Goal: Information Seeking & Learning: Check status

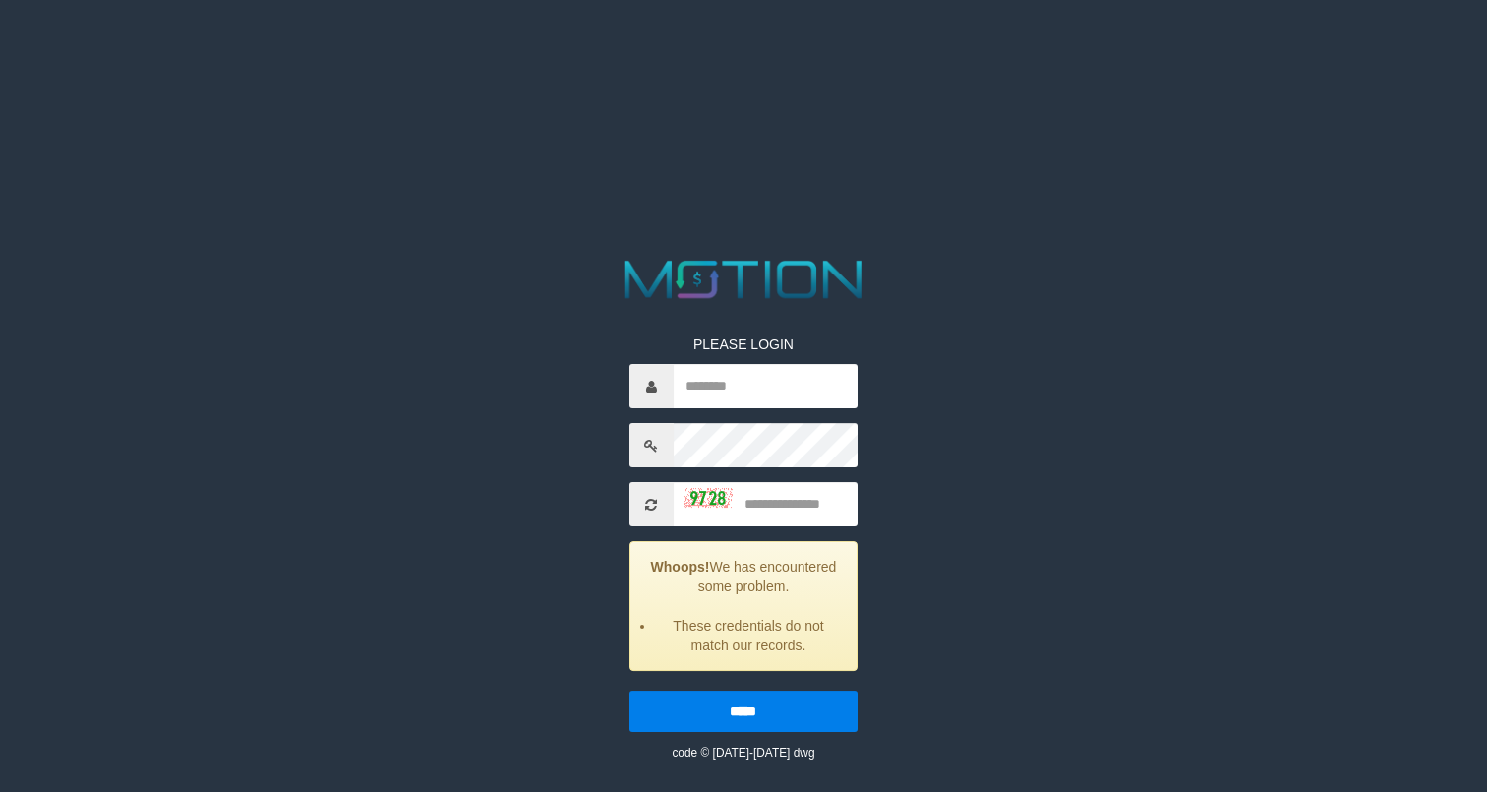
type input "*********"
type input "****"
click at [629, 690] on input "*****" at bounding box center [743, 710] width 228 height 41
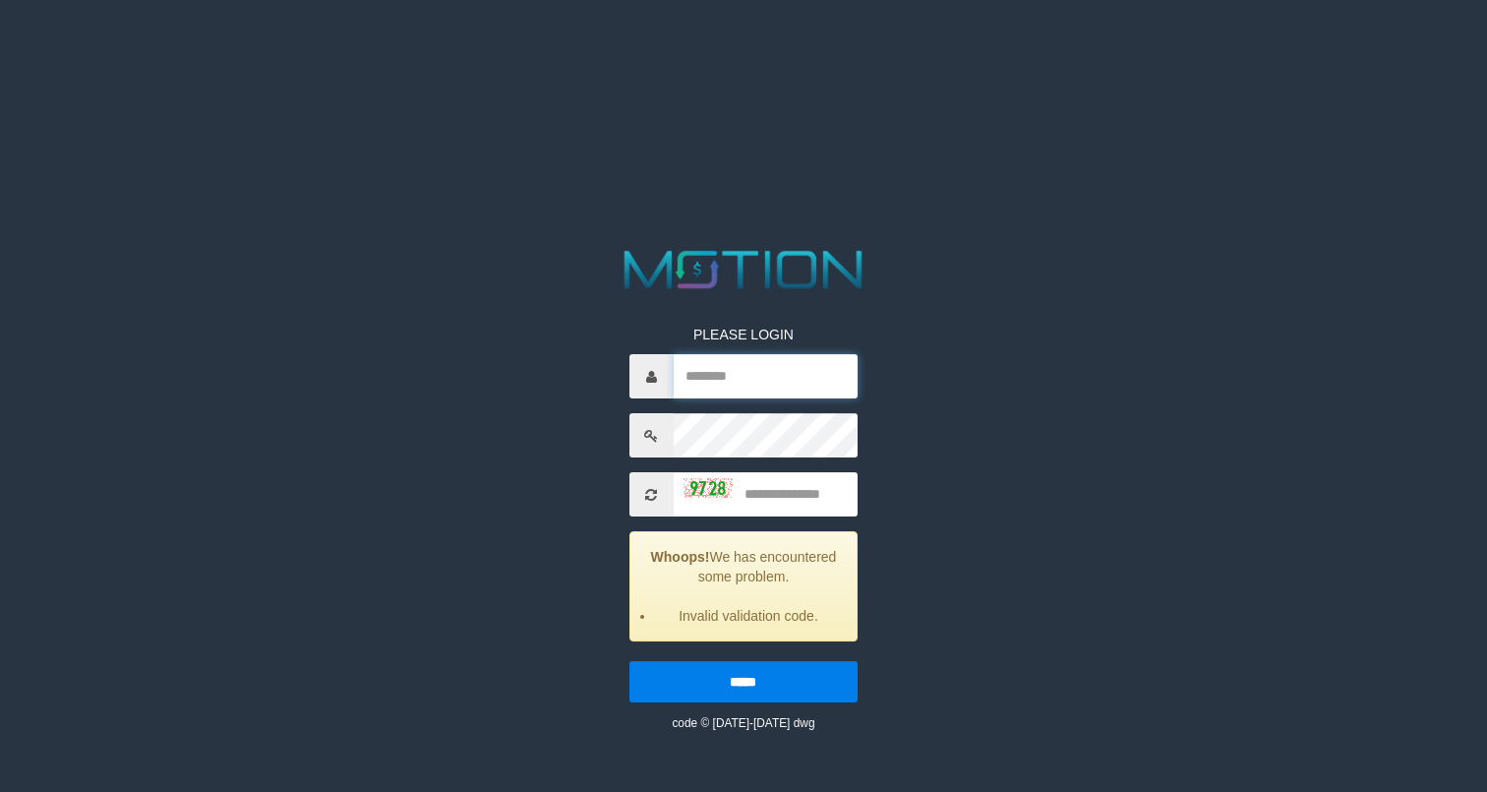
click at [784, 393] on input "text" at bounding box center [766, 376] width 184 height 44
type input "*********"
type input "****"
click at [629, 661] on input "*****" at bounding box center [743, 681] width 228 height 41
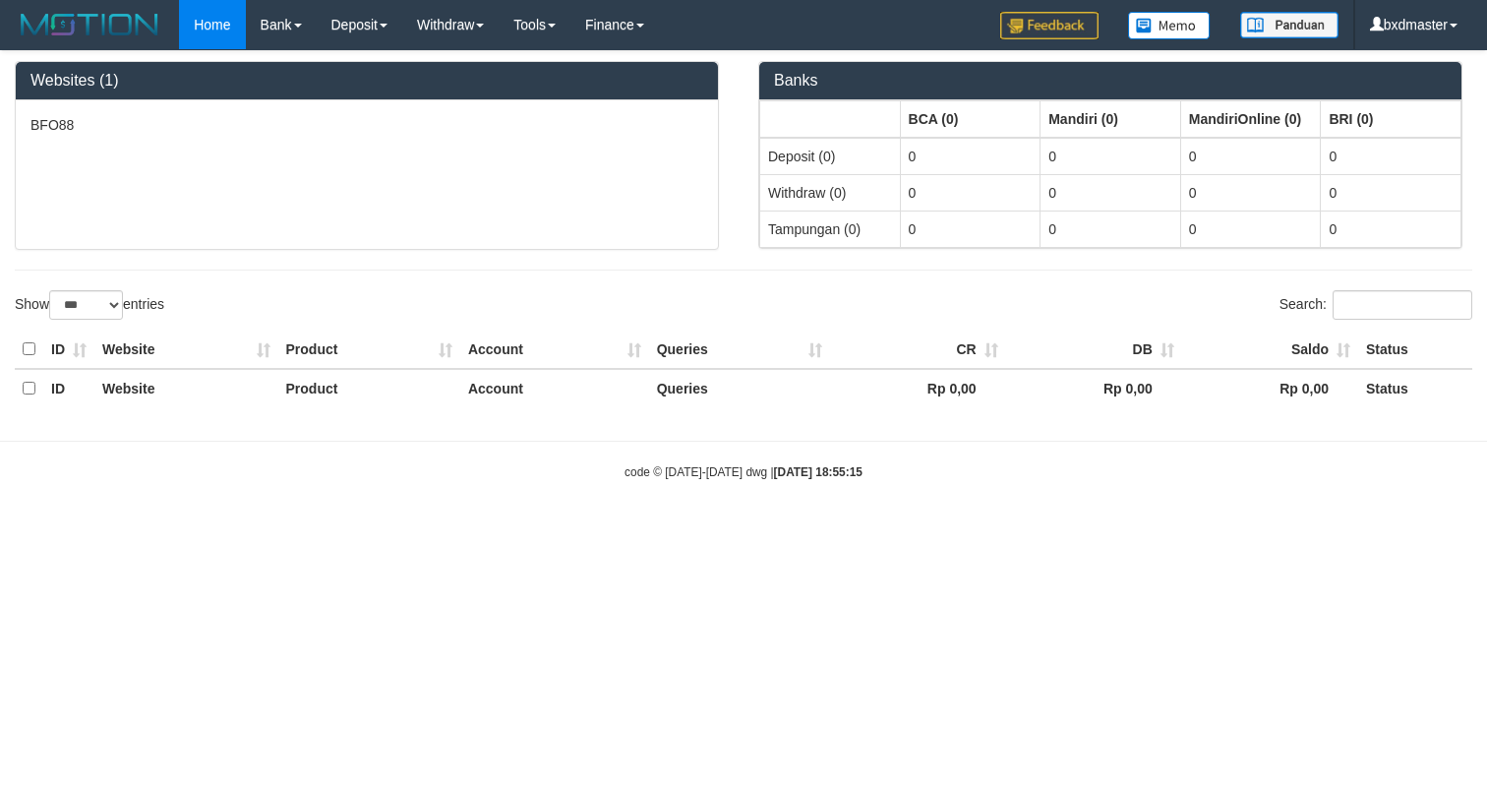
select select "***"
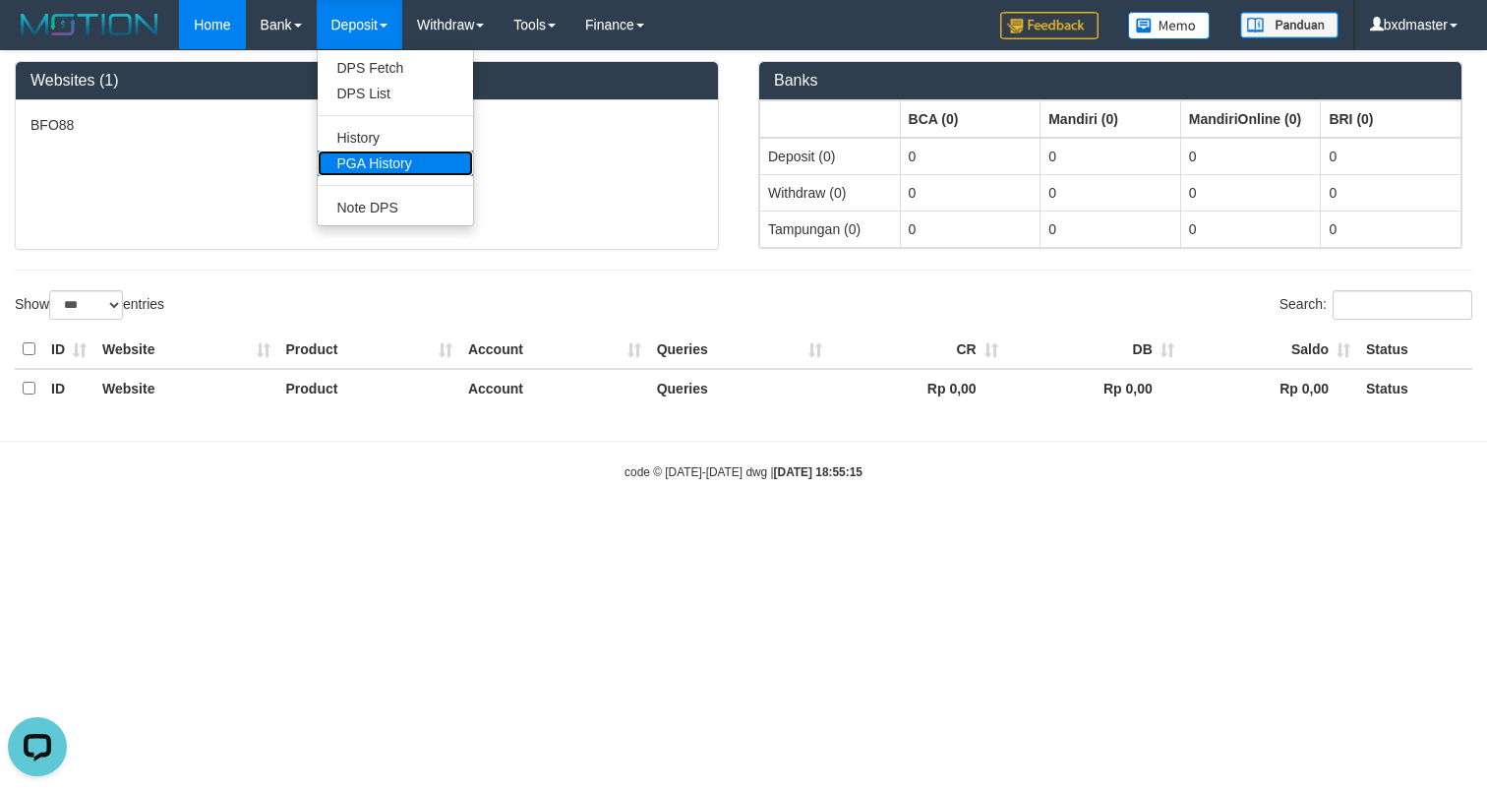
click at [399, 157] on link "PGA History" at bounding box center [395, 163] width 155 height 26
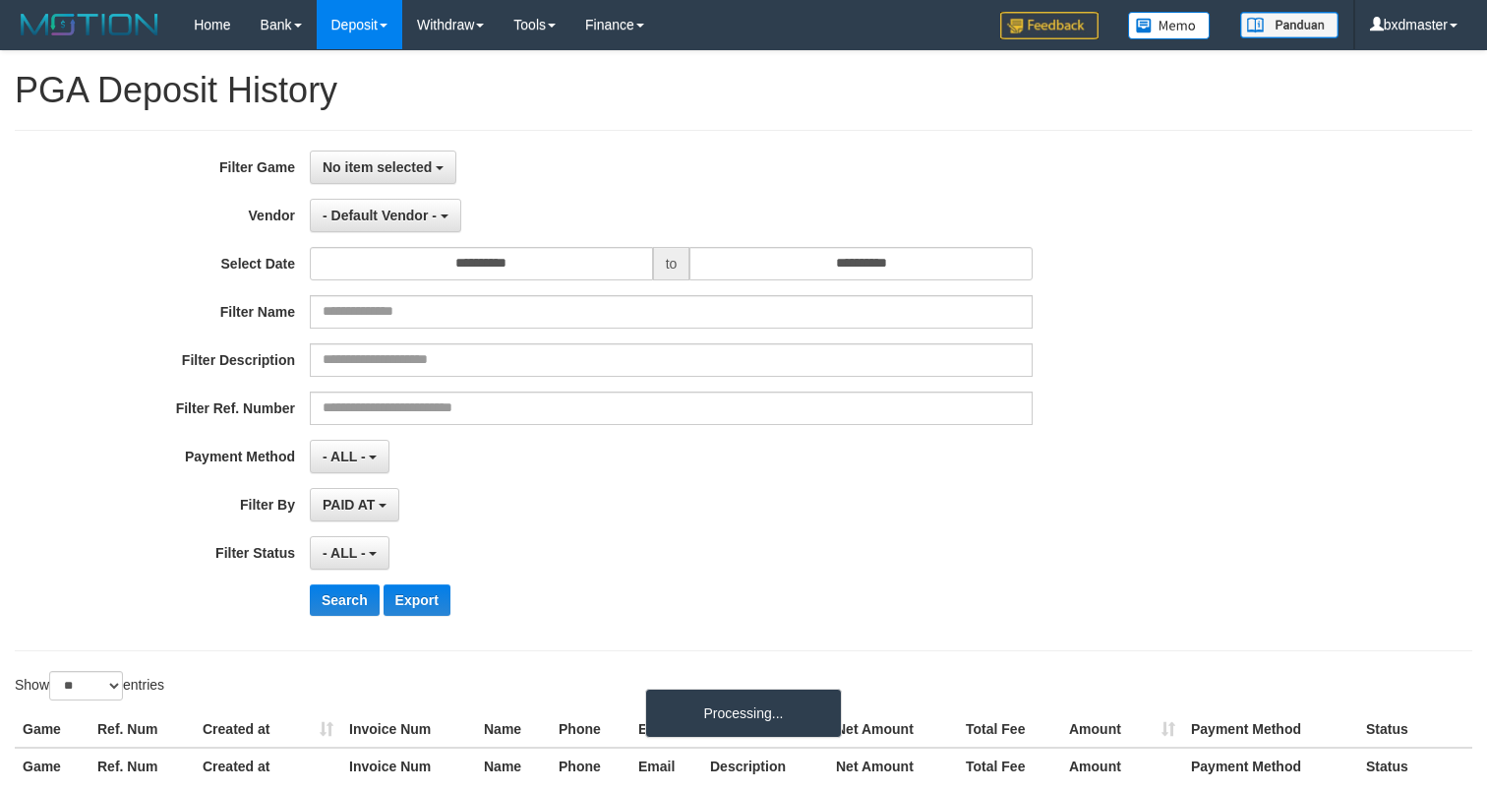
select select
select select "**"
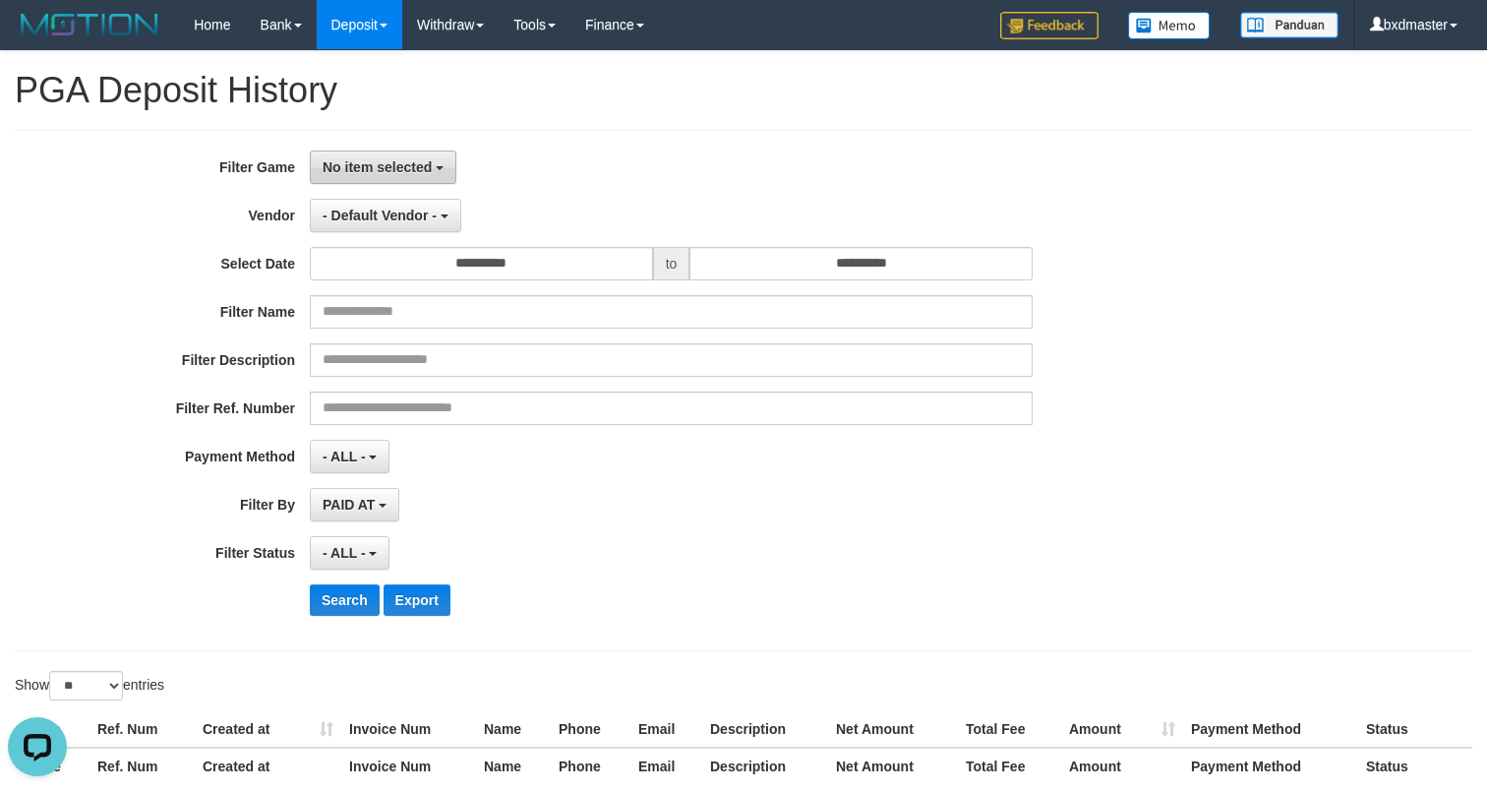
click at [404, 155] on button "No item selected" at bounding box center [383, 166] width 147 height 33
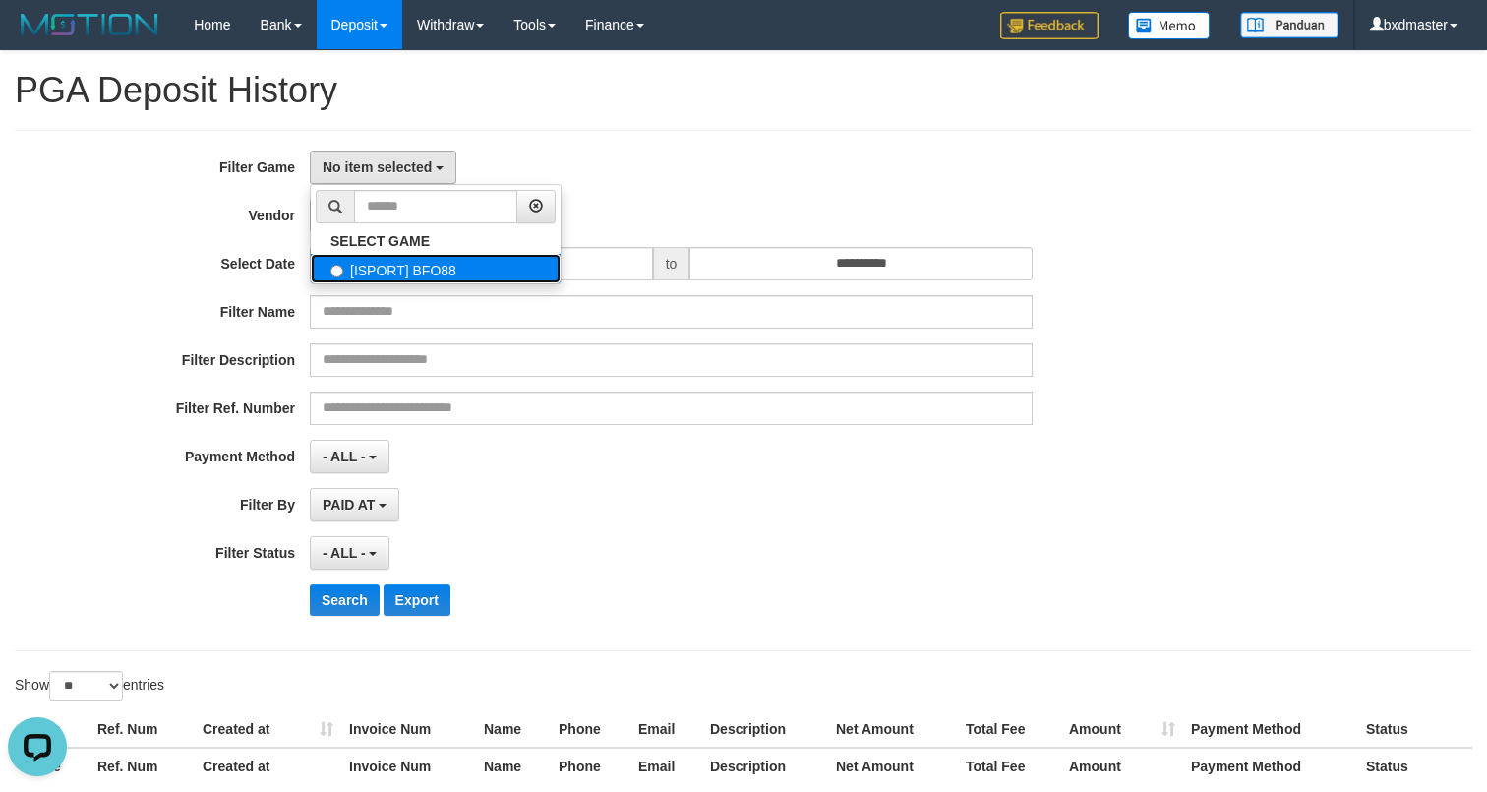
click at [424, 259] on label "[ISPORT] BFO88" at bounding box center [436, 268] width 250 height 29
select select "****"
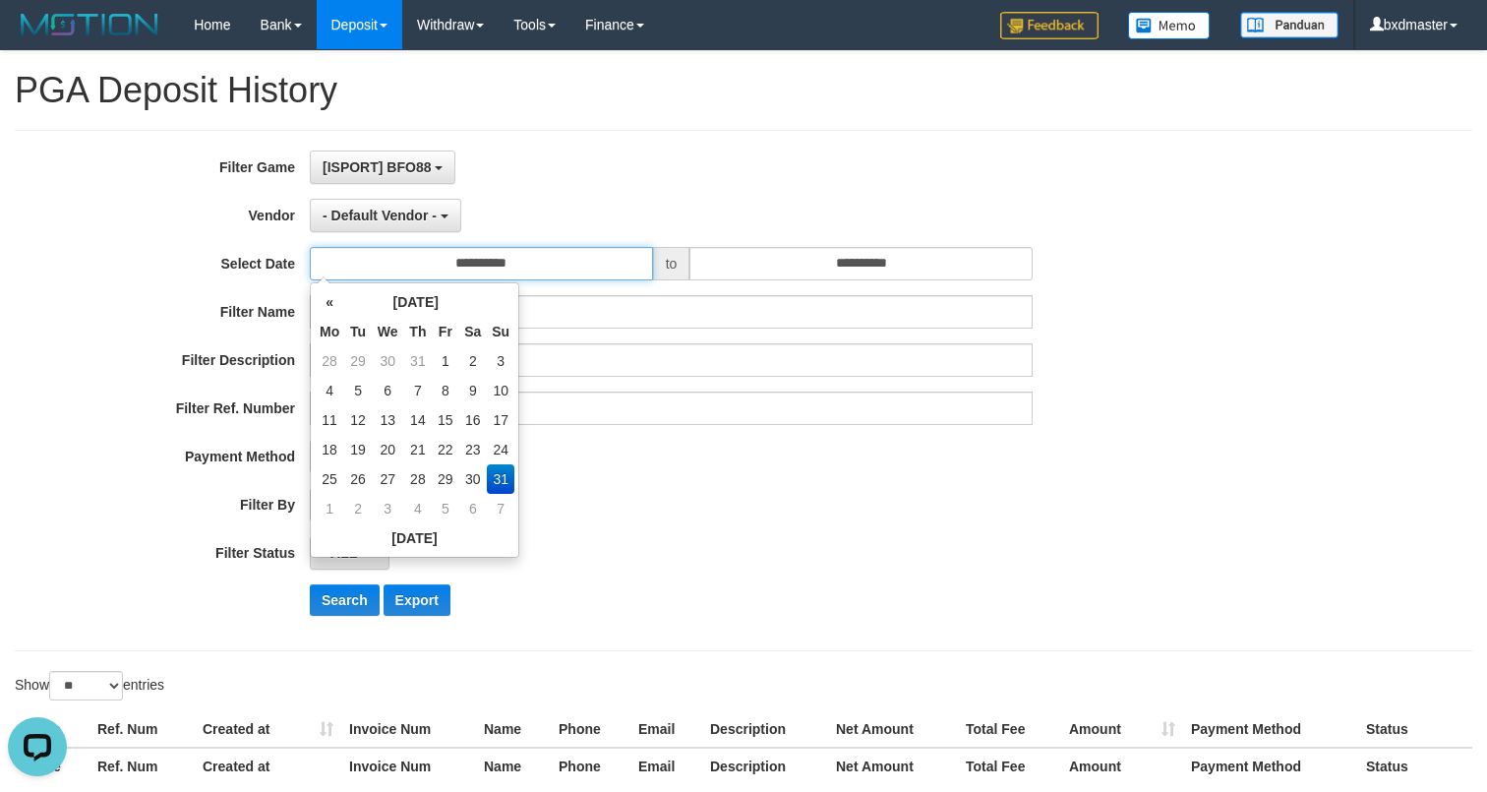
click at [432, 262] on input "**********" at bounding box center [481, 263] width 343 height 33
click at [337, 473] on td "25" at bounding box center [329, 478] width 29 height 29
type input "**********"
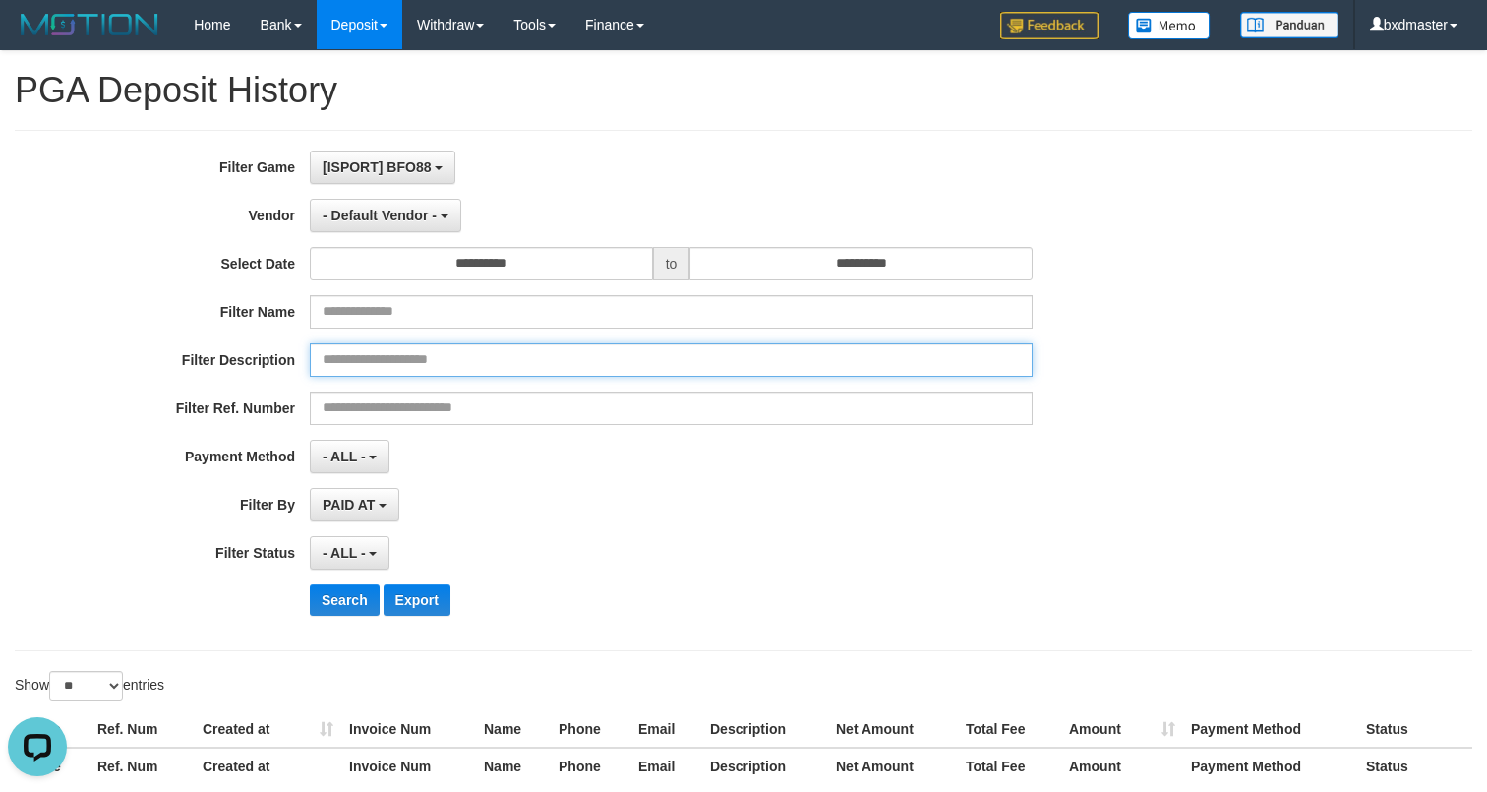
click at [810, 363] on input "text" at bounding box center [671, 359] width 723 height 33
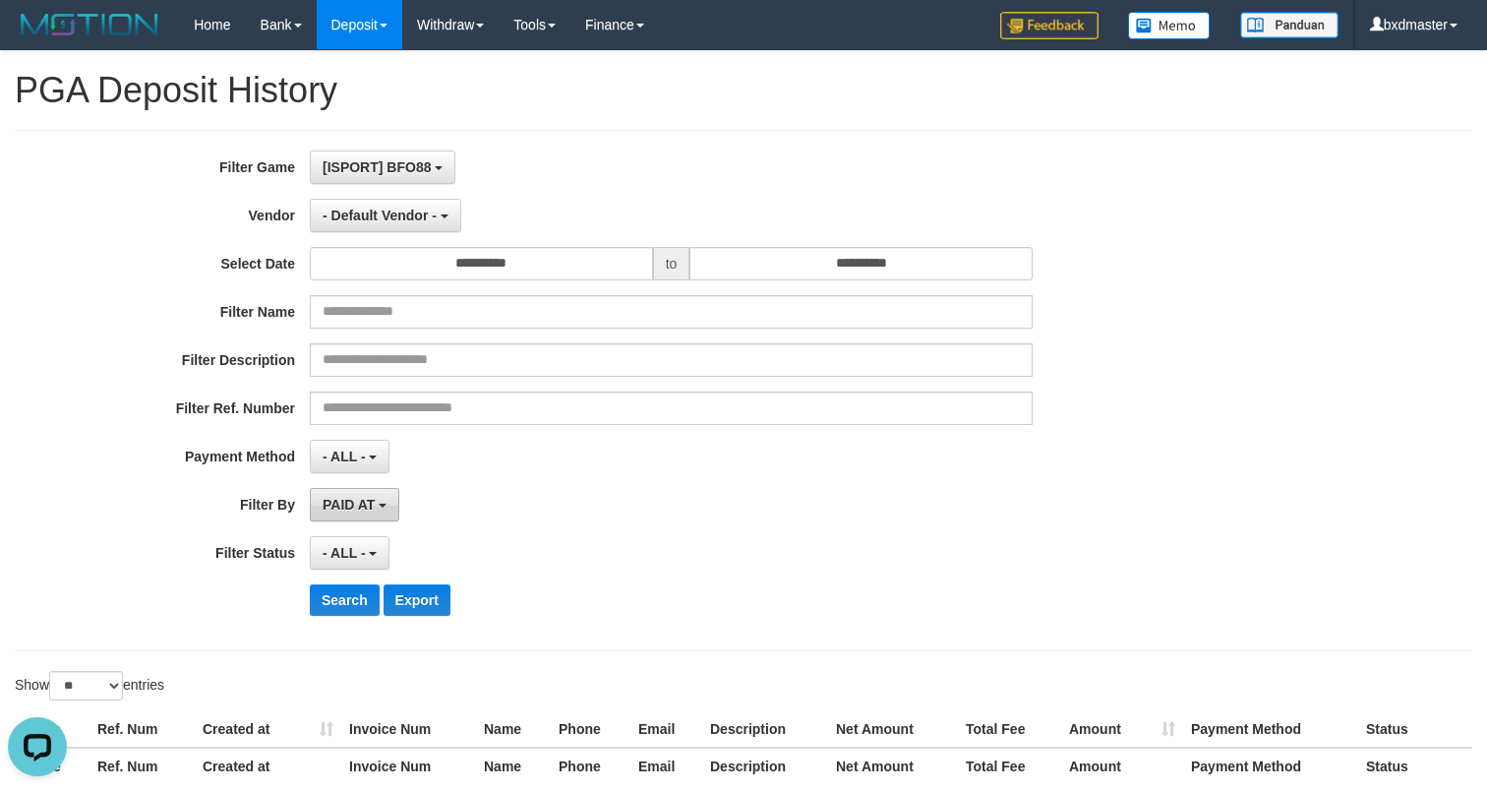
click at [357, 516] on button "PAID AT" at bounding box center [354, 504] width 89 height 33
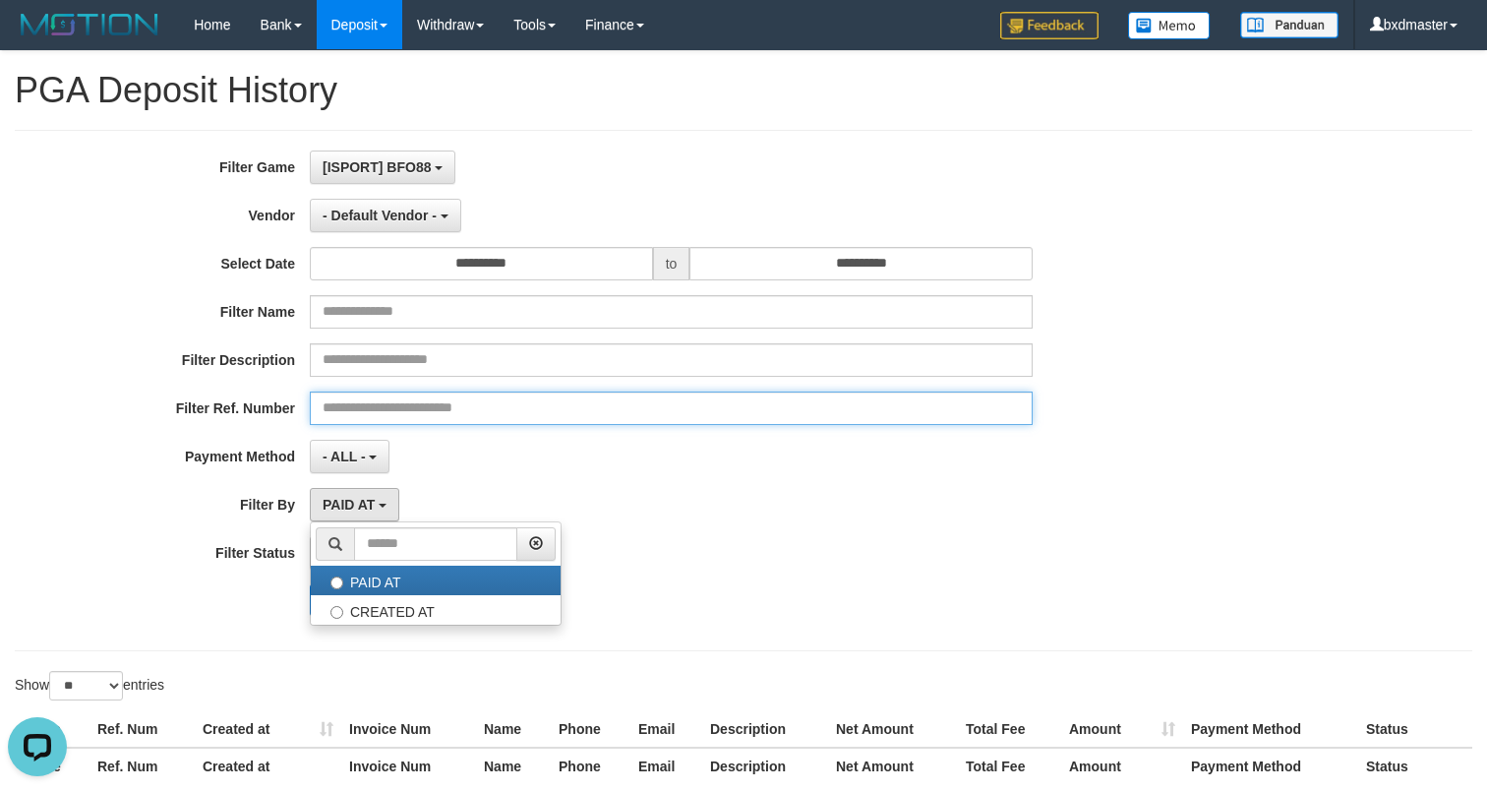
click at [644, 420] on input "text" at bounding box center [671, 407] width 723 height 33
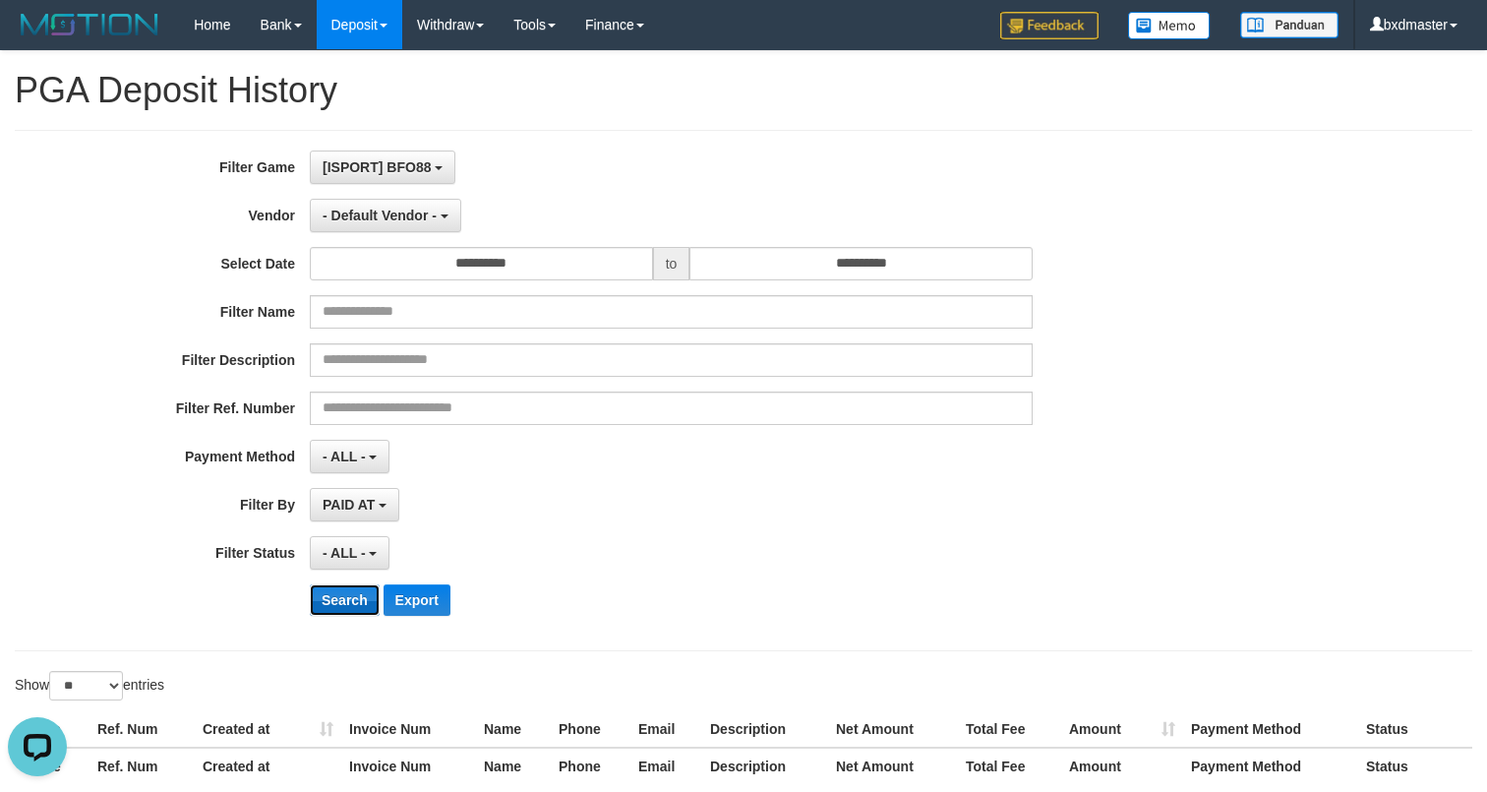
click at [360, 587] on button "Search" at bounding box center [345, 599] width 70 height 31
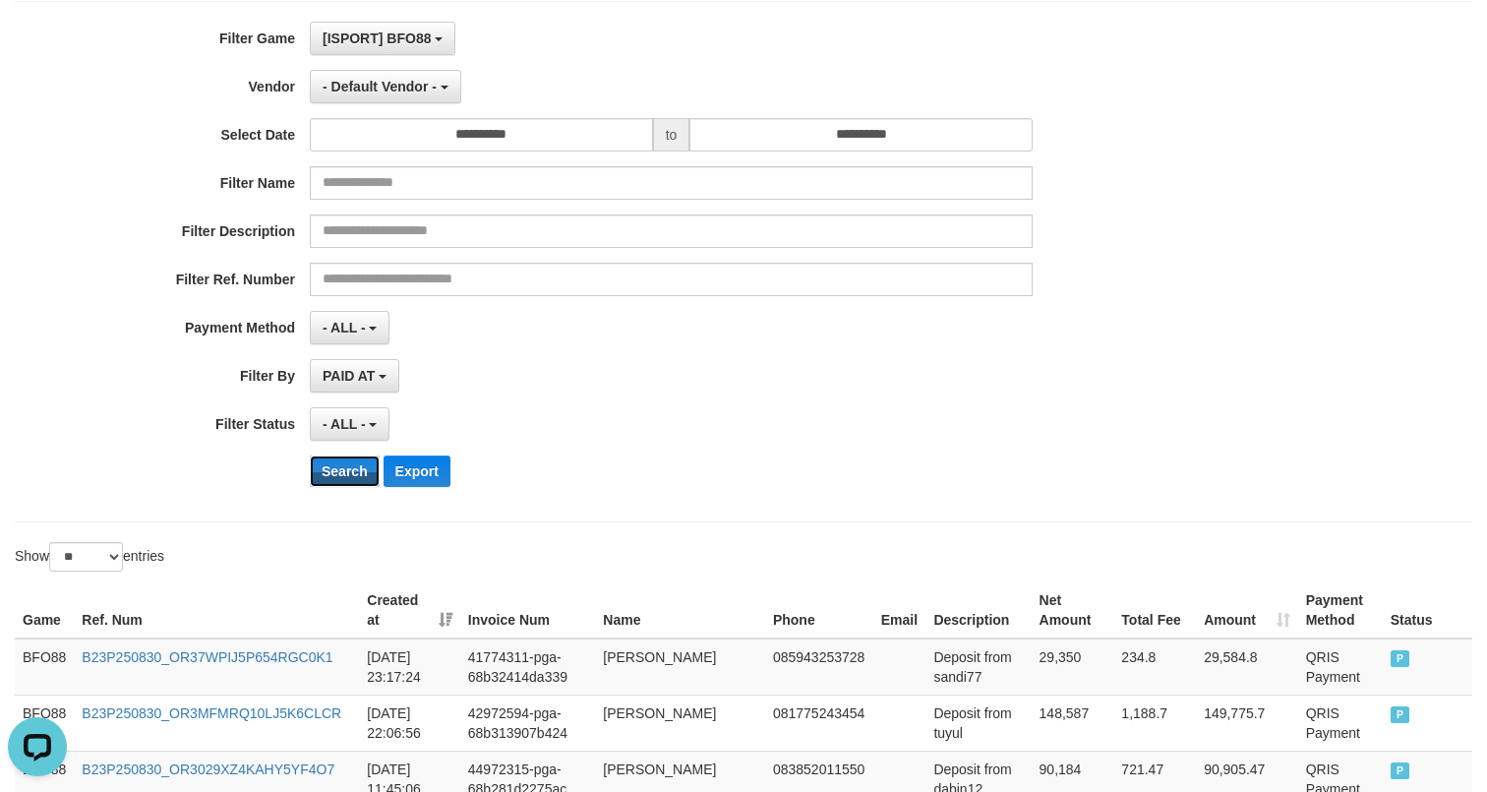
scroll to position [0, 0]
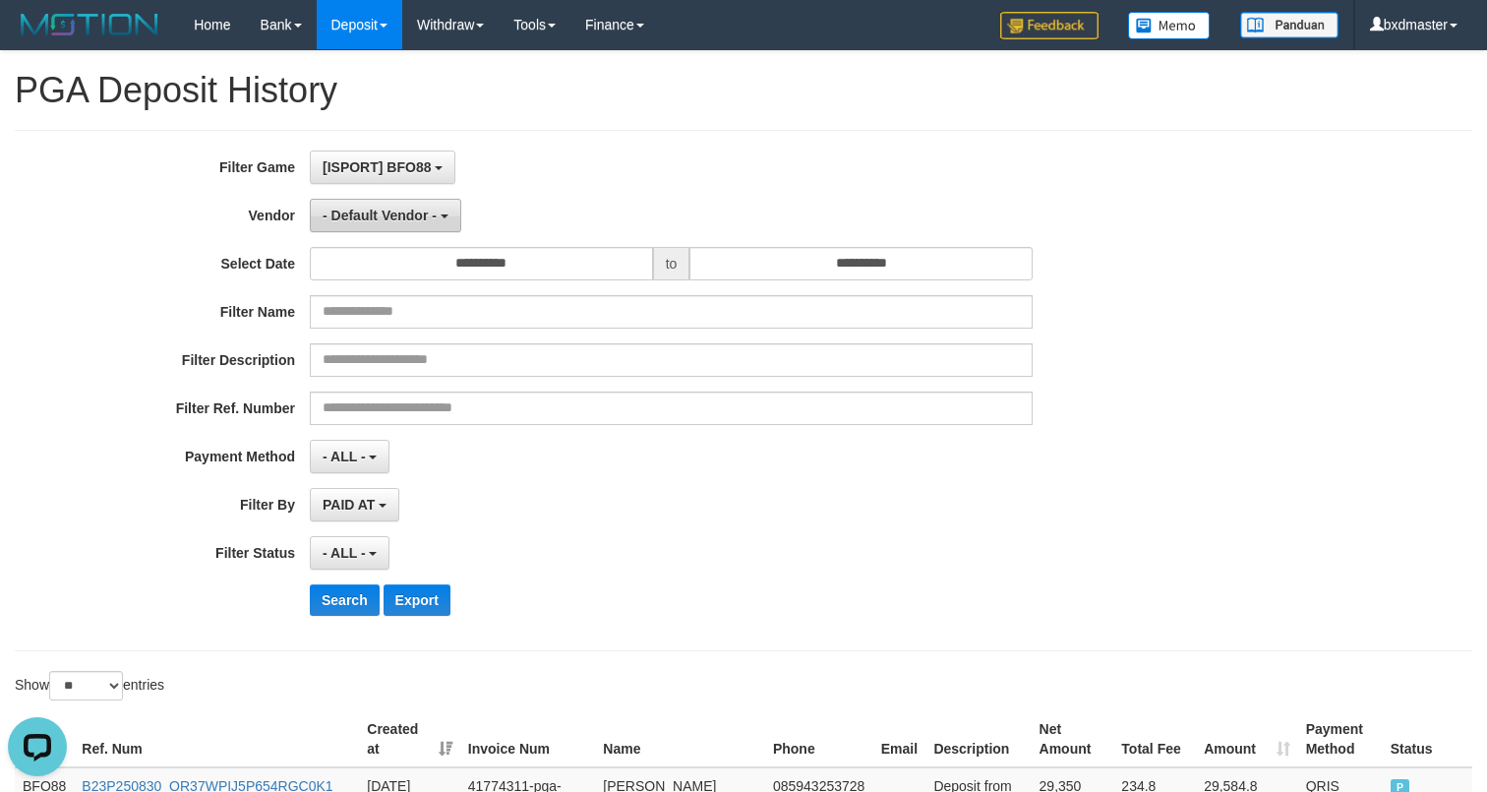
click at [457, 224] on button "- Default Vendor -" at bounding box center [385, 215] width 151 height 33
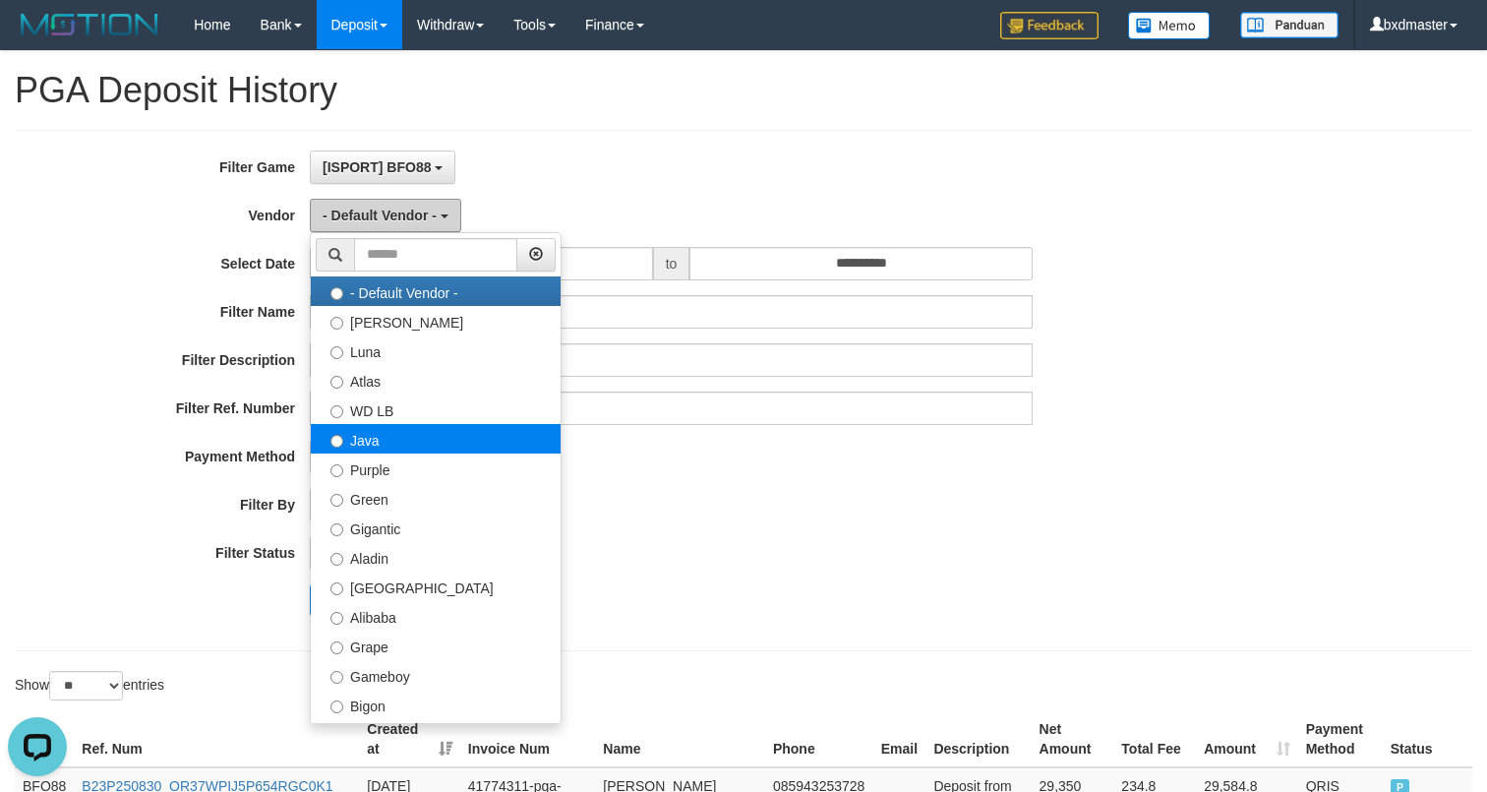
scroll to position [645, 0]
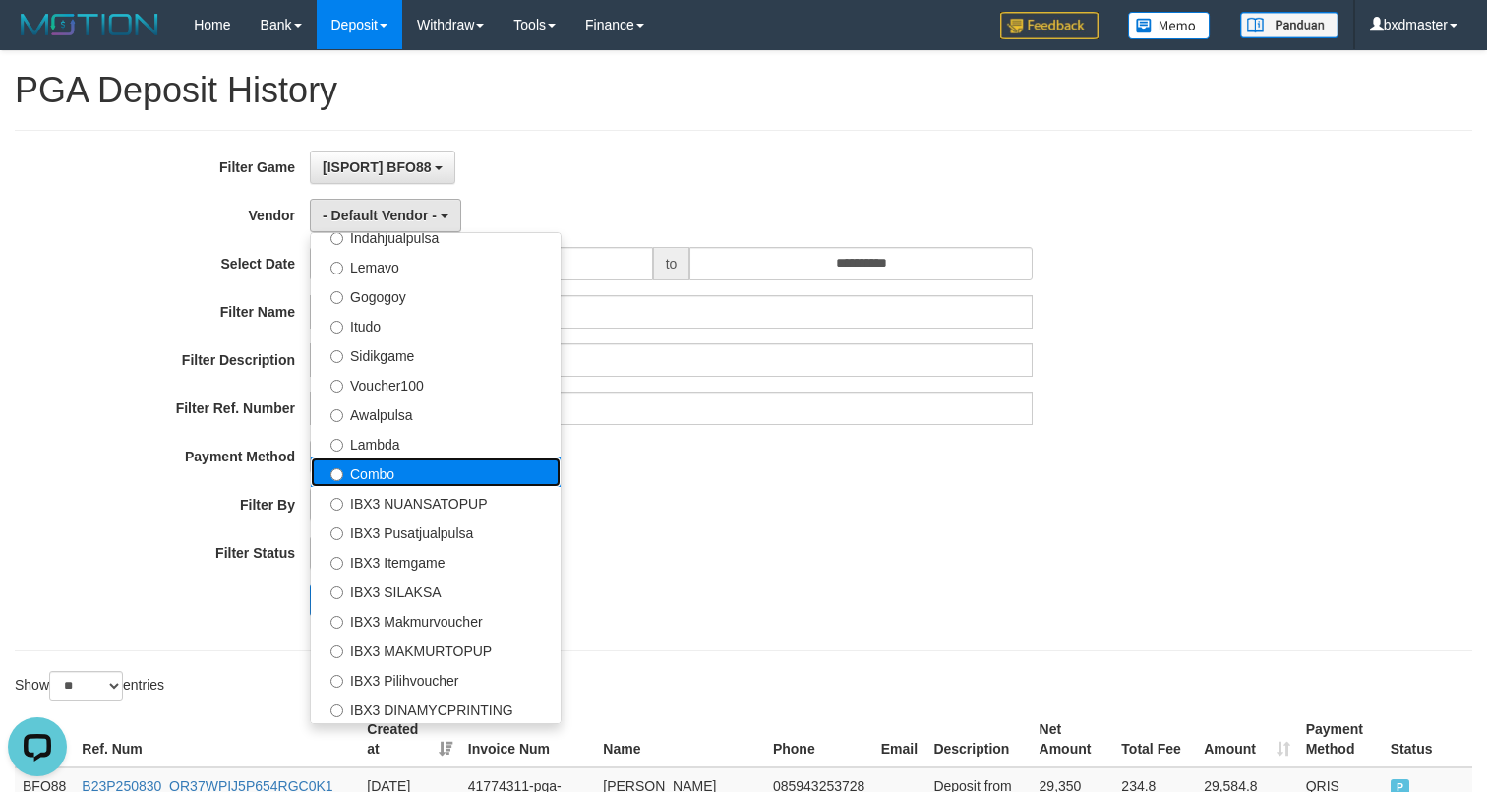
click at [435, 483] on label "Combo" at bounding box center [436, 471] width 250 height 29
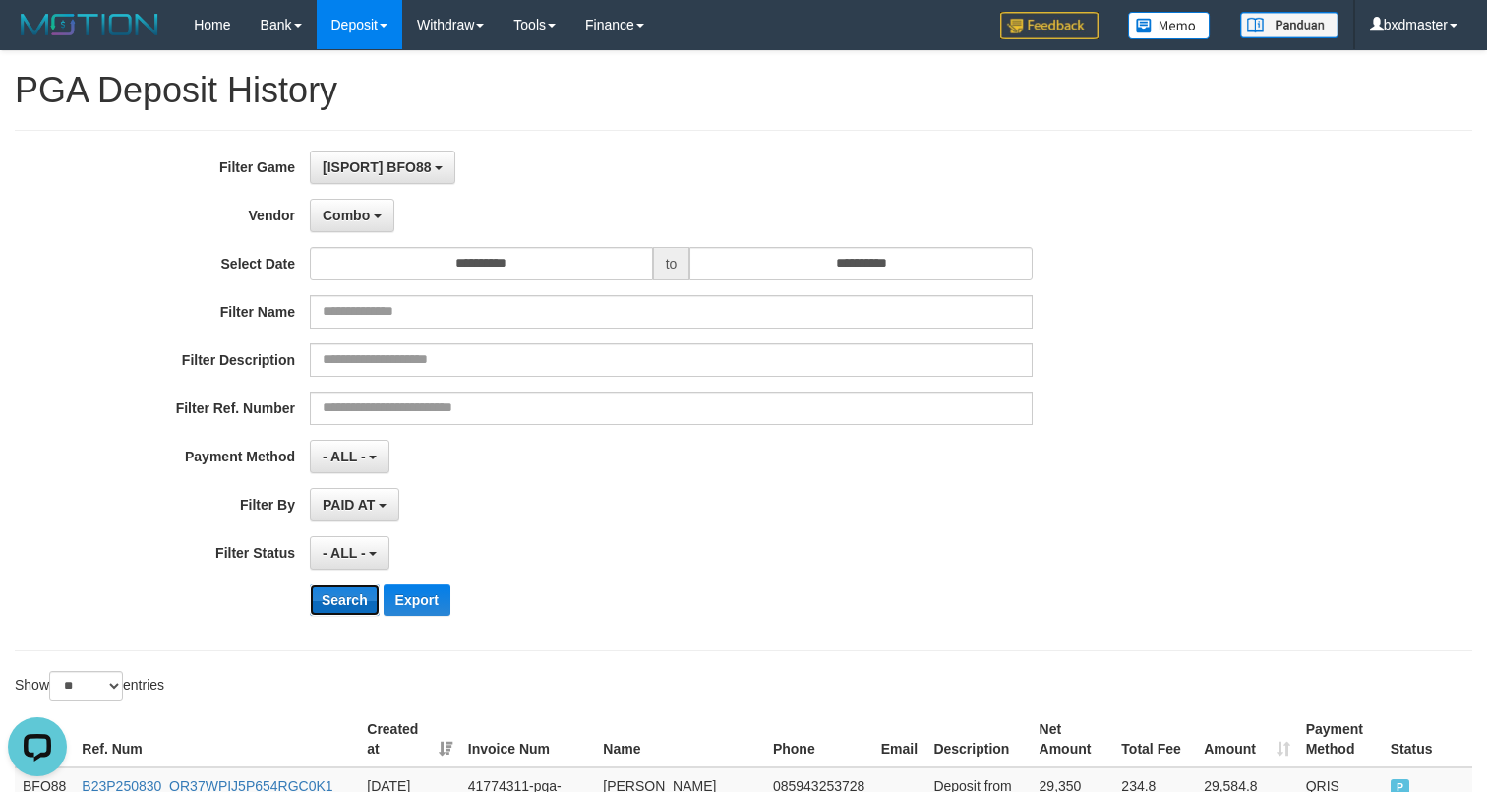
click at [338, 596] on button "Search" at bounding box center [345, 599] width 70 height 31
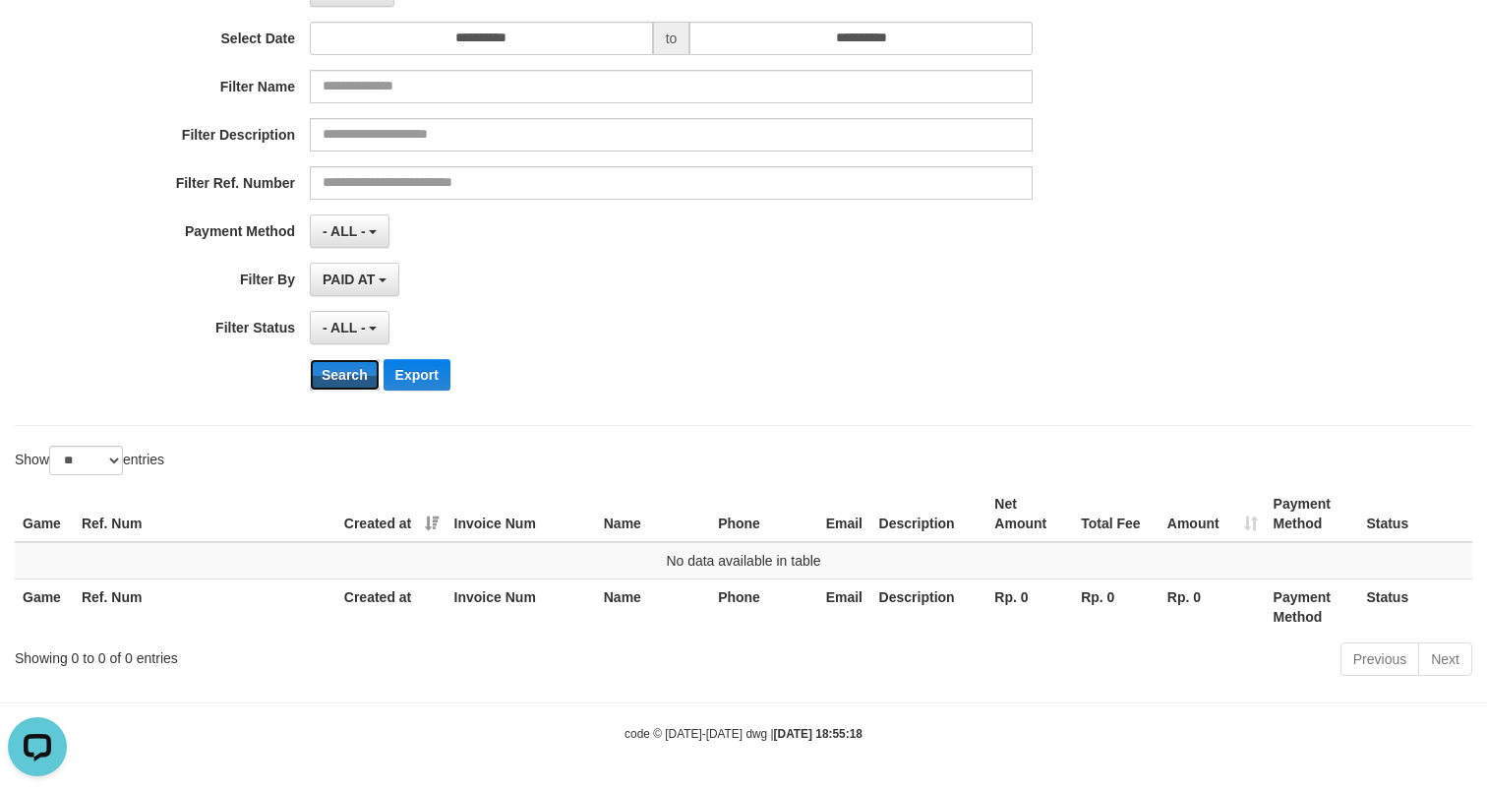
scroll to position [0, 0]
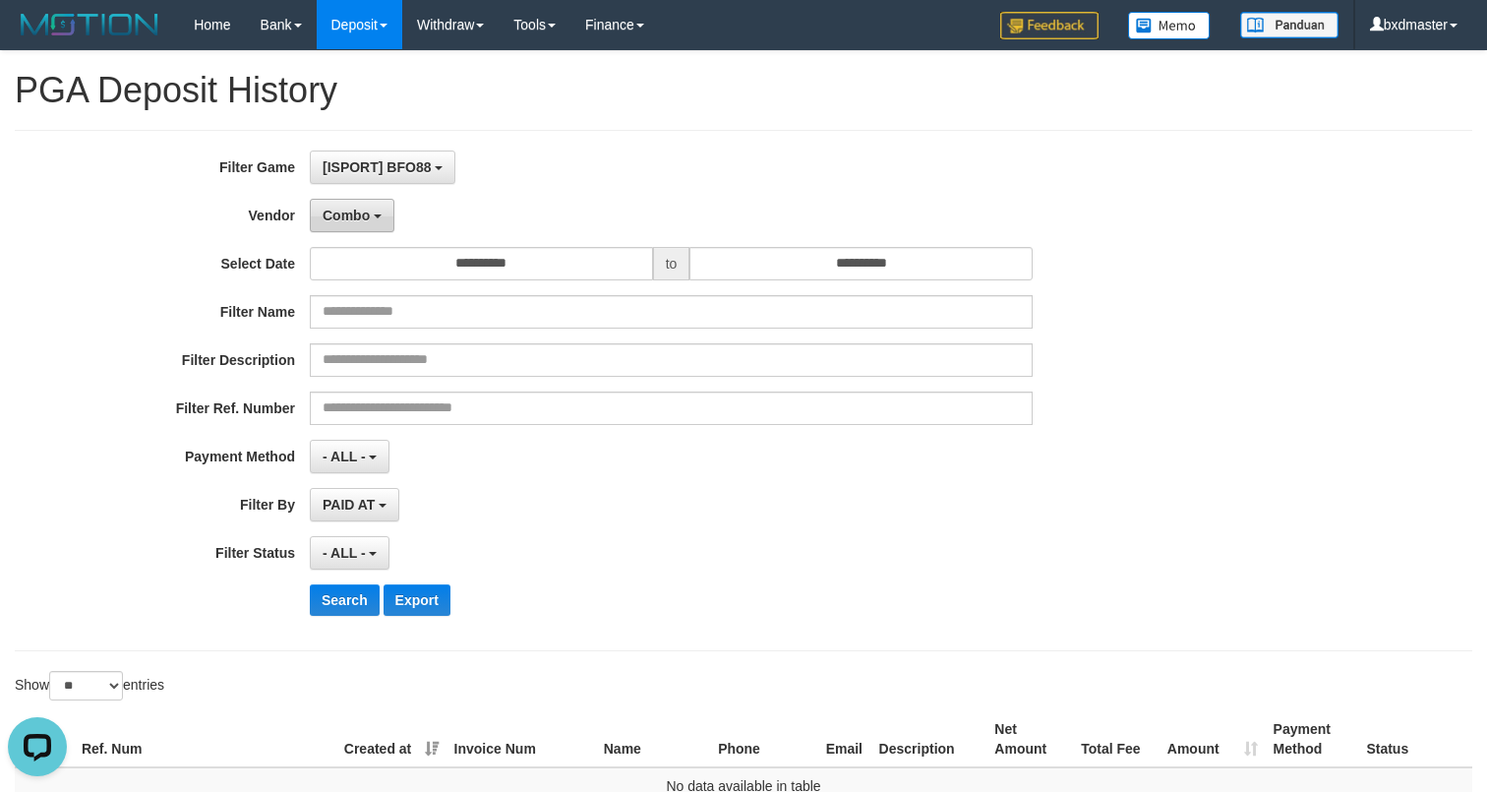
click at [341, 217] on span "Combo" at bounding box center [346, 215] width 47 height 16
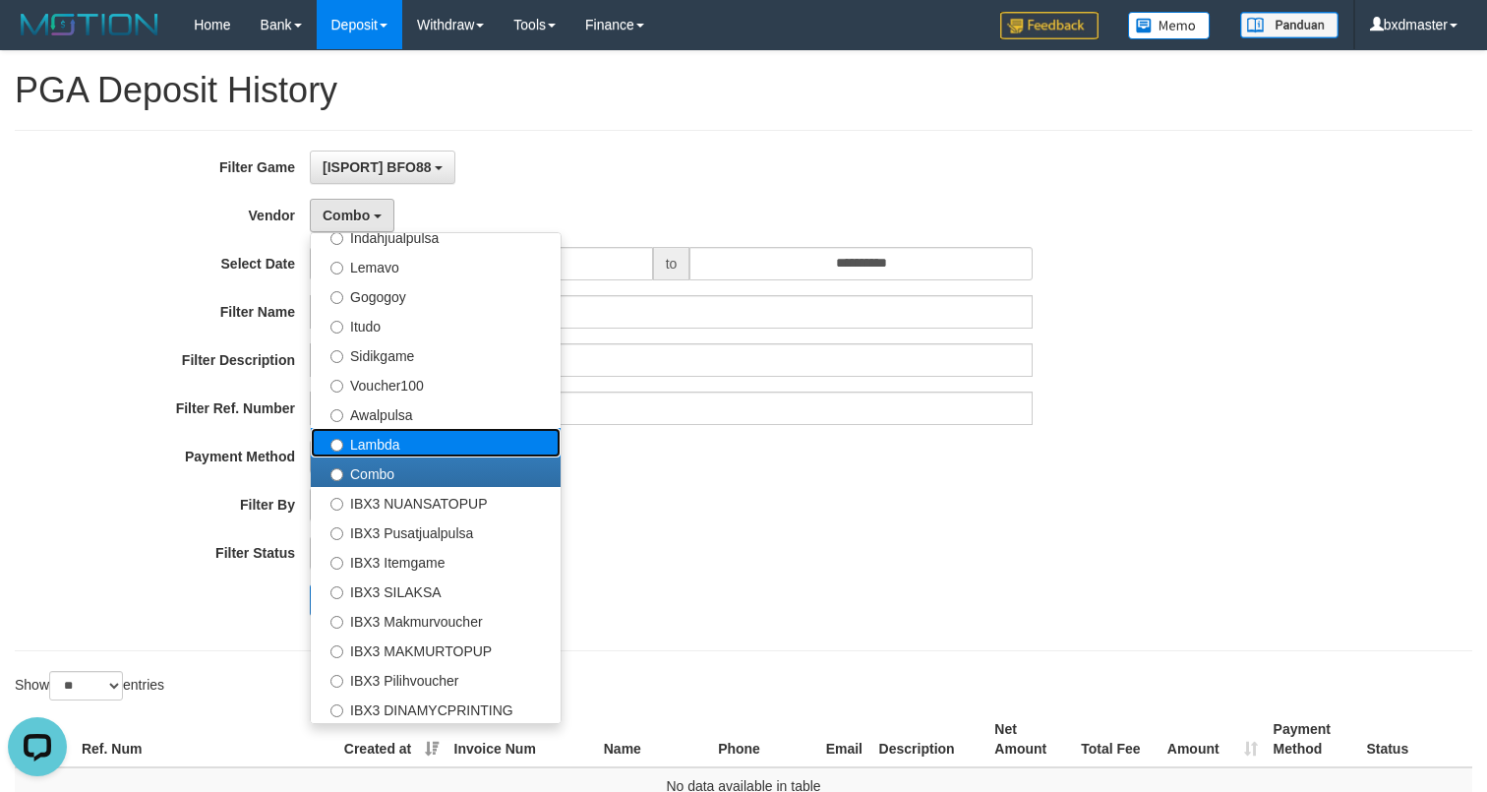
click at [410, 453] on label "Lambda" at bounding box center [436, 442] width 250 height 29
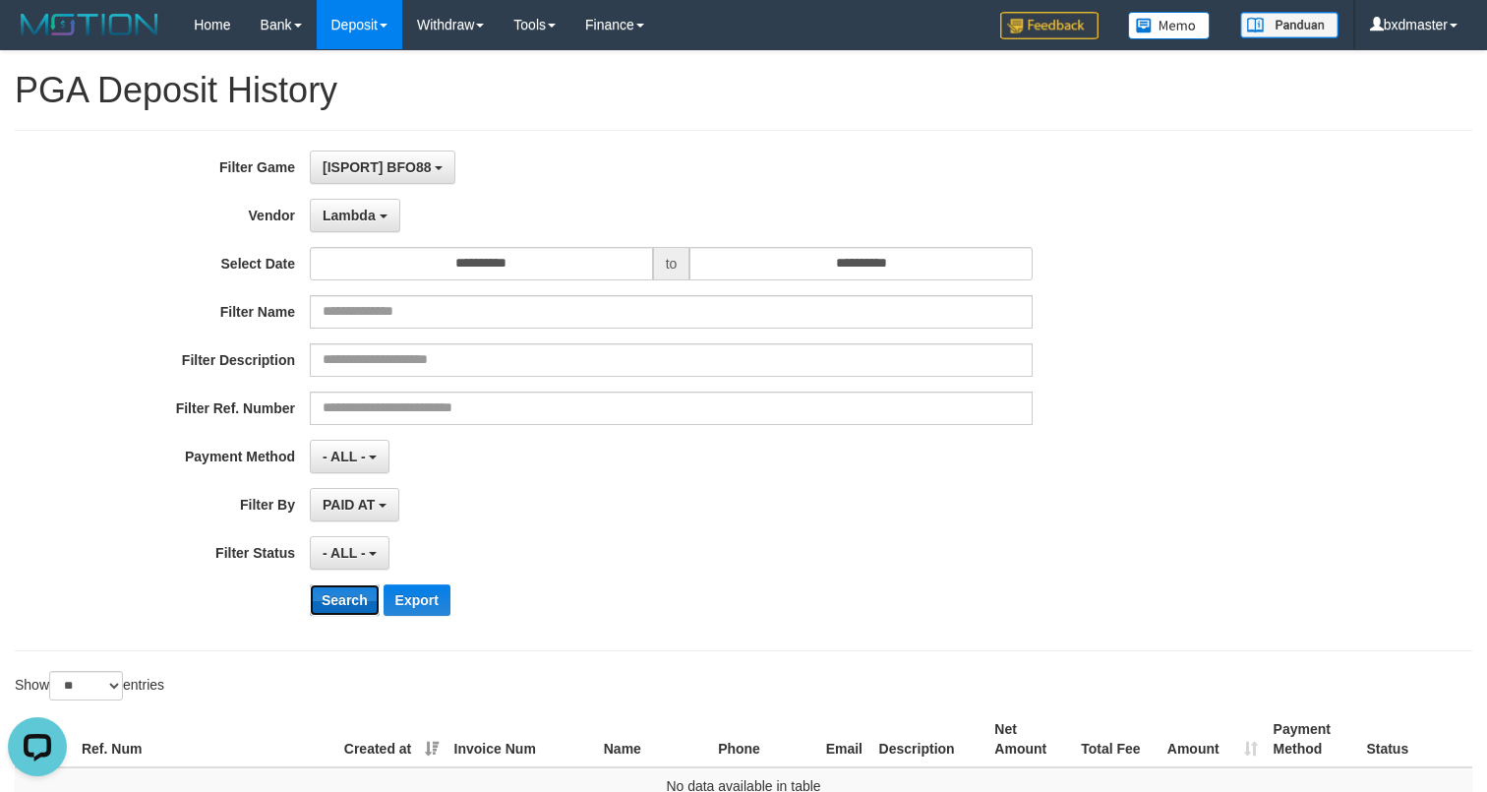
click at [362, 601] on button "Search" at bounding box center [345, 599] width 70 height 31
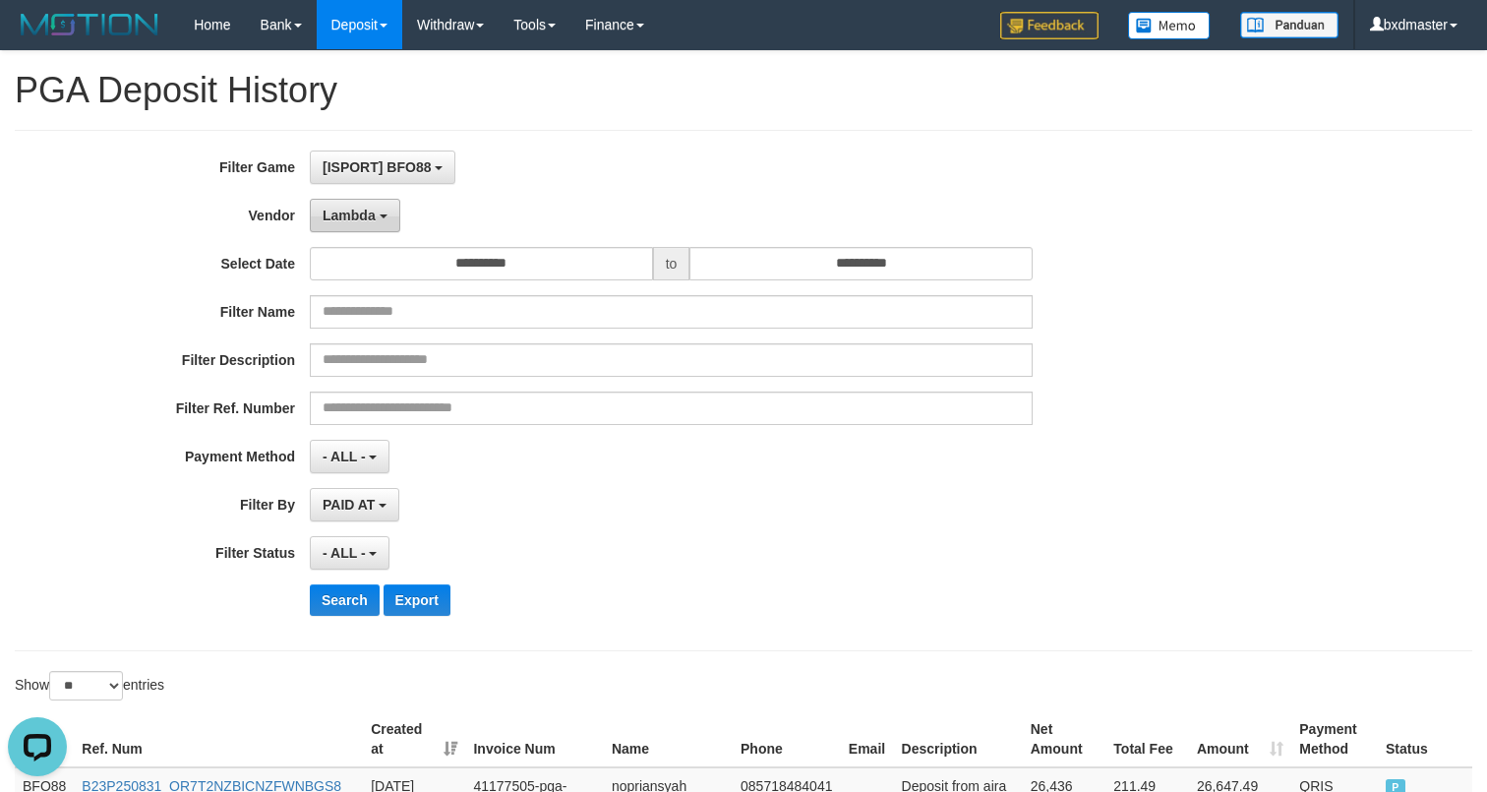
click at [335, 224] on button "Lambda" at bounding box center [355, 215] width 90 height 33
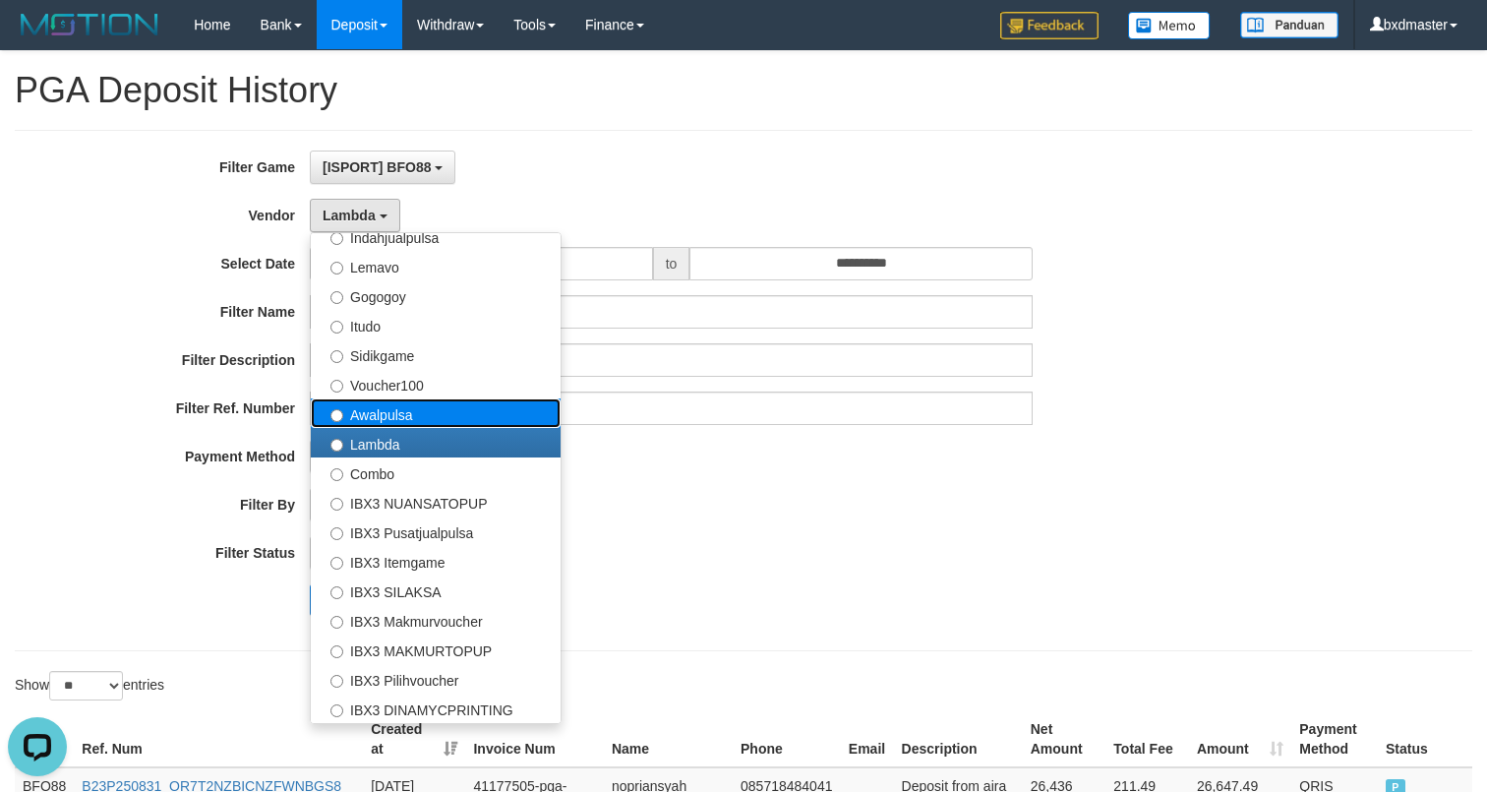
click at [385, 411] on label "Awalpulsa" at bounding box center [436, 412] width 250 height 29
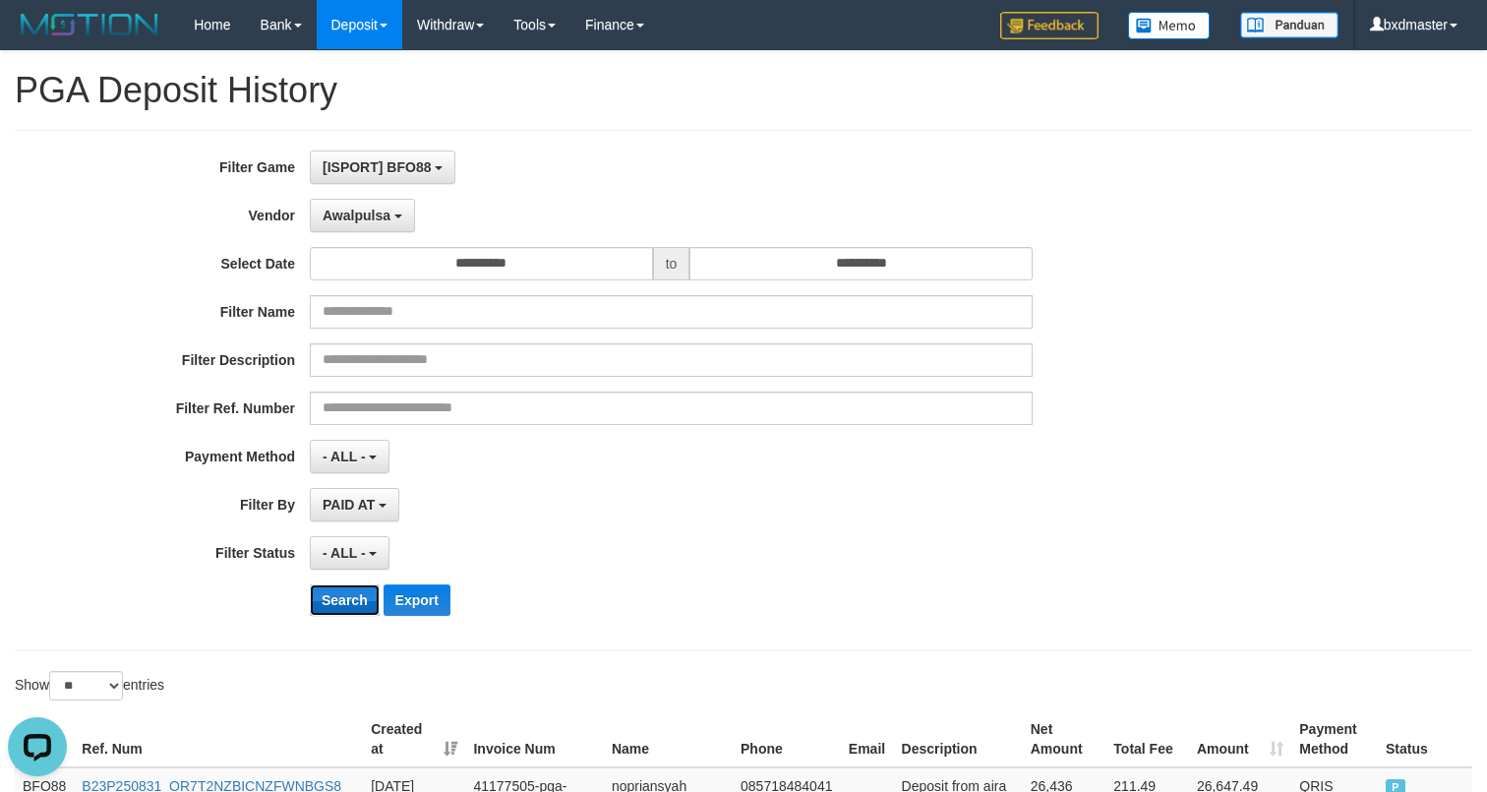
click at [349, 598] on button "Search" at bounding box center [345, 599] width 70 height 31
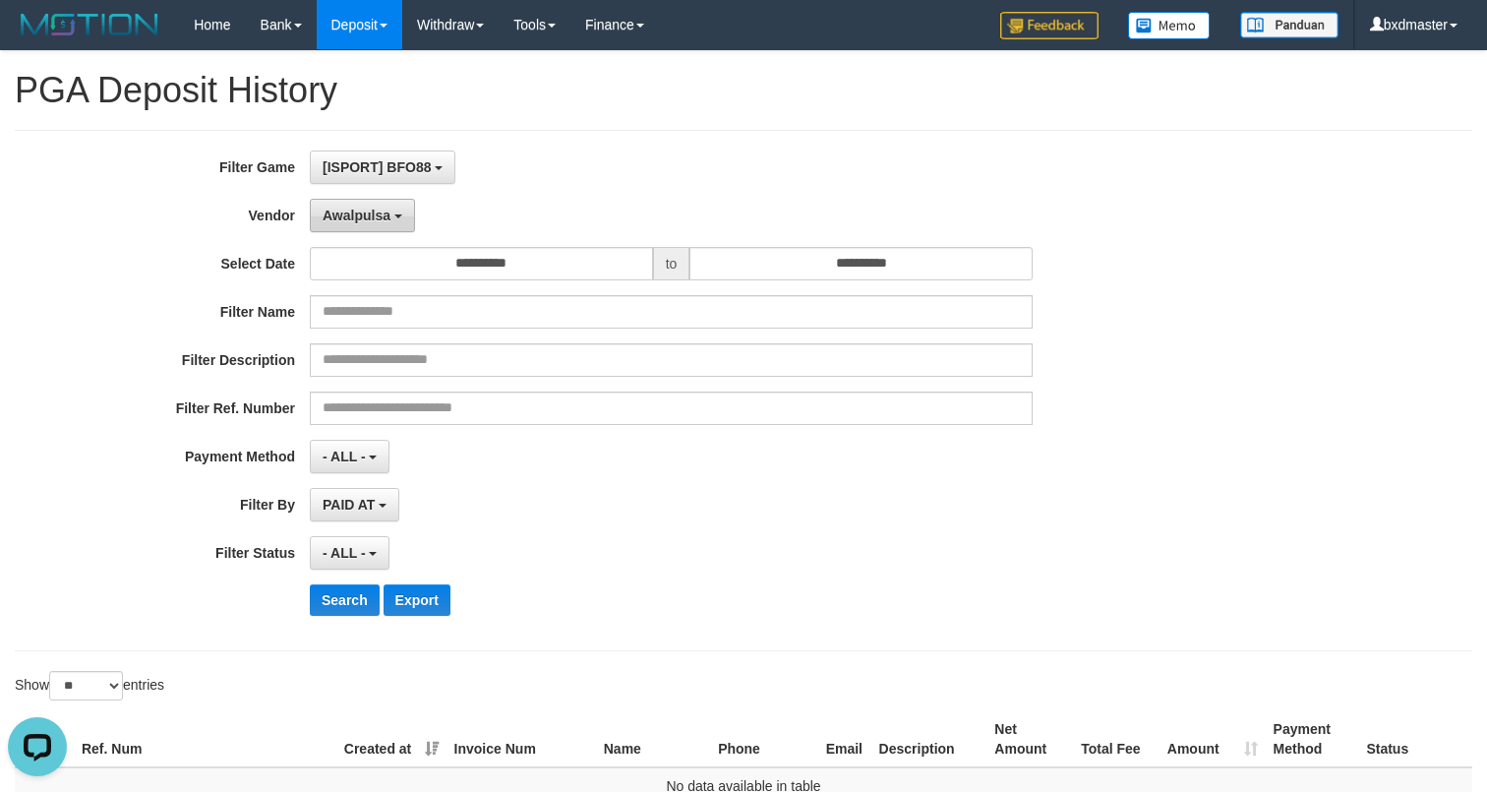
click at [360, 223] on button "Awalpulsa" at bounding box center [362, 215] width 105 height 33
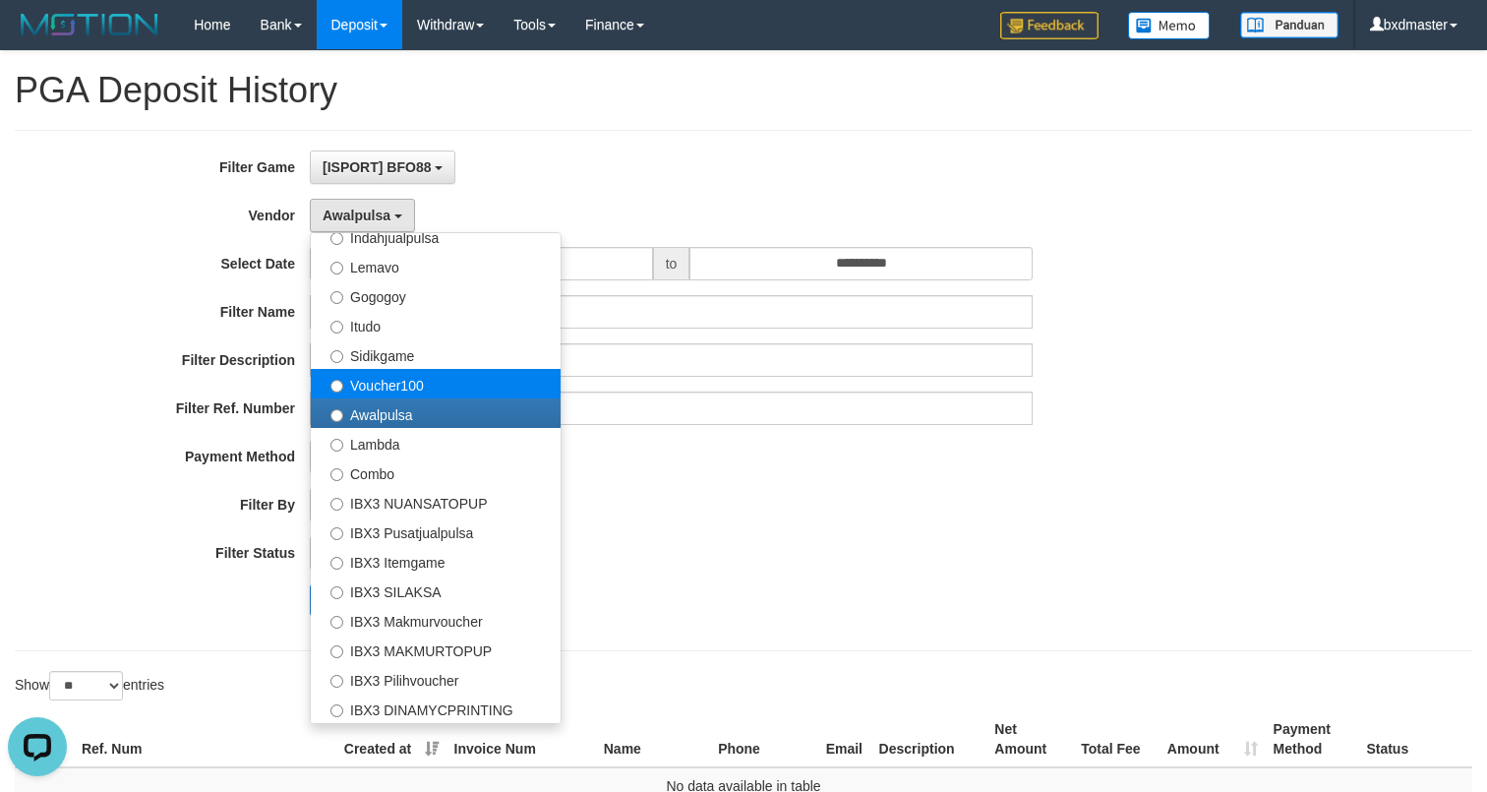
click at [423, 397] on ul "- Default Vendor - [PERSON_NAME] Atlas WD LB Java Purple Green Gigantic Aladin …" at bounding box center [436, 478] width 252 height 492
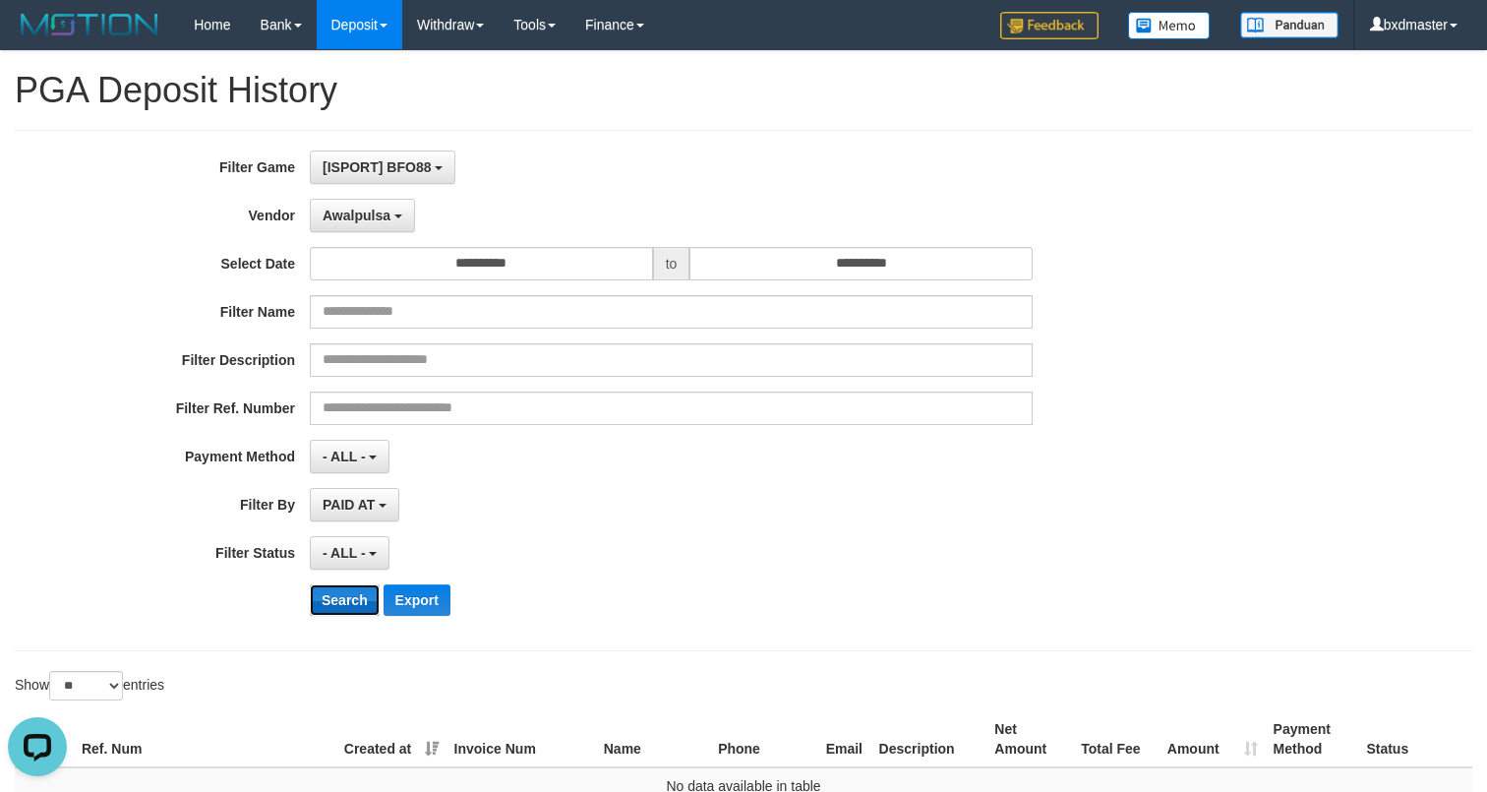
click at [363, 605] on button "Search" at bounding box center [345, 599] width 70 height 31
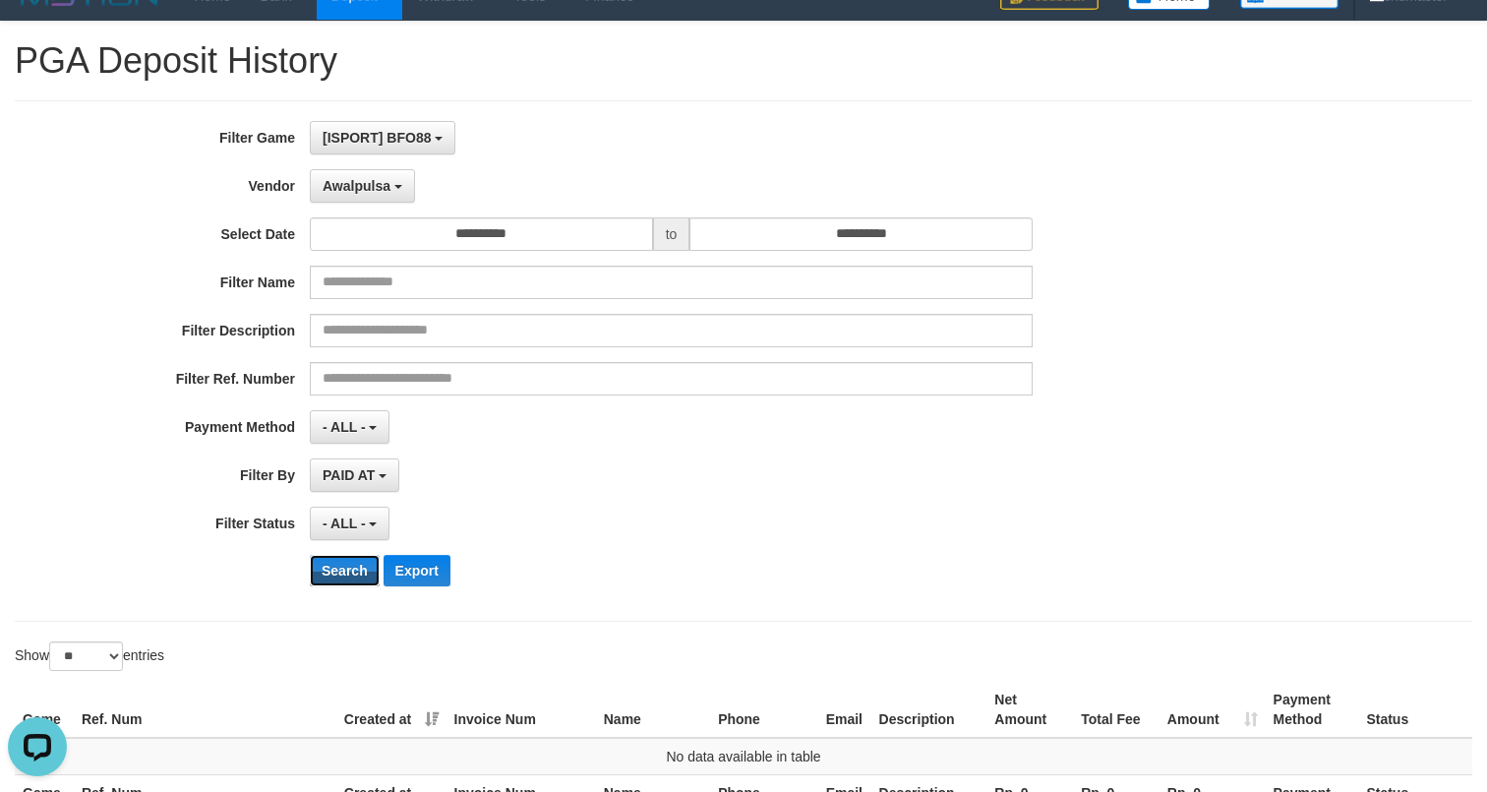
scroll to position [38, 0]
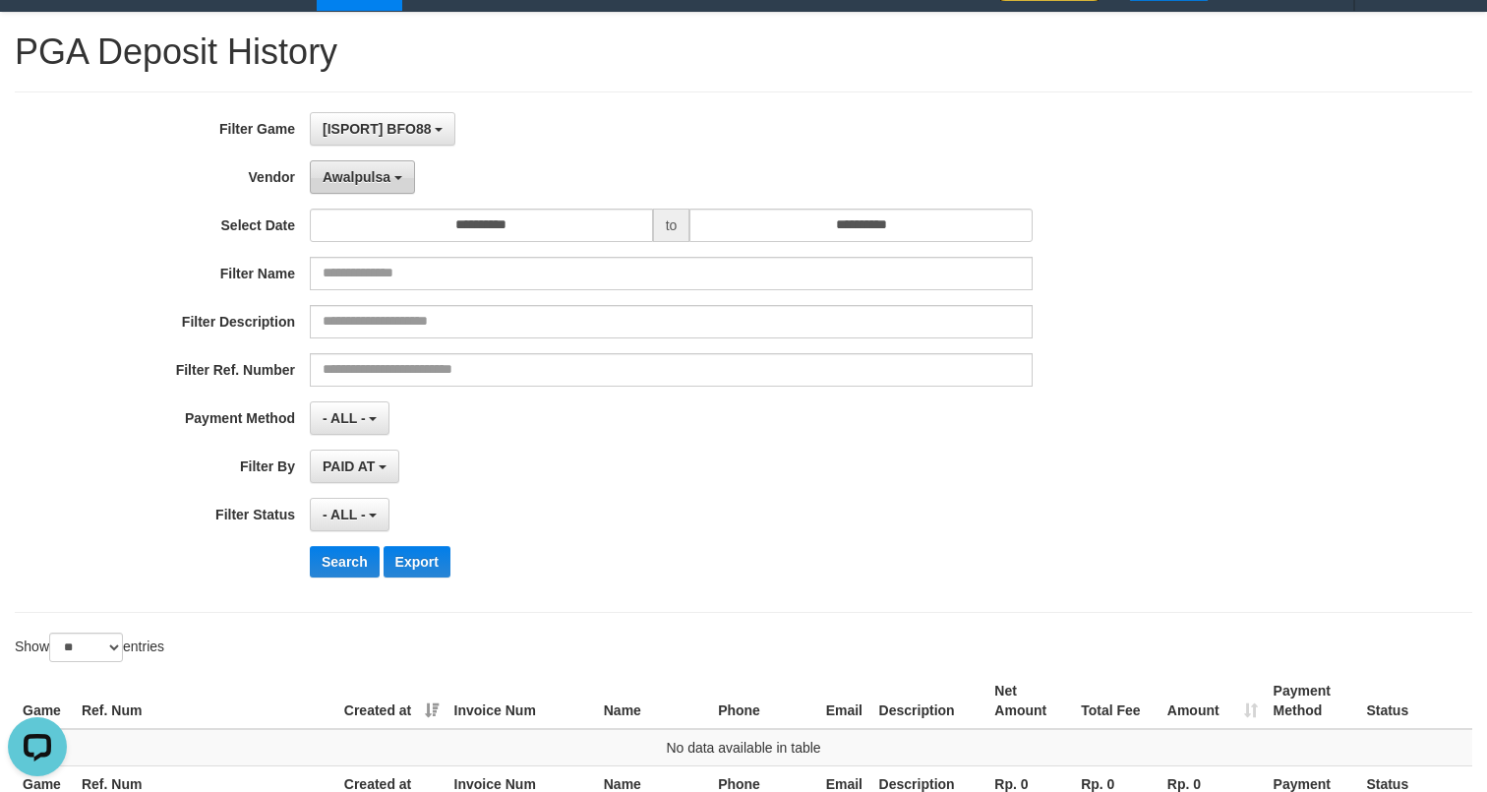
click at [377, 190] on button "Awalpulsa" at bounding box center [362, 176] width 105 height 33
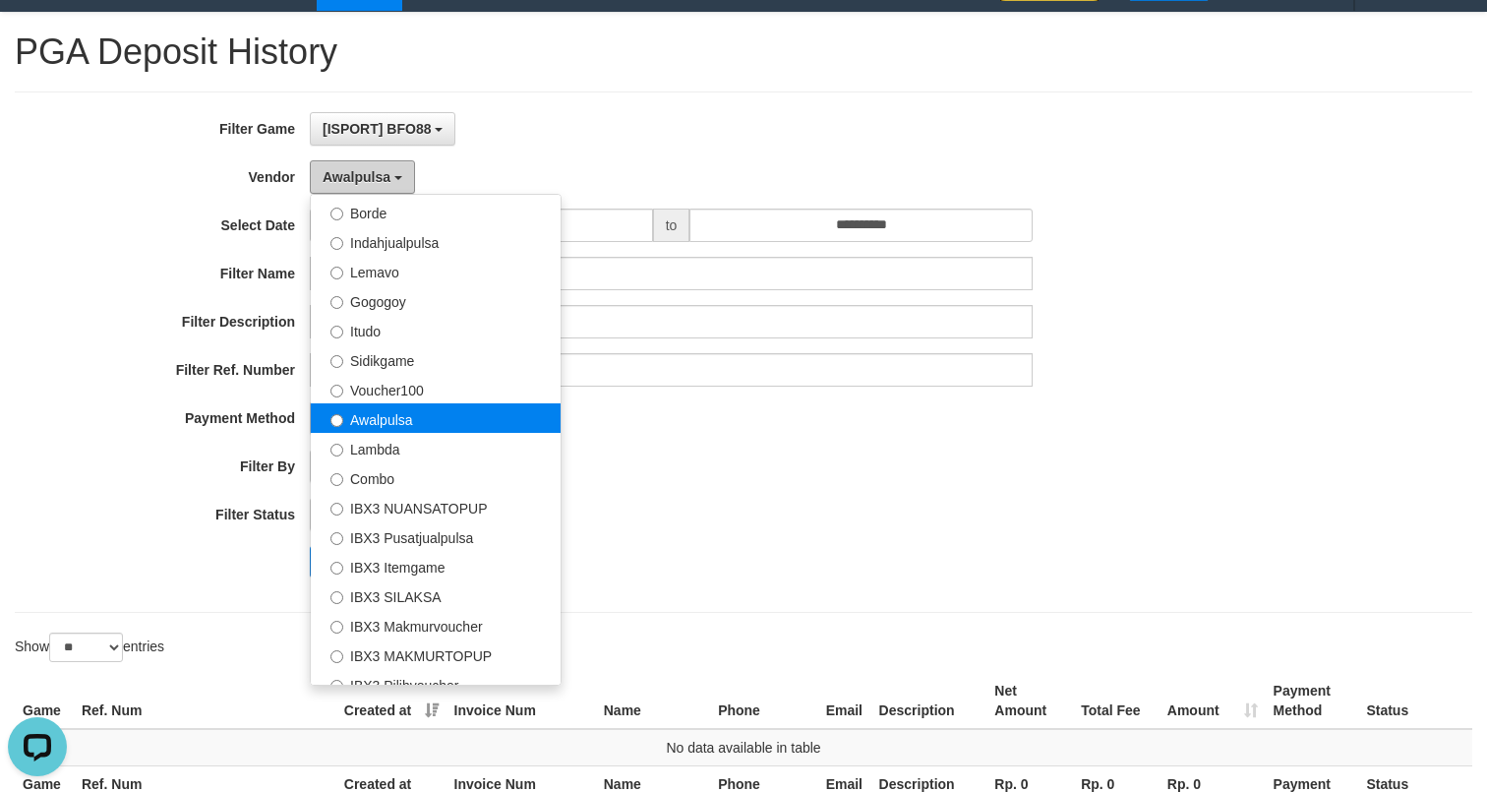
scroll to position [600, 0]
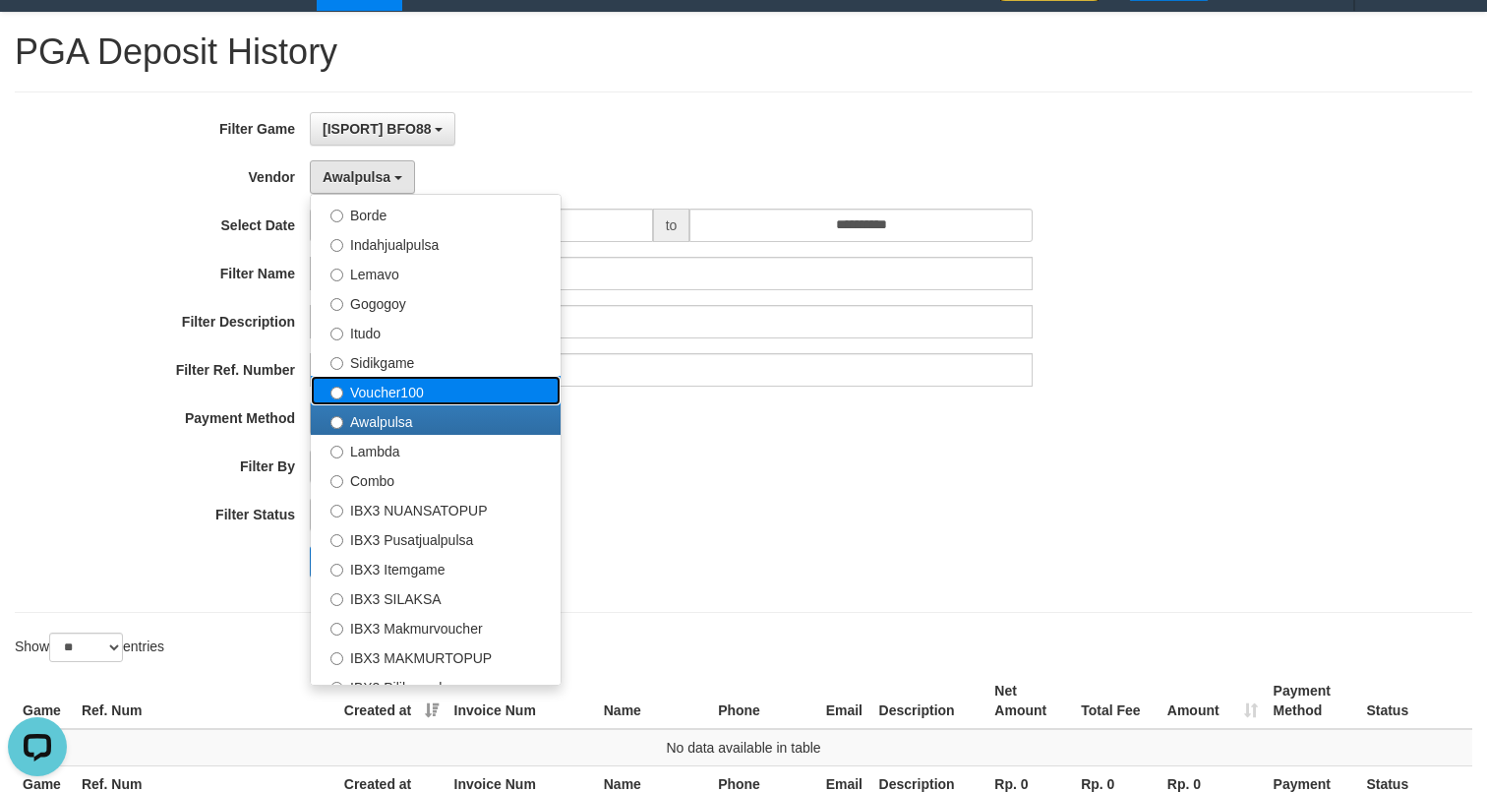
click at [424, 386] on label "Voucher100" at bounding box center [436, 390] width 250 height 29
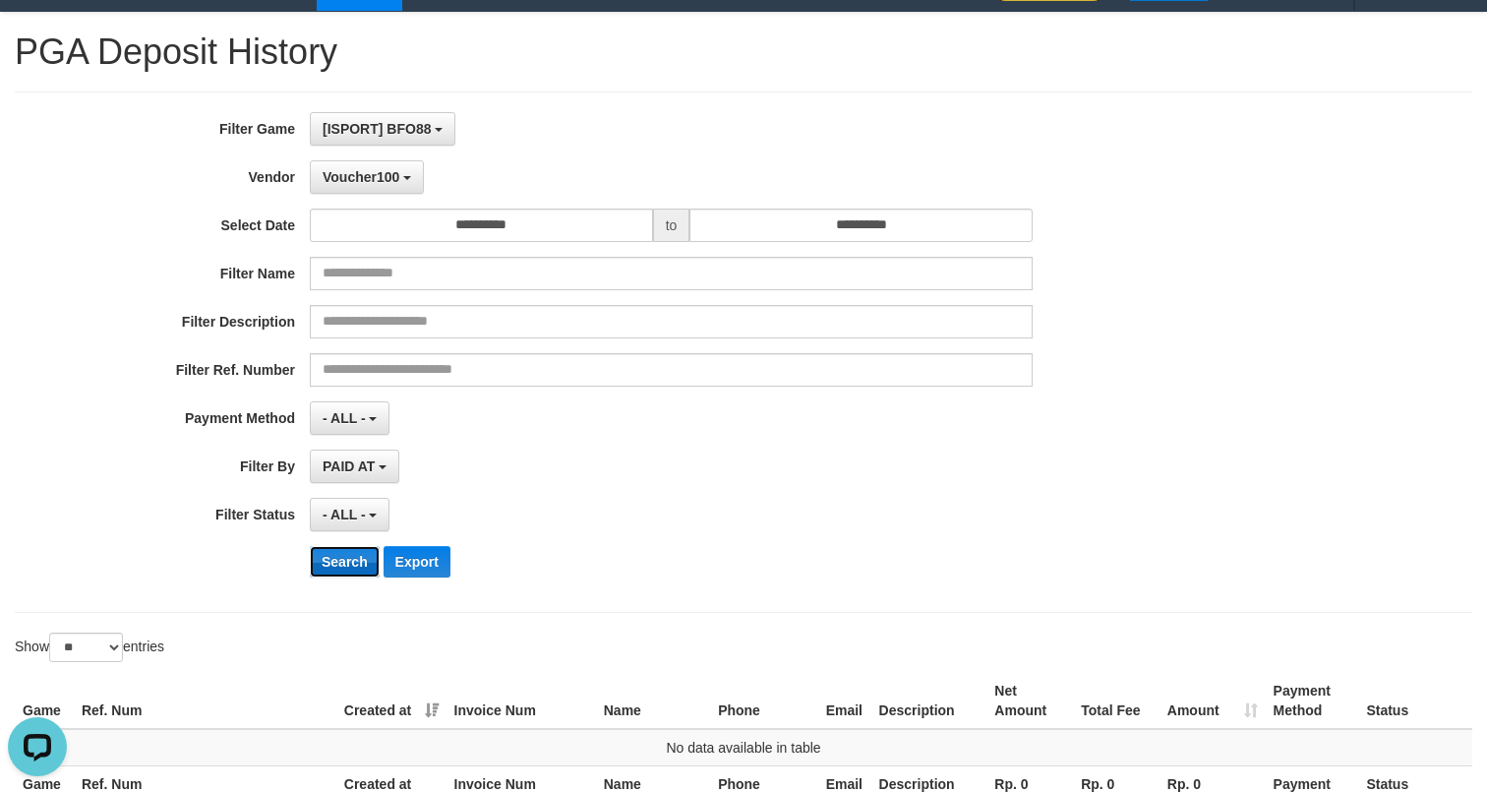
click at [365, 565] on button "Search" at bounding box center [345, 561] width 70 height 31
click at [374, 181] on span "Voucher100" at bounding box center [361, 177] width 77 height 16
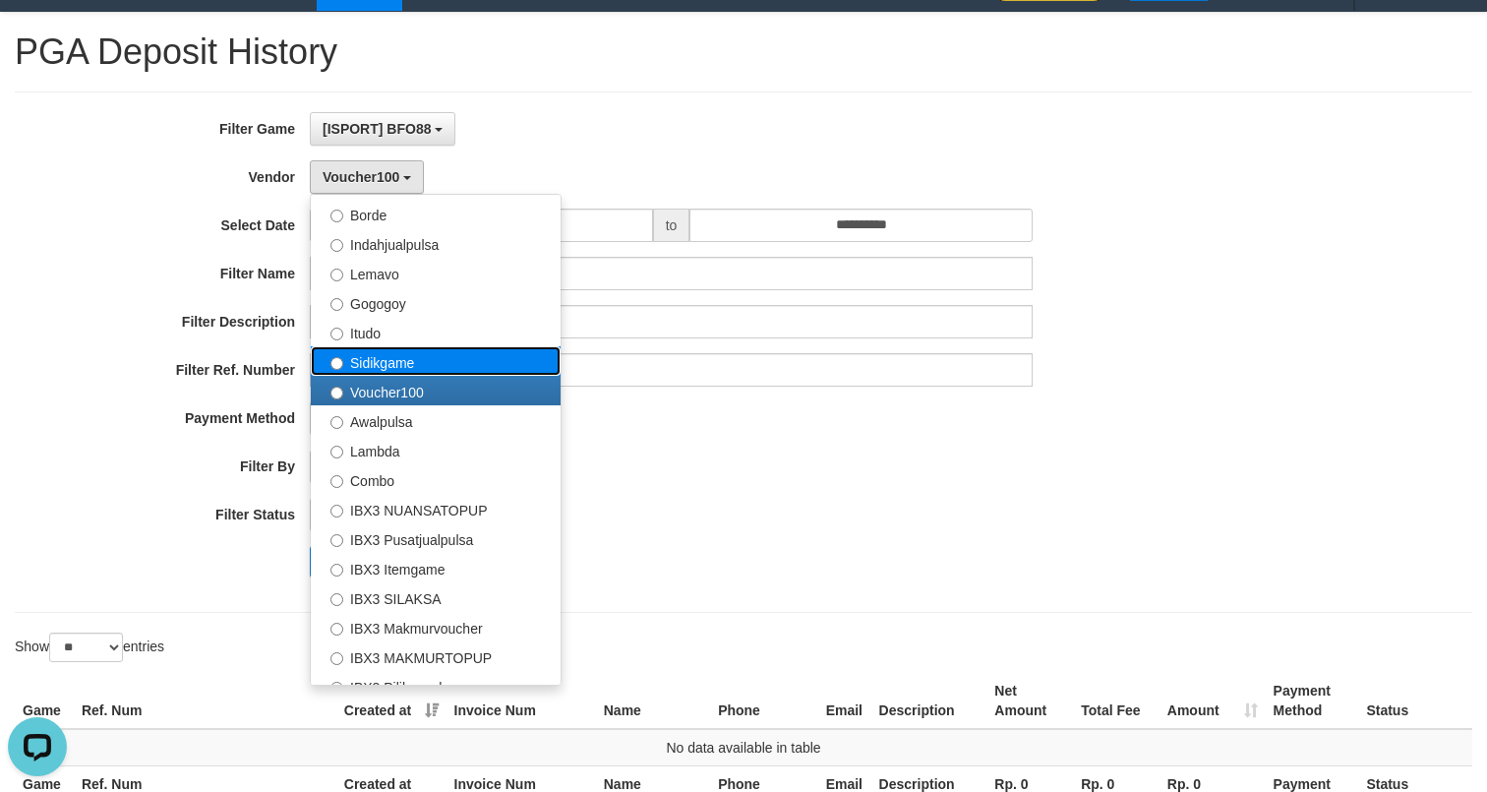
click at [418, 369] on label "Sidikgame" at bounding box center [436, 360] width 250 height 29
select select "**********"
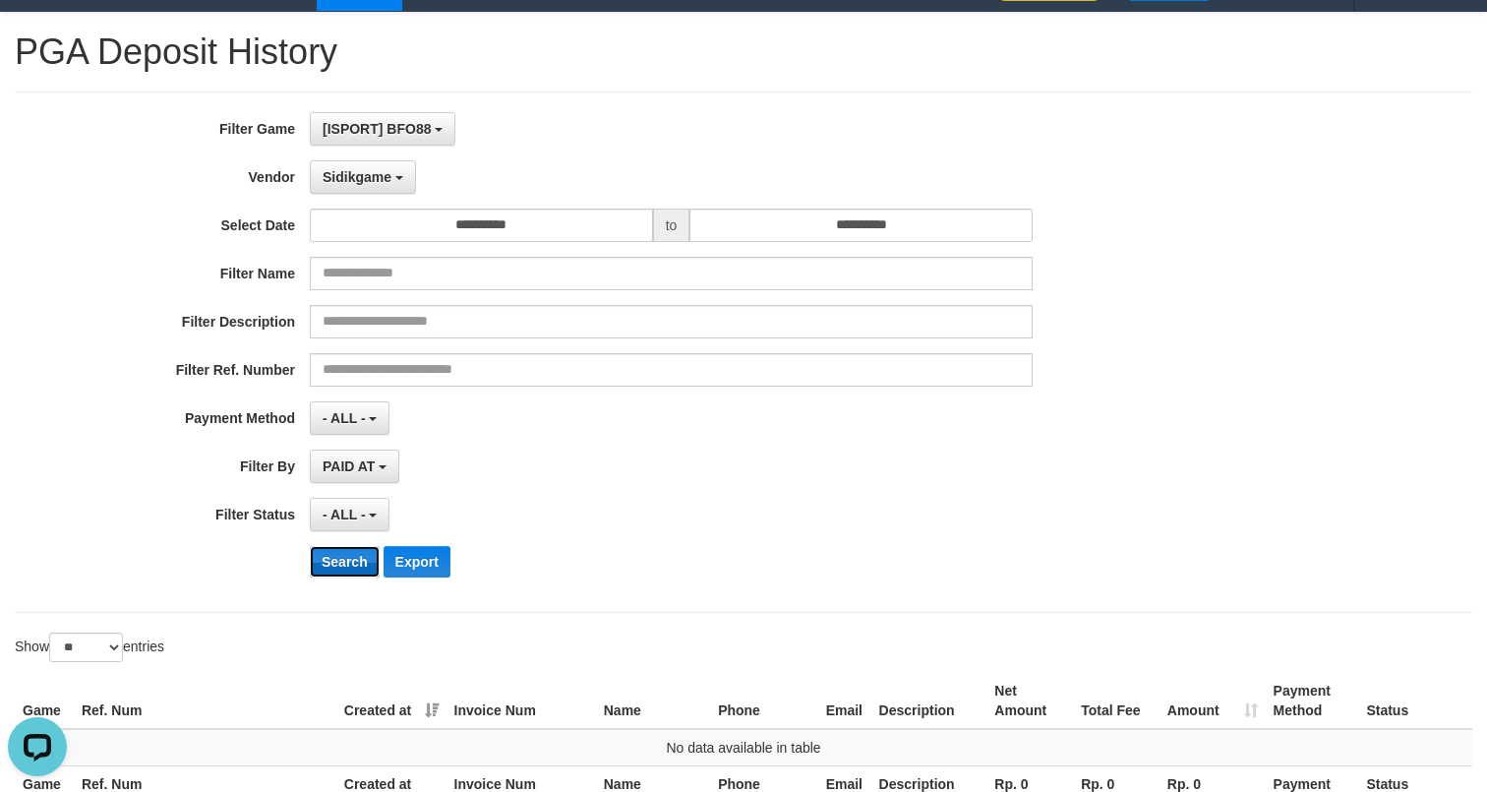
click at [345, 564] on button "Search" at bounding box center [345, 561] width 70 height 31
click at [366, 170] on span "Sidikgame" at bounding box center [357, 177] width 69 height 16
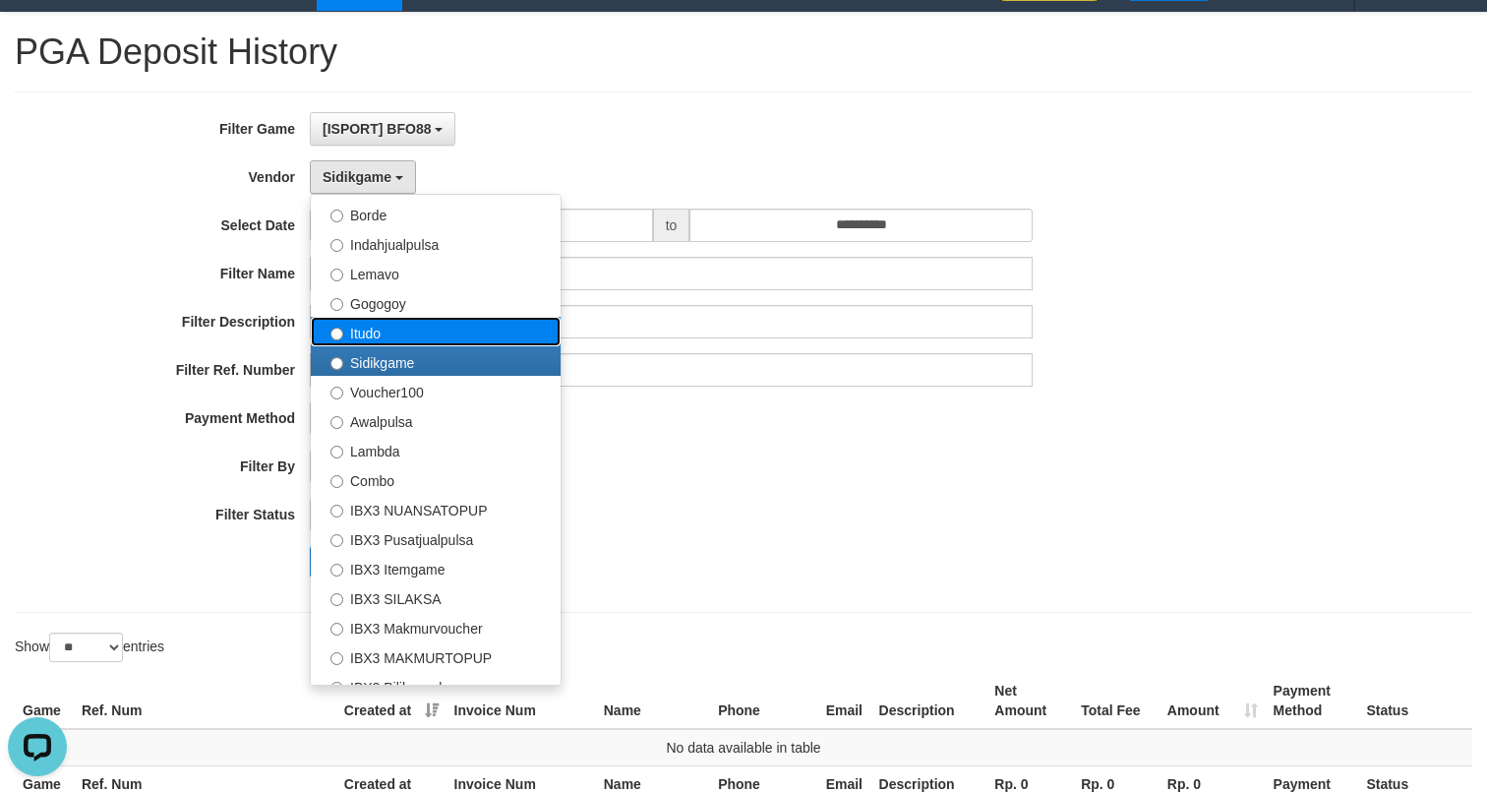
click at [404, 337] on label "Itudo" at bounding box center [436, 331] width 250 height 29
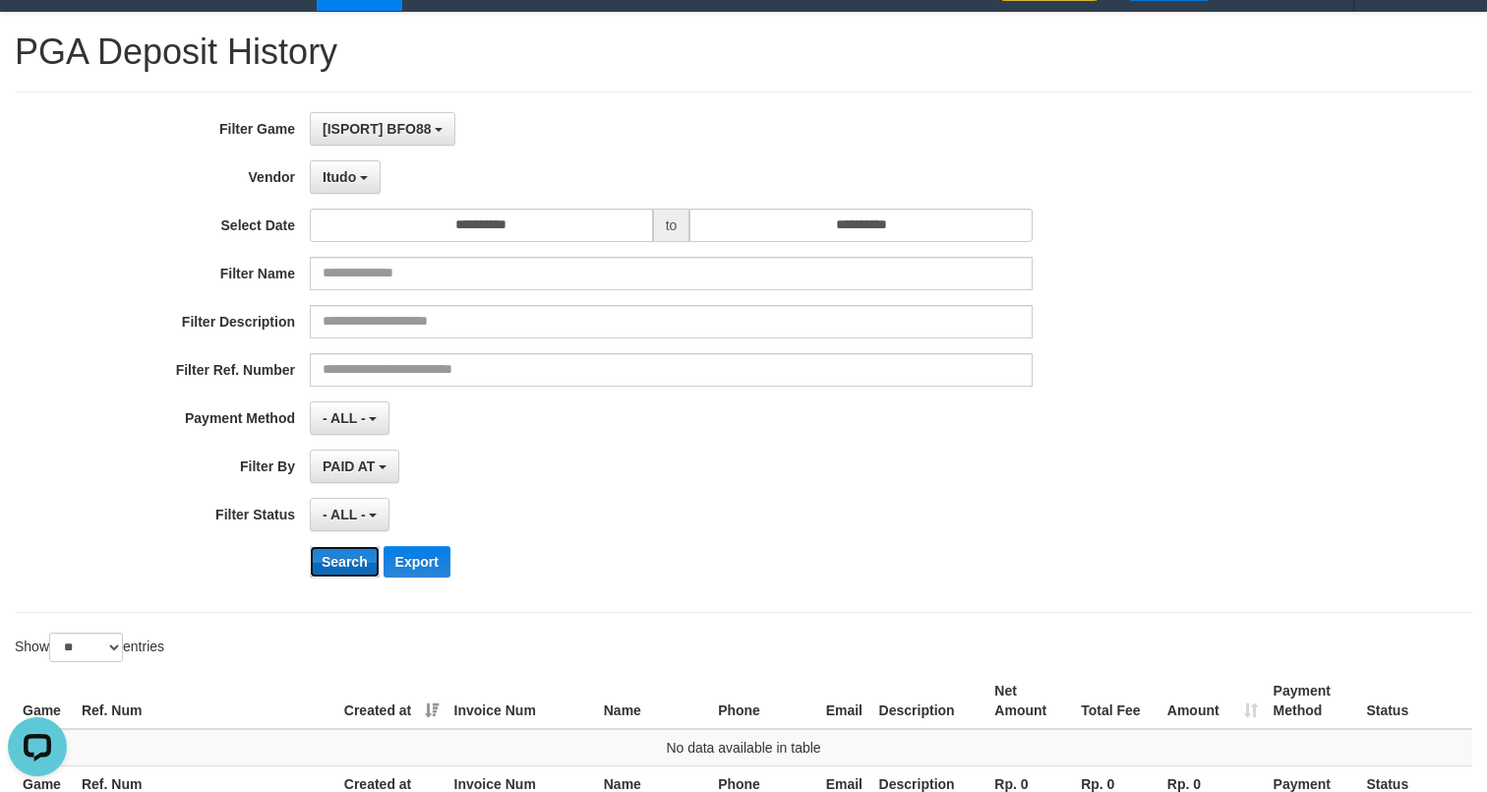
click at [357, 572] on button "Search" at bounding box center [345, 561] width 70 height 31
click at [361, 189] on button "Itudo" at bounding box center [345, 176] width 71 height 33
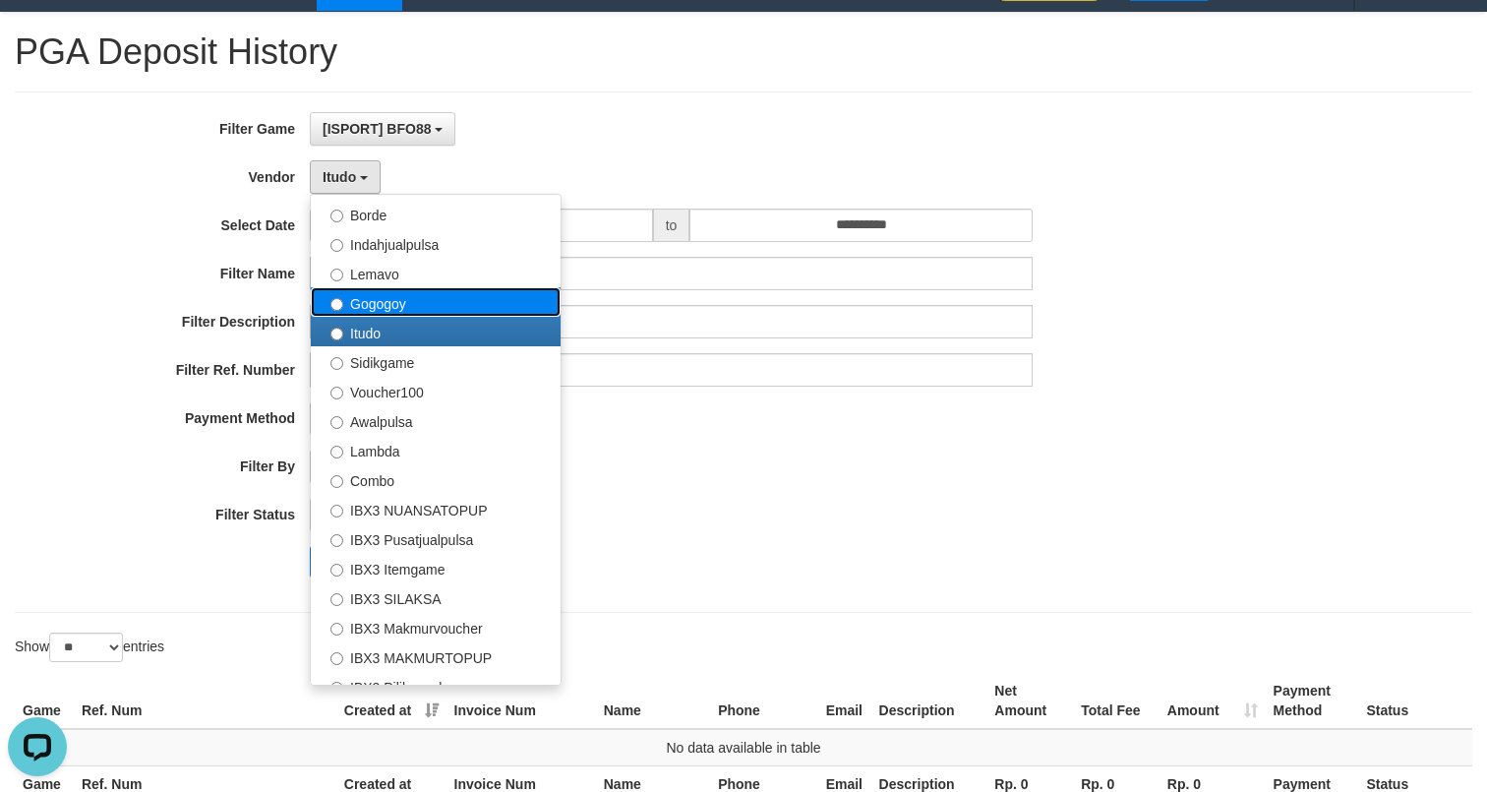
click at [391, 296] on label "Gogogoy" at bounding box center [436, 301] width 250 height 29
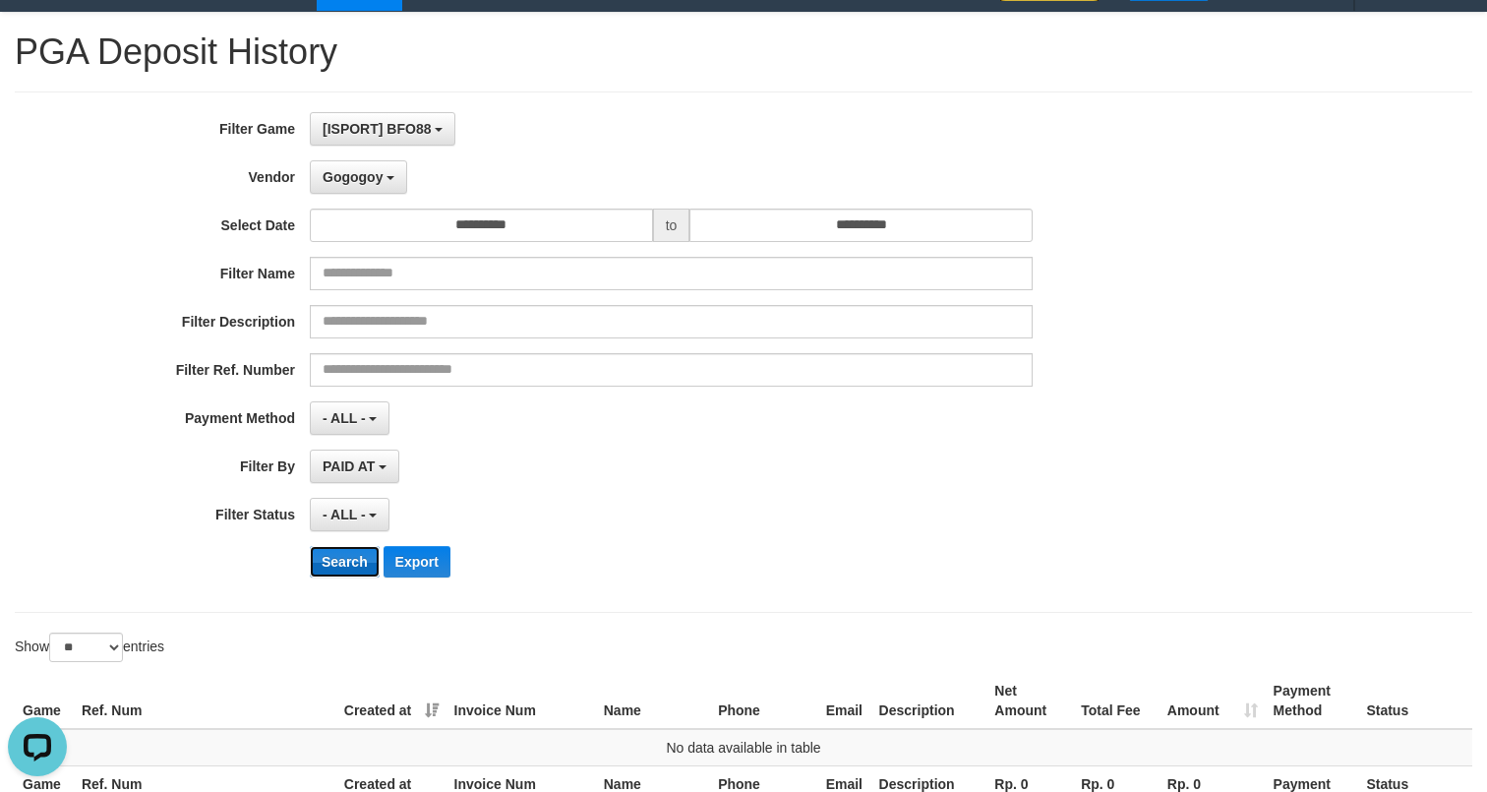
click at [361, 569] on button "Search" at bounding box center [345, 561] width 70 height 31
click at [349, 172] on span "Gogogoy" at bounding box center [353, 177] width 60 height 16
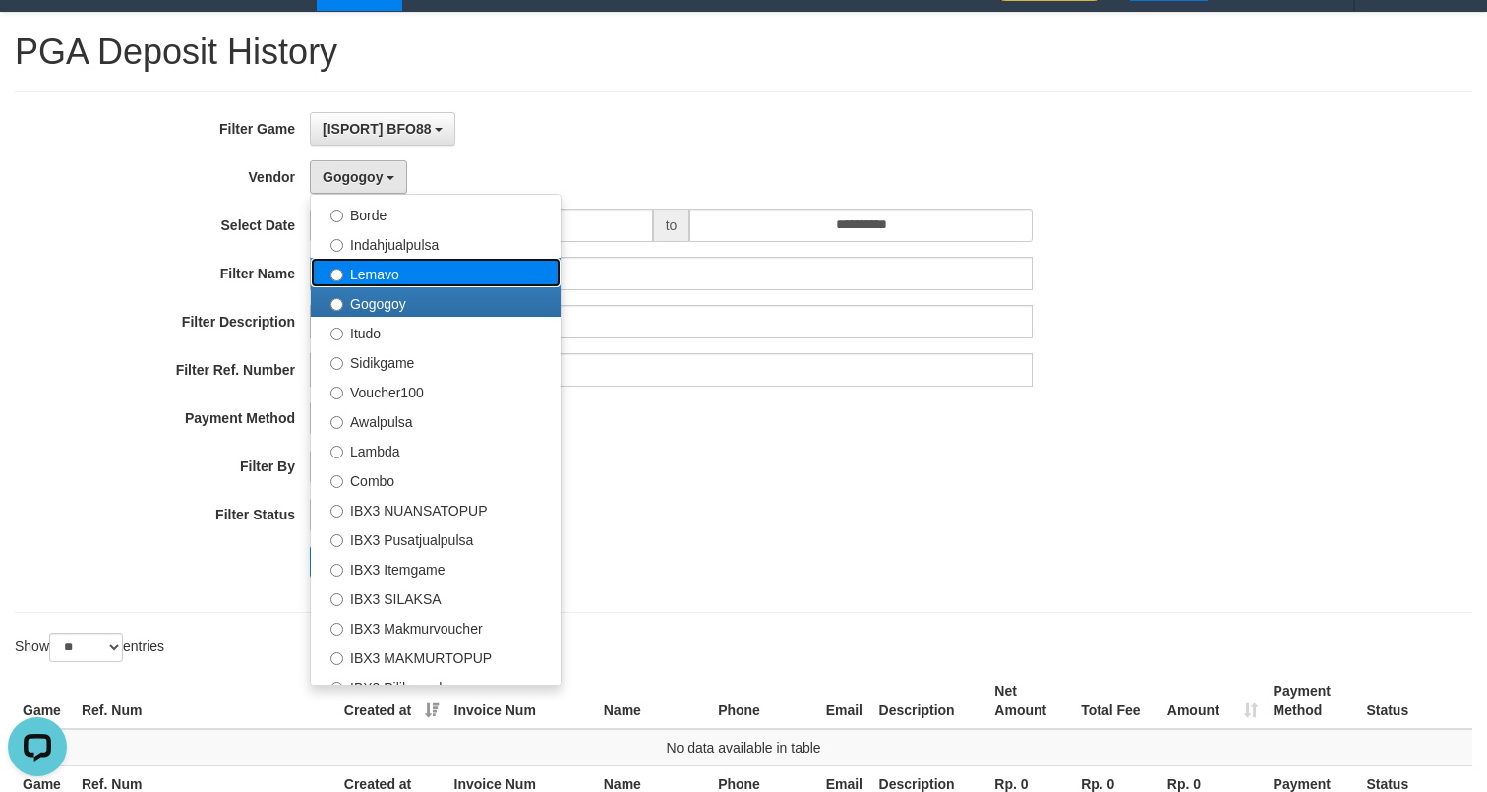
click at [399, 266] on label "Lemavo" at bounding box center [436, 272] width 250 height 29
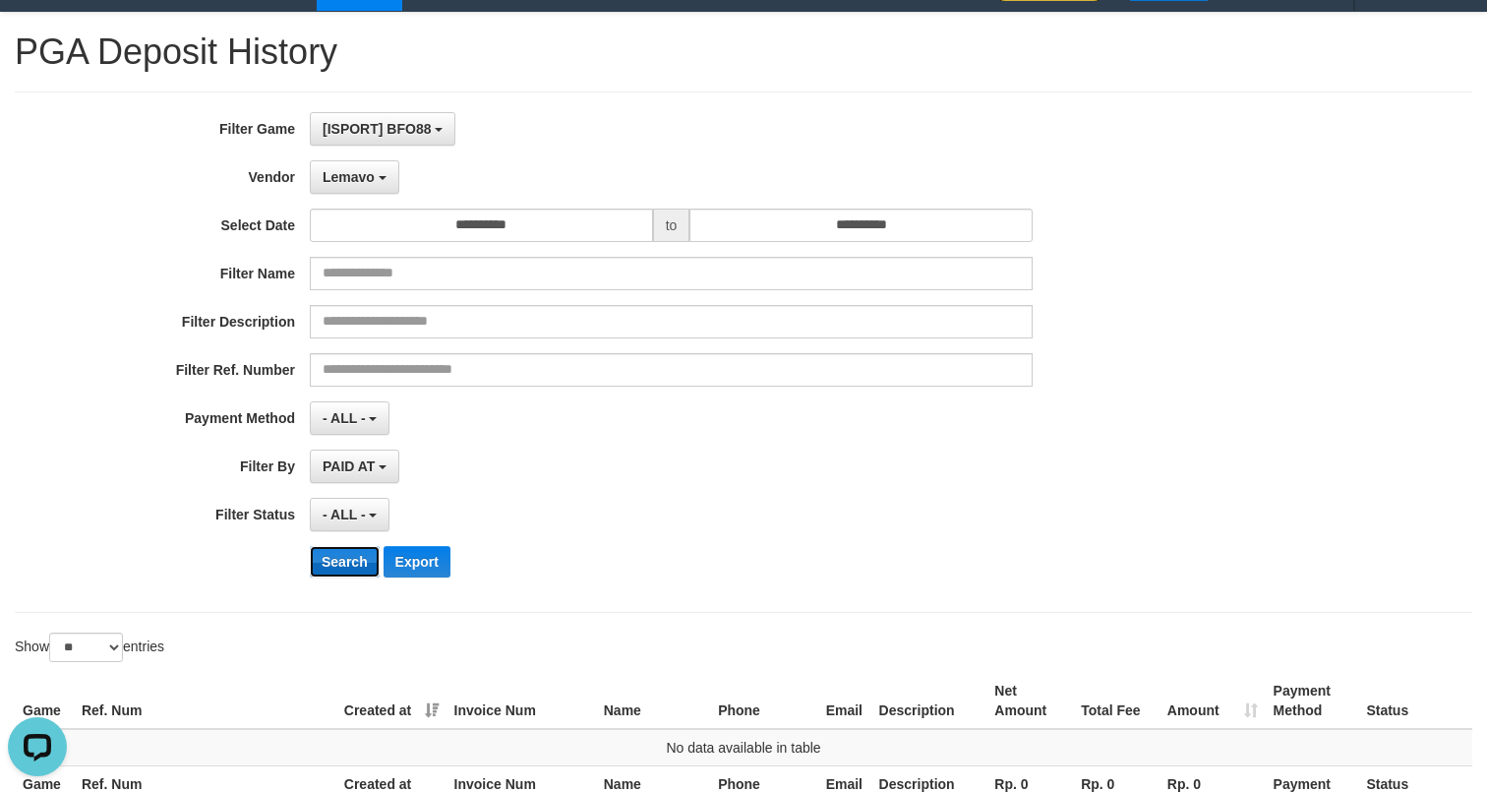
click at [357, 574] on button "Search" at bounding box center [345, 561] width 70 height 31
click at [384, 188] on button "Lemavo" at bounding box center [354, 176] width 89 height 33
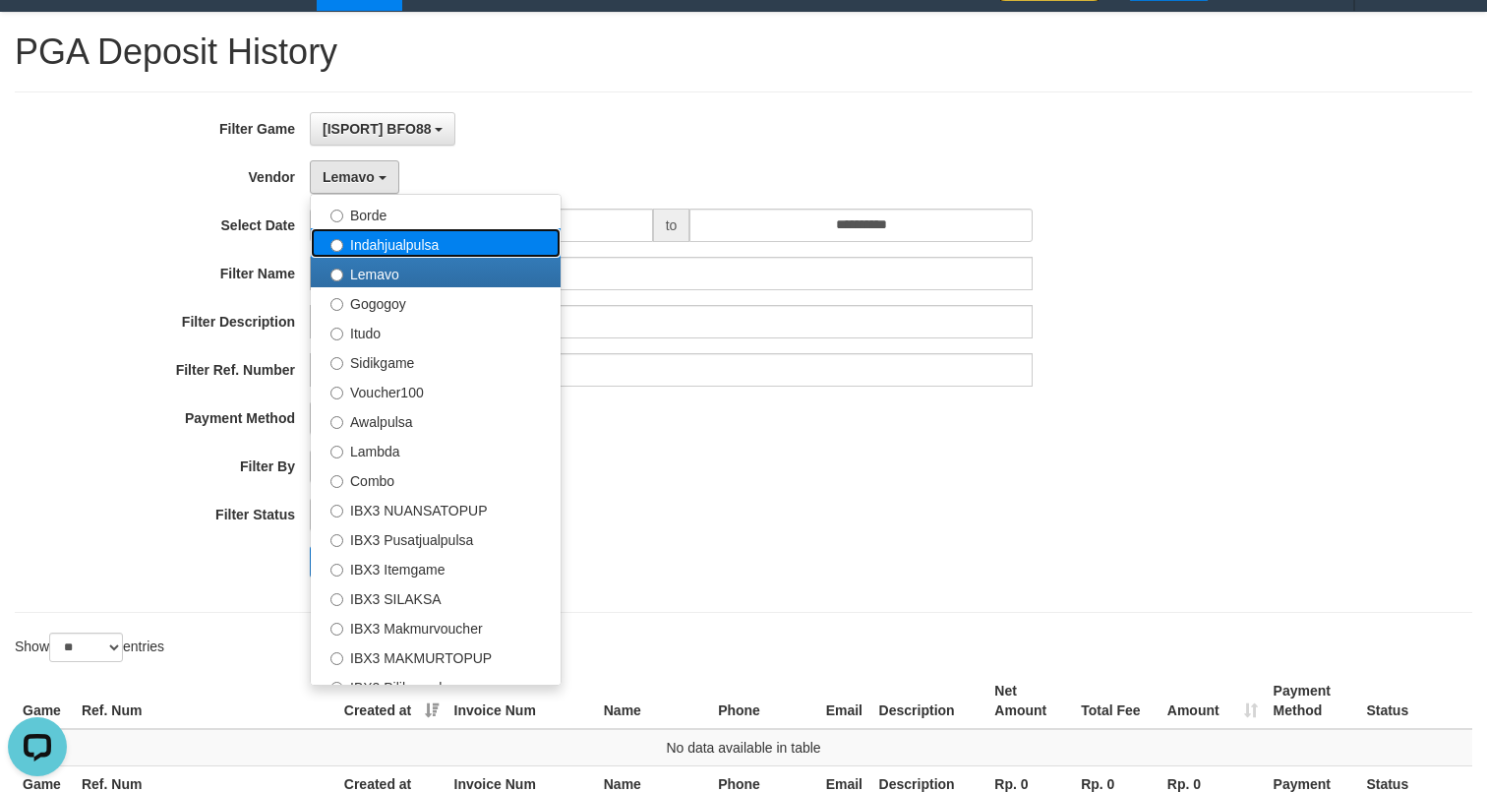
click at [404, 241] on label "Indahjualpulsa" at bounding box center [436, 242] width 250 height 29
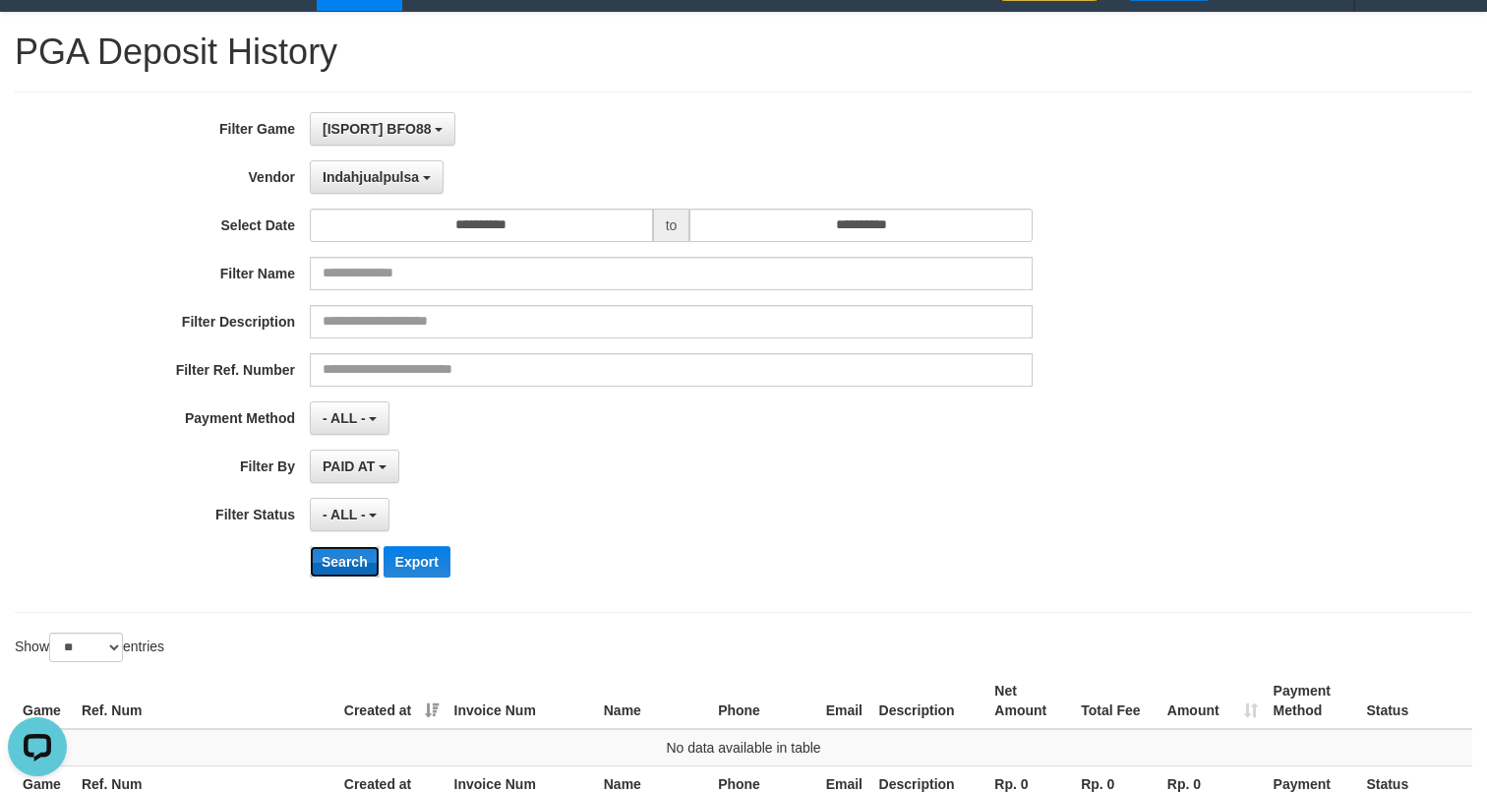
click at [354, 571] on button "Search" at bounding box center [345, 561] width 70 height 31
click at [403, 188] on button "Indahjualpulsa" at bounding box center [377, 176] width 134 height 33
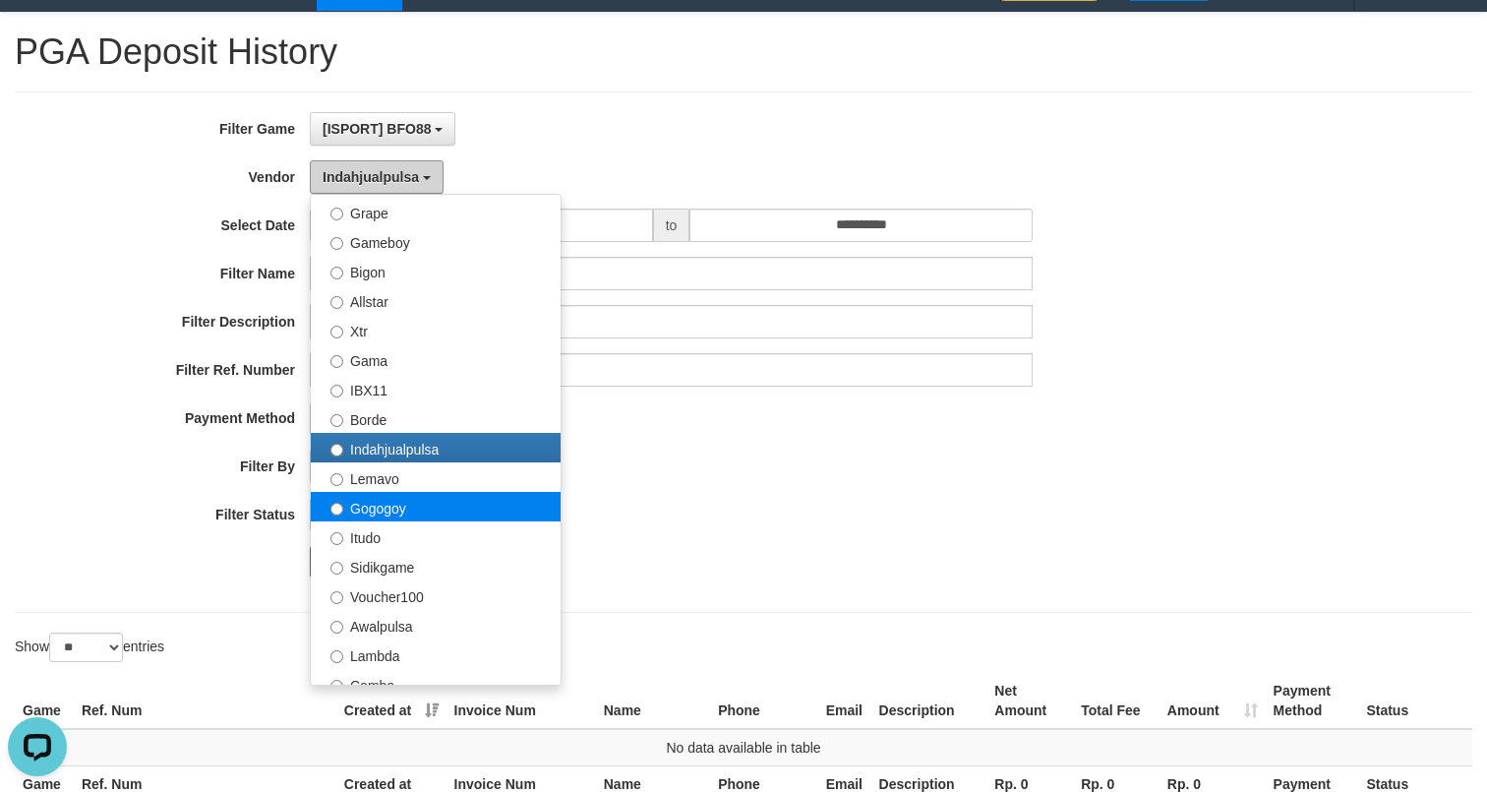
scroll to position [382, 0]
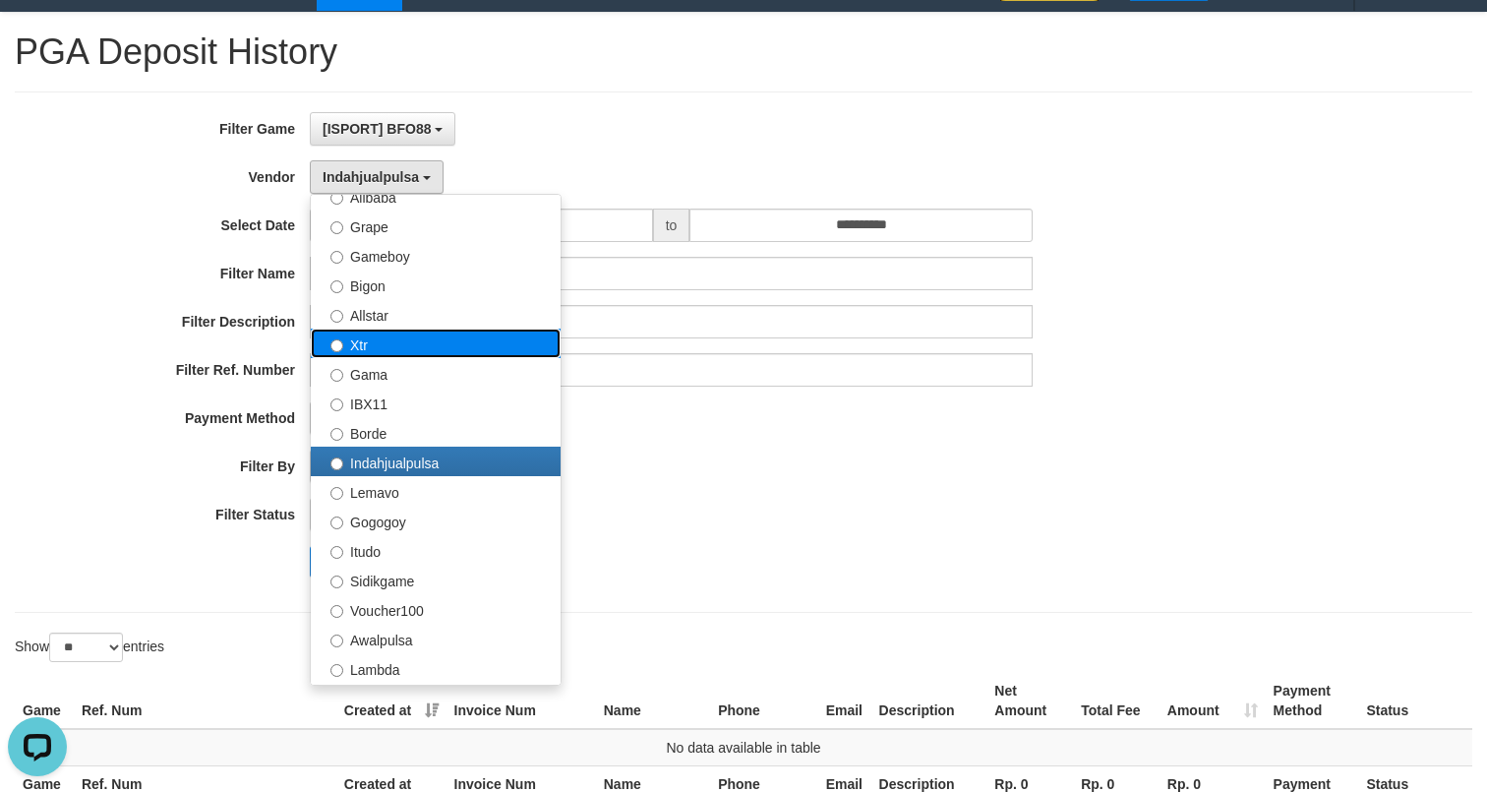
click at [406, 355] on label "Xtr" at bounding box center [436, 342] width 250 height 29
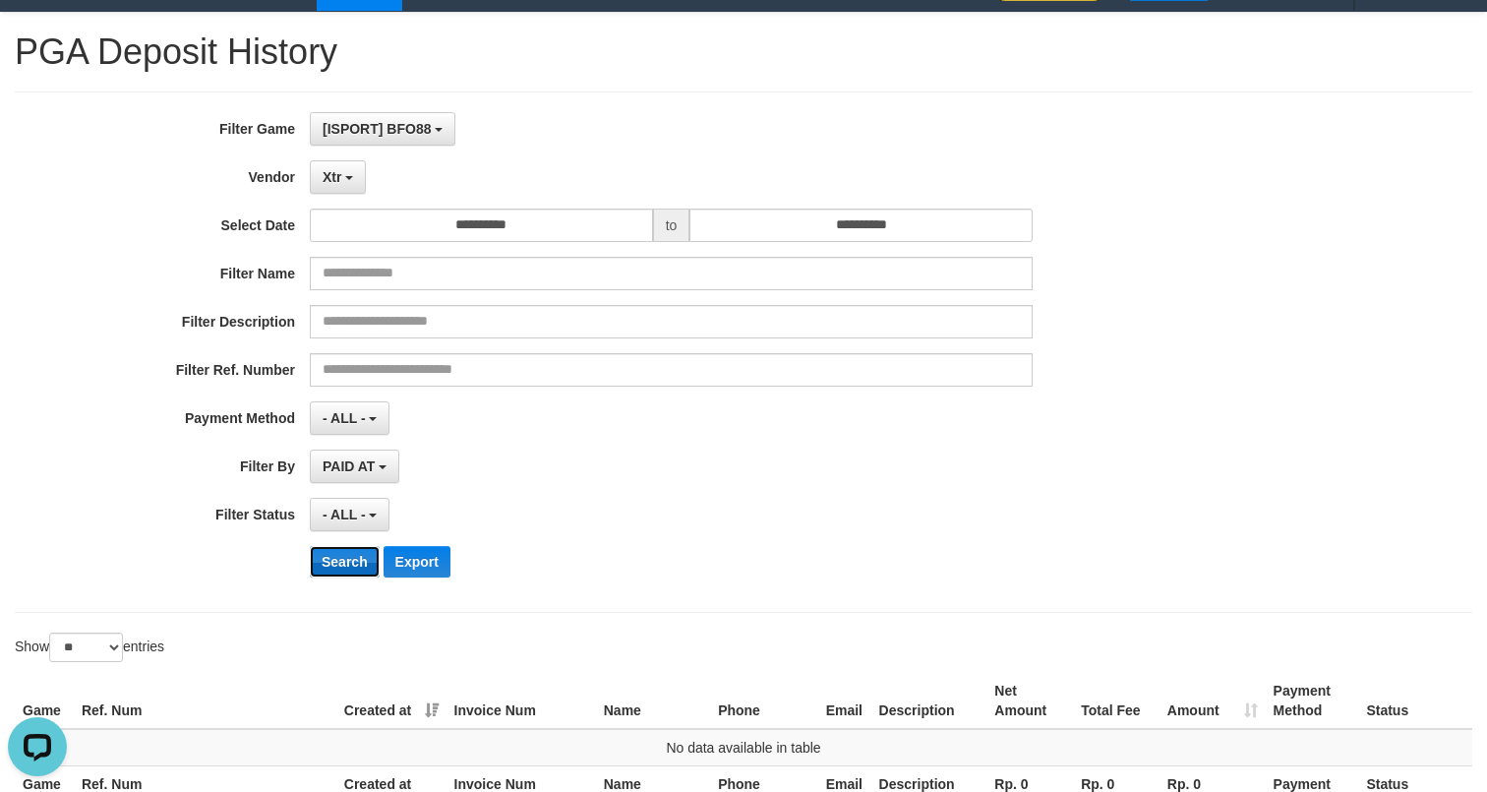
click at [355, 556] on button "Search" at bounding box center [345, 561] width 70 height 31
click at [349, 197] on div "**********" at bounding box center [619, 352] width 1239 height 480
click at [349, 179] on b "button" at bounding box center [349, 178] width 8 height 4
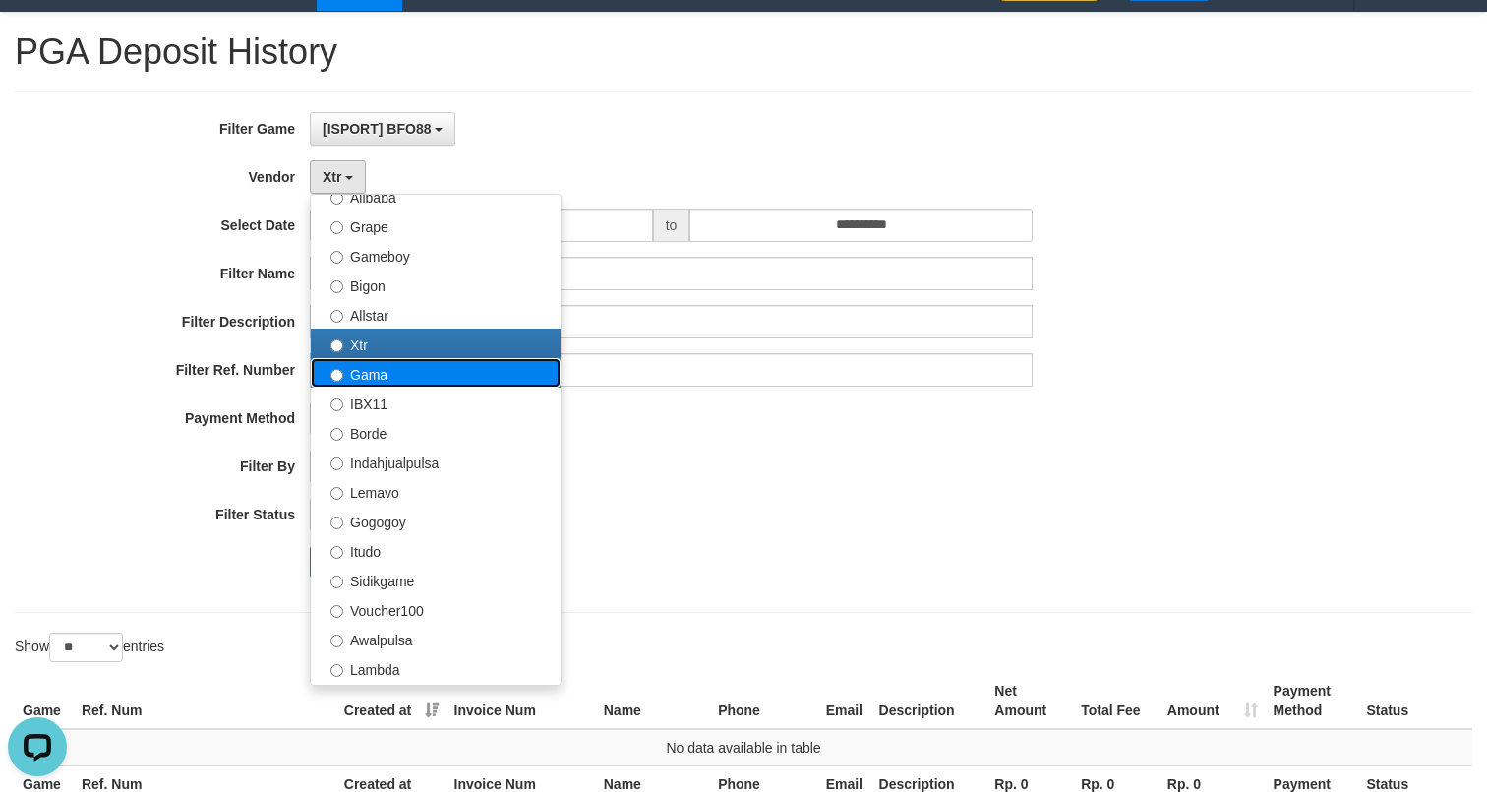
click at [388, 375] on label "Gama" at bounding box center [436, 372] width 250 height 29
select select "**********"
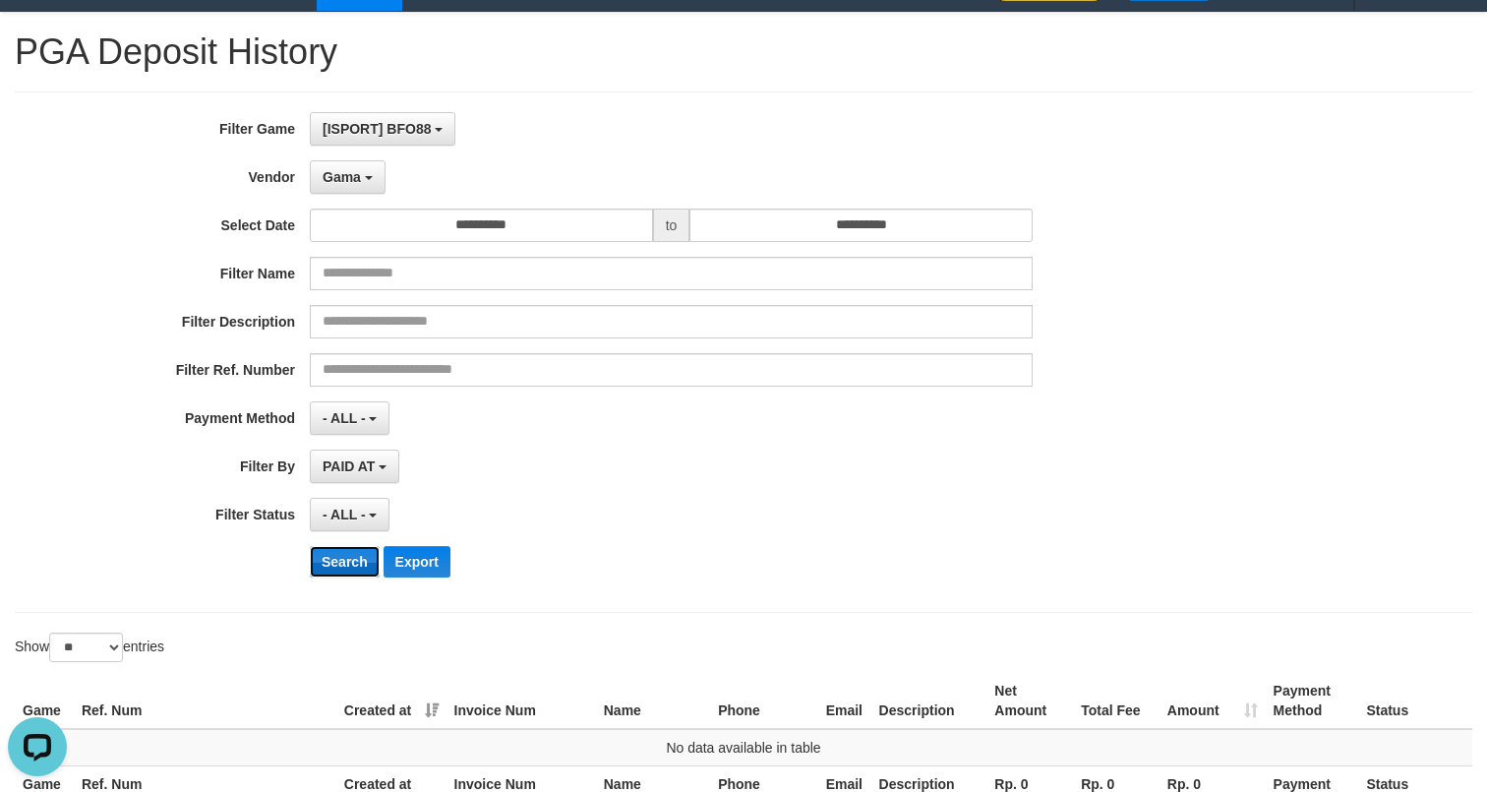
click at [364, 548] on button "Search" at bounding box center [345, 561] width 70 height 31
click at [360, 176] on span "Gama" at bounding box center [342, 177] width 38 height 16
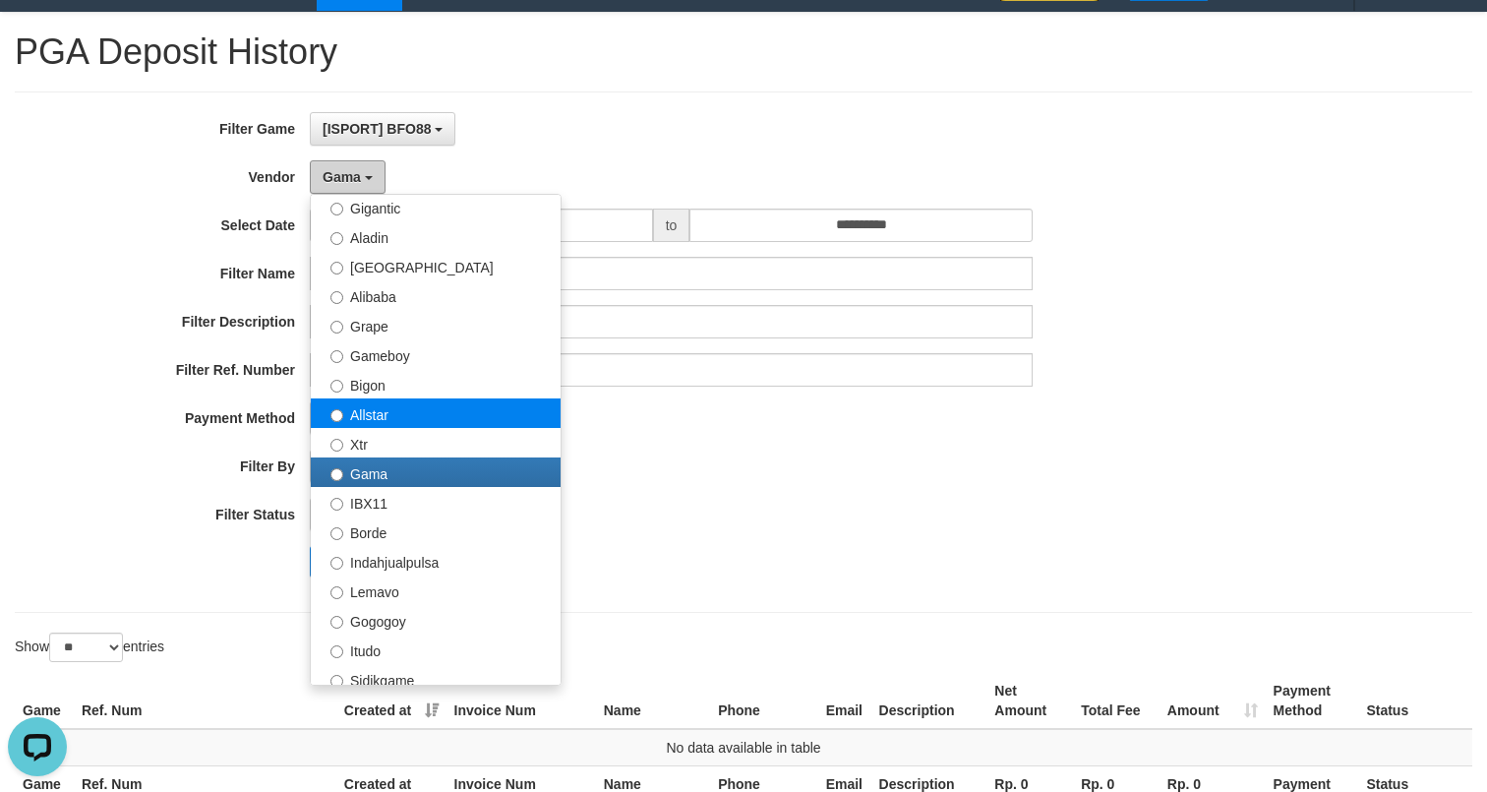
scroll to position [278, 0]
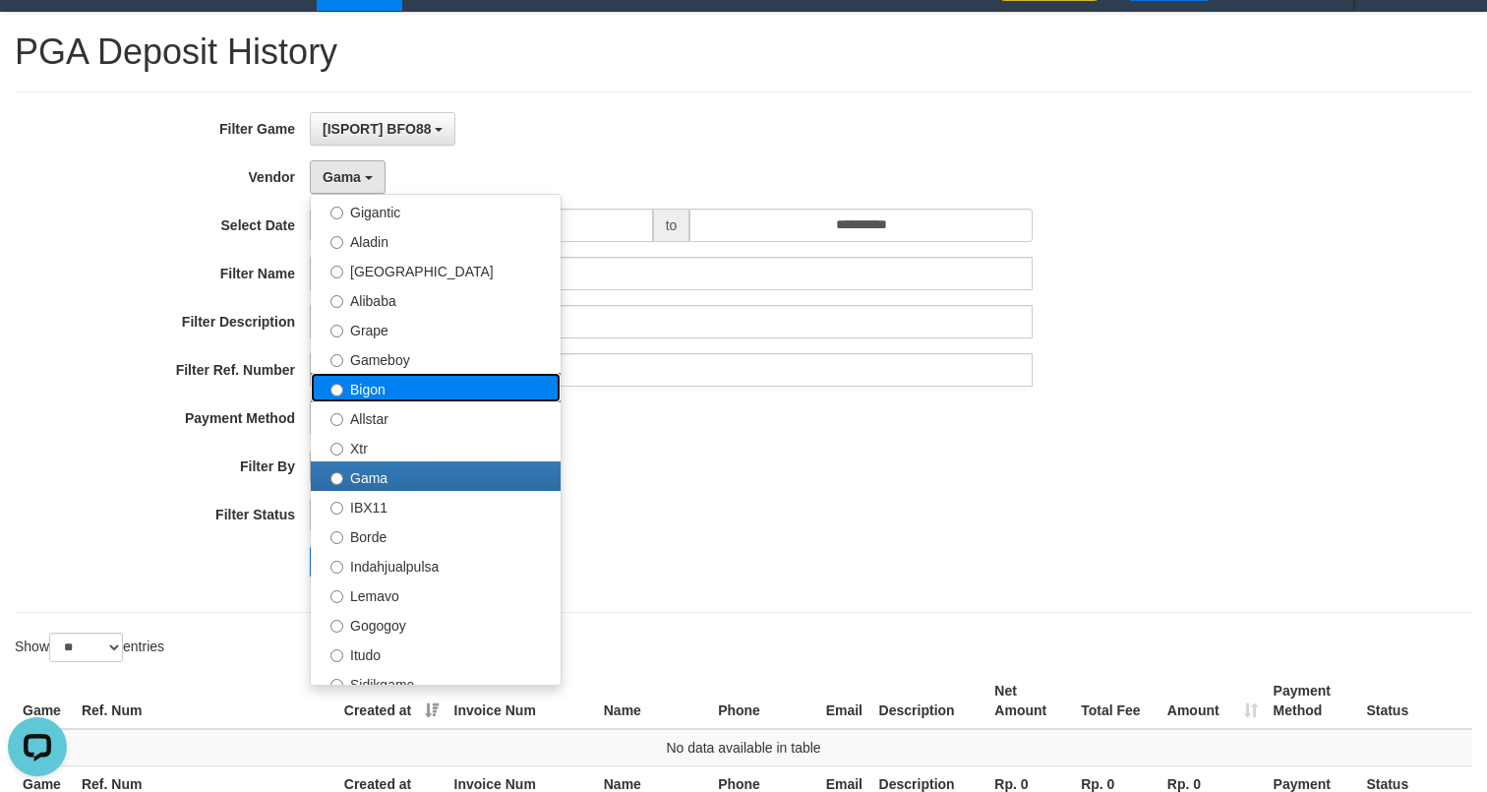
click at [387, 381] on label "Bigon" at bounding box center [436, 387] width 250 height 29
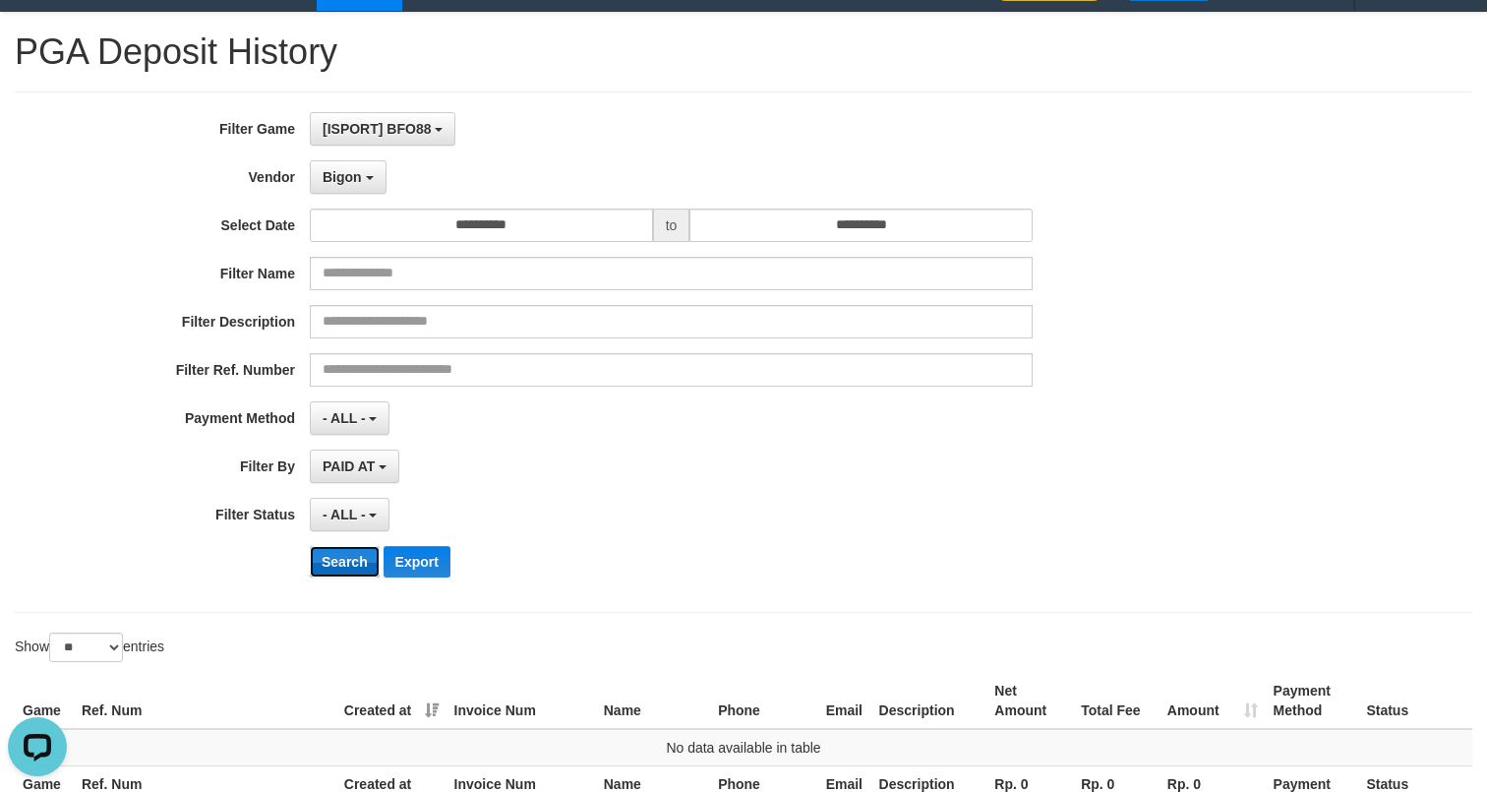
click at [360, 566] on button "Search" at bounding box center [345, 561] width 70 height 31
click at [358, 185] on button "Bigon" at bounding box center [348, 176] width 77 height 33
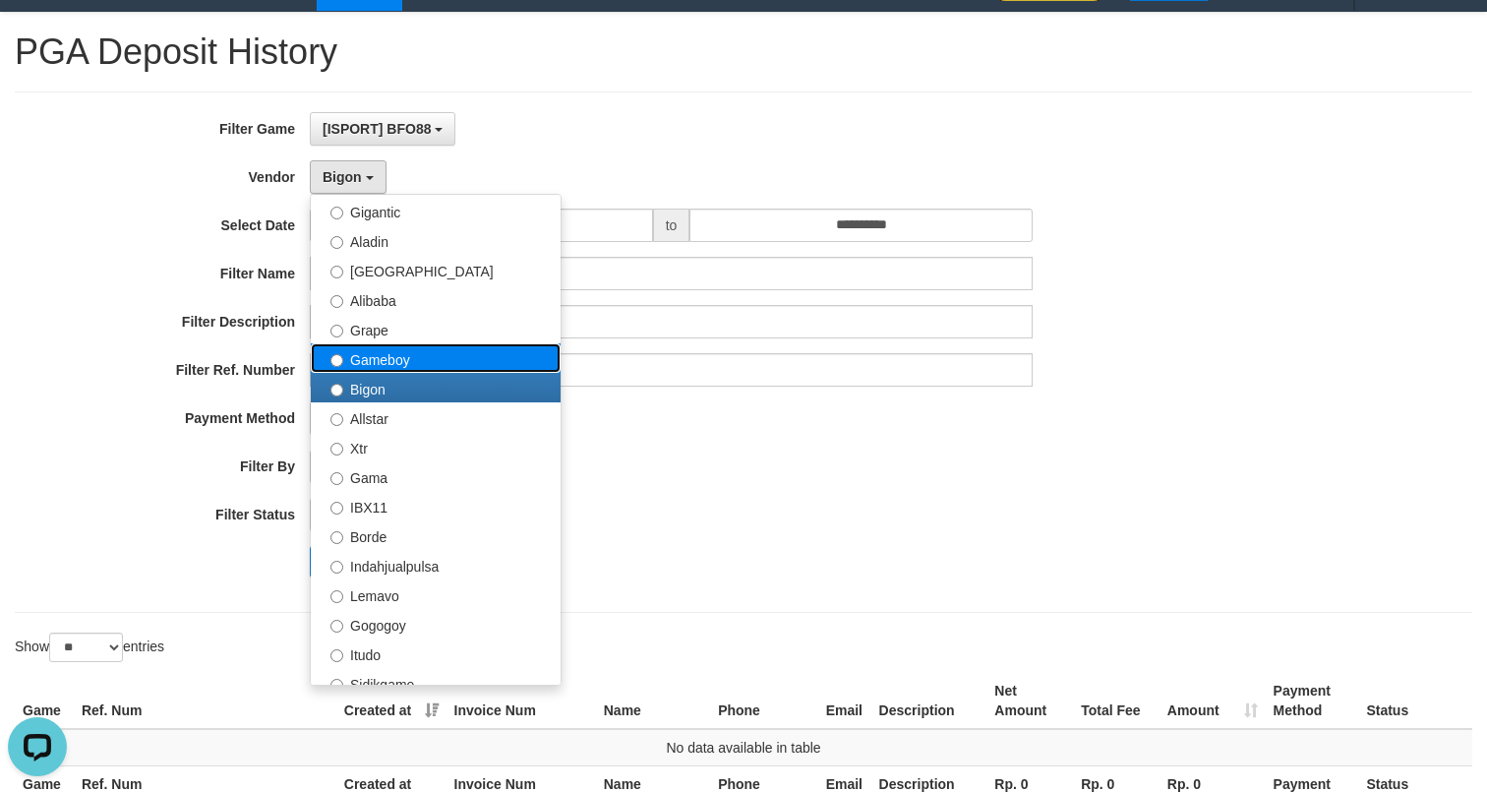
click at [403, 367] on label "Gameboy" at bounding box center [436, 357] width 250 height 29
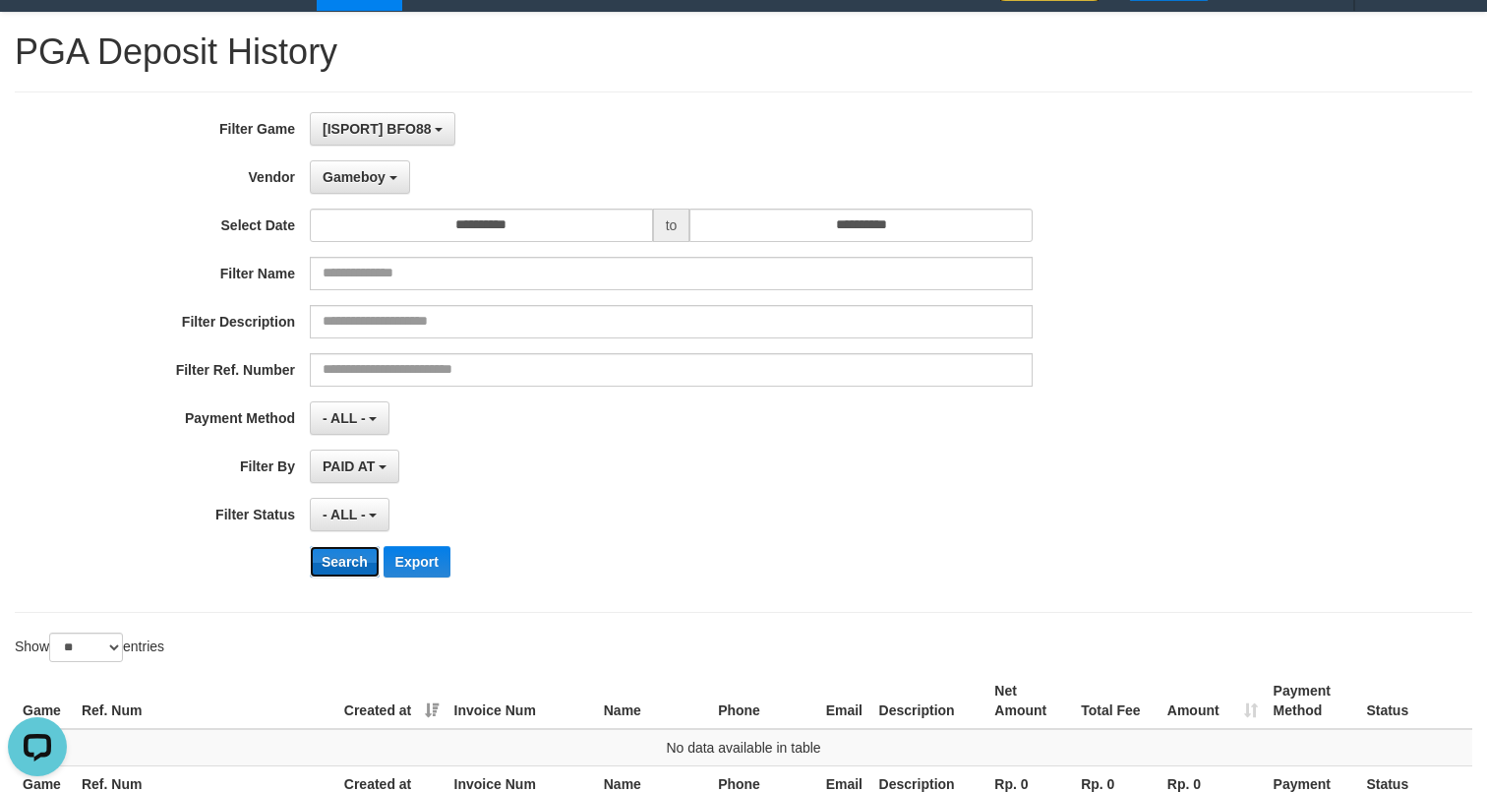
click at [361, 558] on button "Search" at bounding box center [345, 561] width 70 height 31
click at [376, 176] on span "Gameboy" at bounding box center [354, 177] width 63 height 16
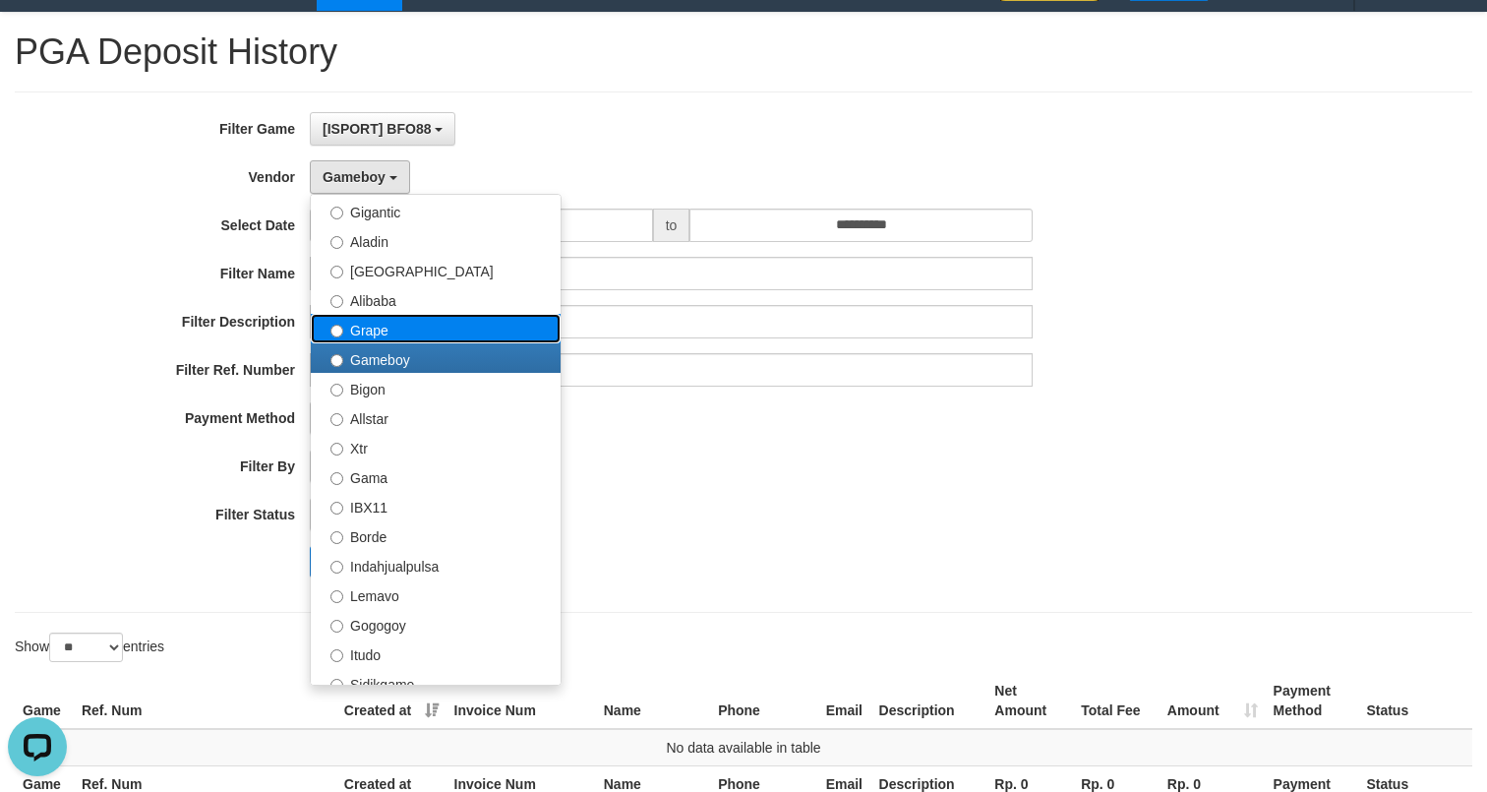
click at [395, 317] on label "Grape" at bounding box center [436, 328] width 250 height 29
select select "**********"
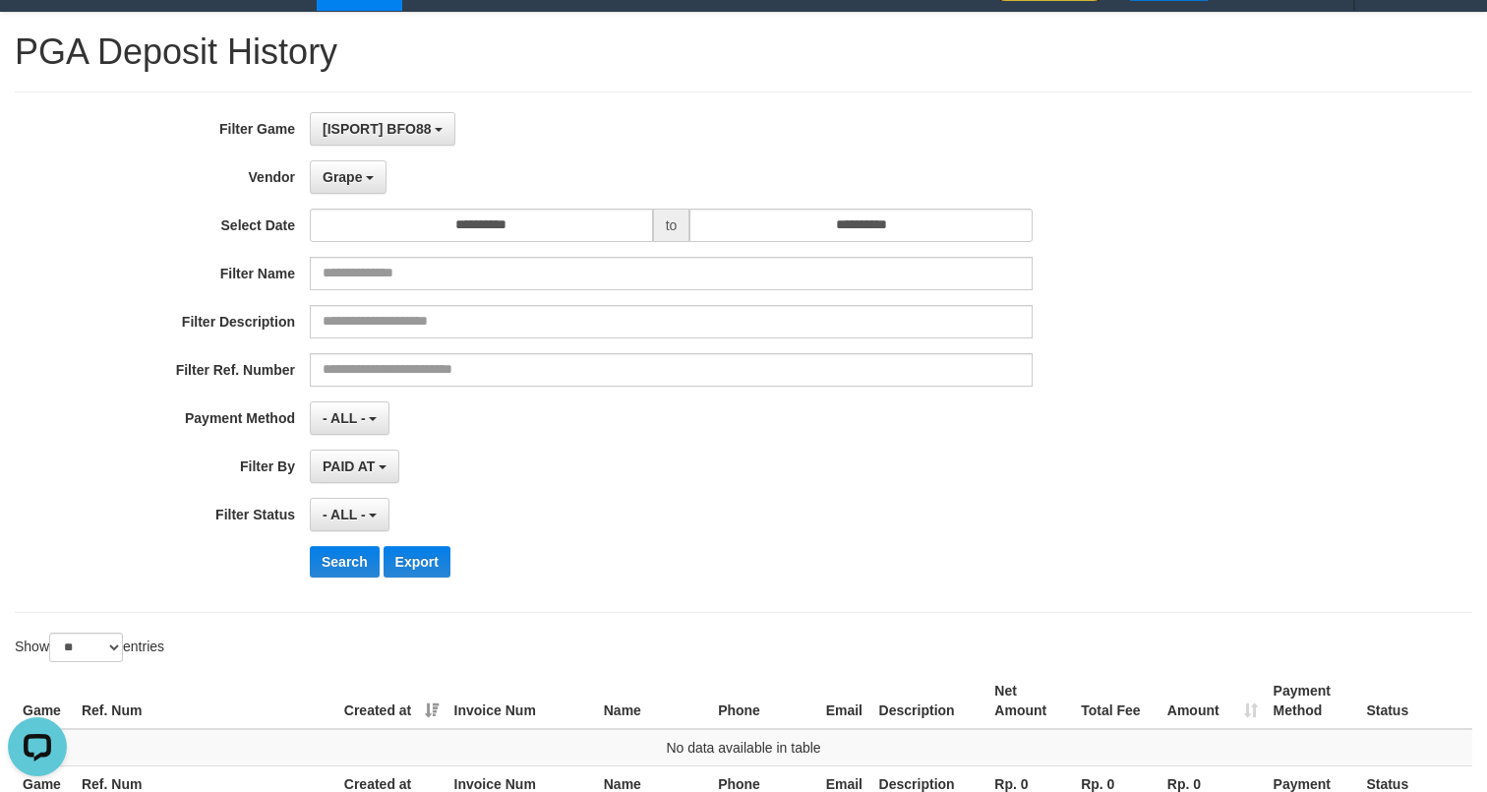
click at [351, 546] on div "Search Export" at bounding box center [774, 561] width 929 height 31
click at [354, 554] on button "Search" at bounding box center [345, 561] width 70 height 31
click at [349, 179] on span "Grape" at bounding box center [342, 177] width 39 height 16
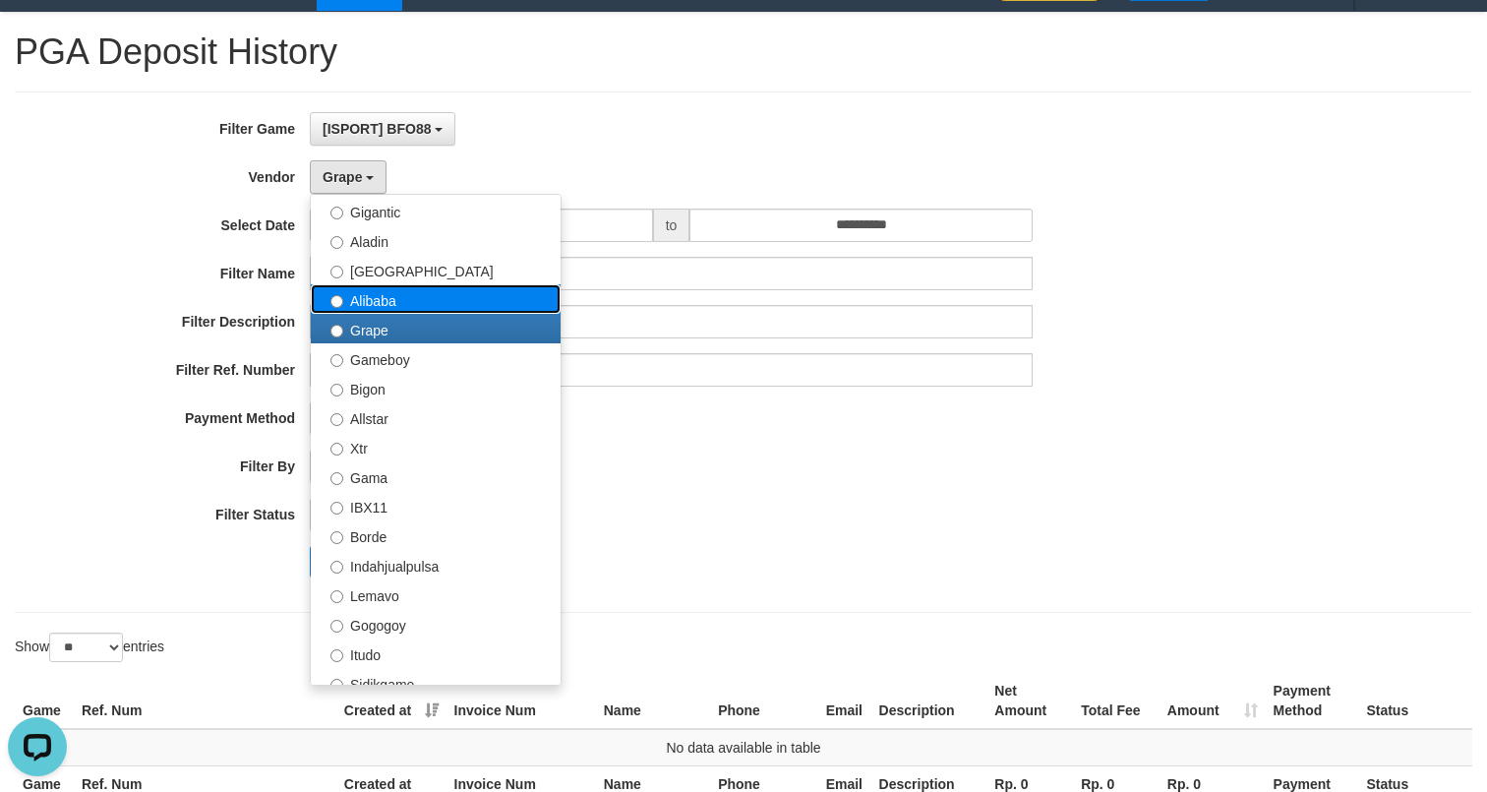
click at [388, 293] on label "Alibaba" at bounding box center [436, 298] width 250 height 29
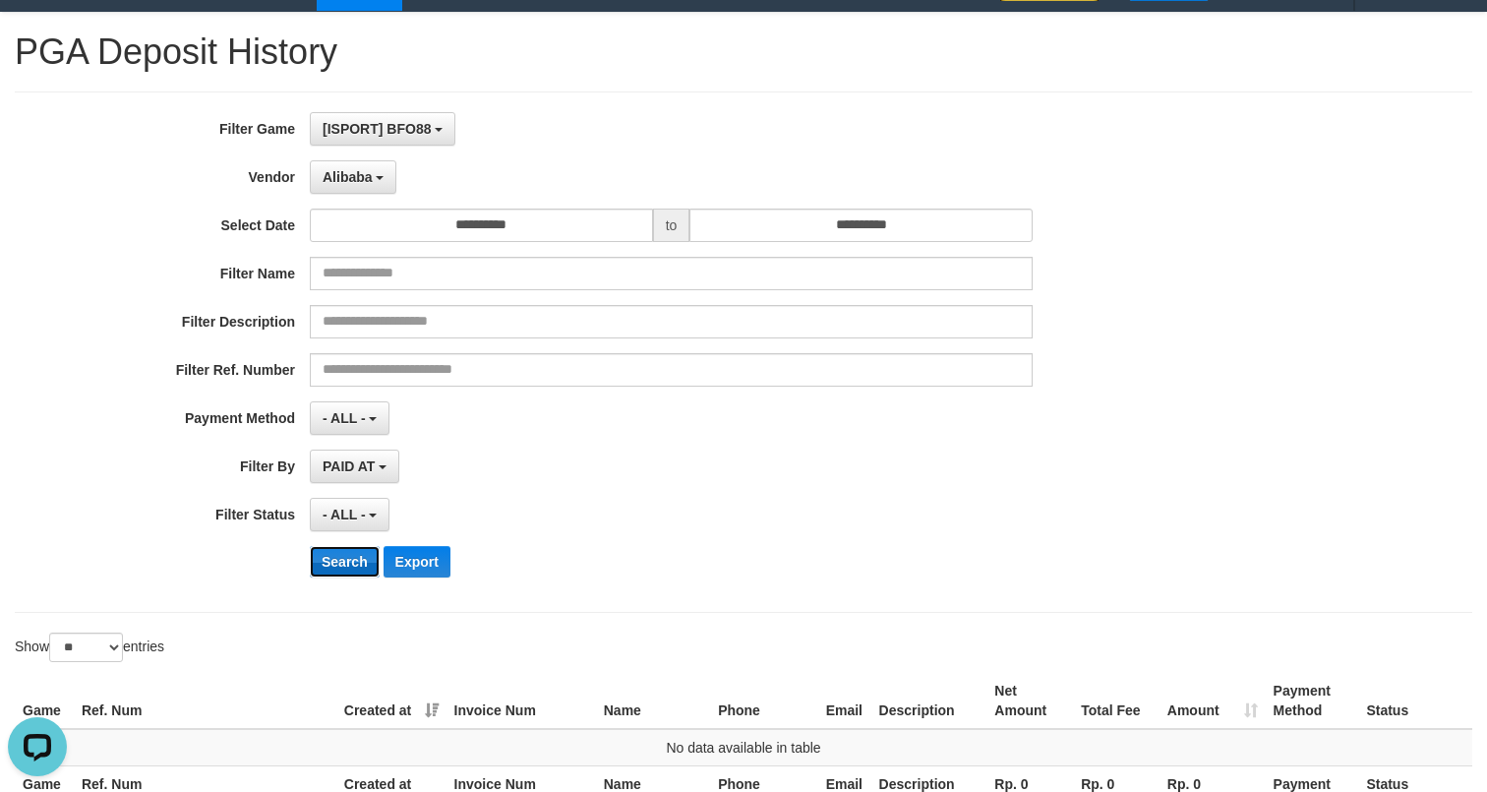
click at [348, 548] on button "Search" at bounding box center [345, 561] width 70 height 31
click at [373, 181] on button "Alibaba" at bounding box center [353, 176] width 87 height 33
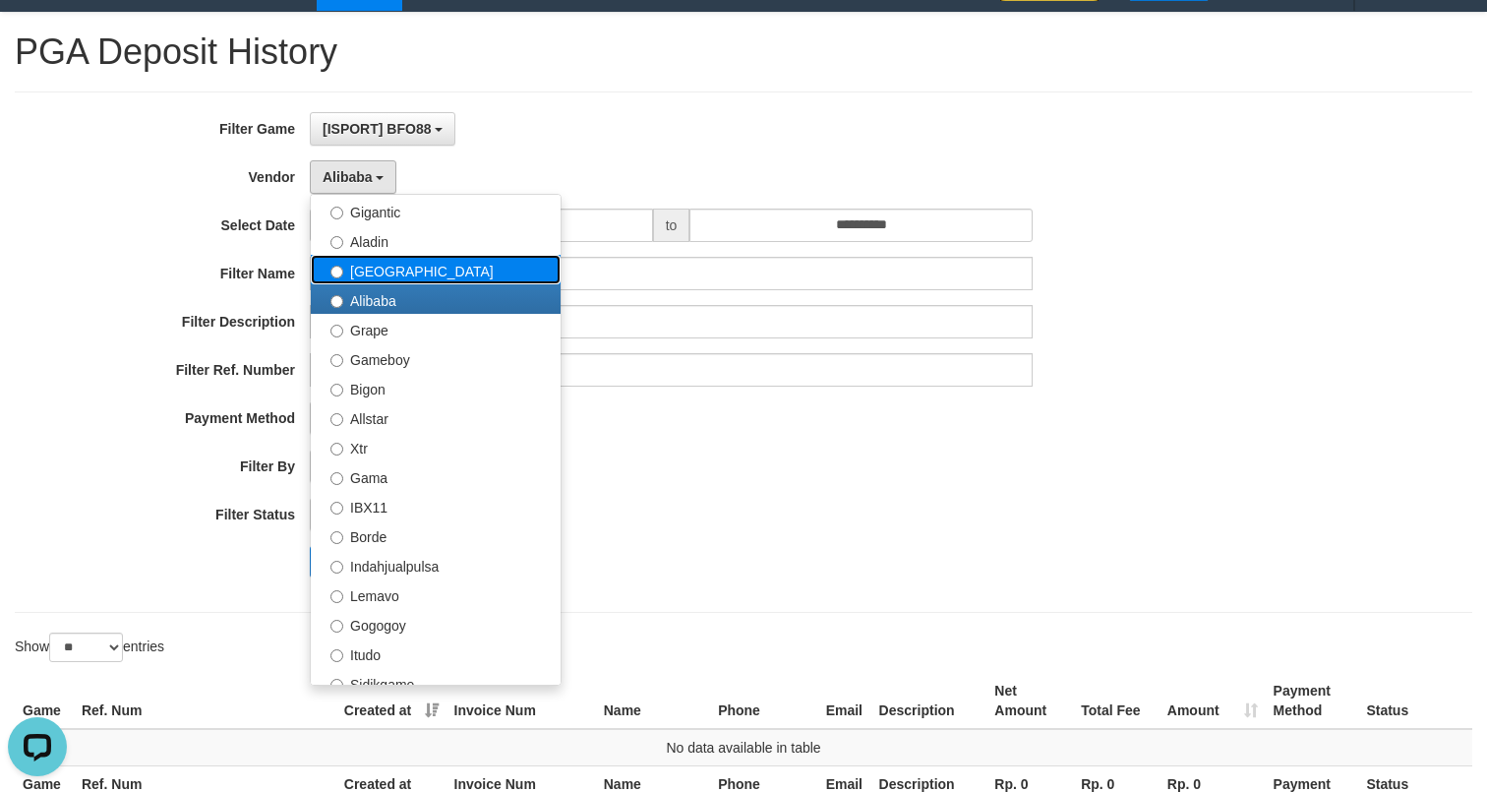
click at [386, 274] on label "[GEOGRAPHIC_DATA]" at bounding box center [436, 269] width 250 height 29
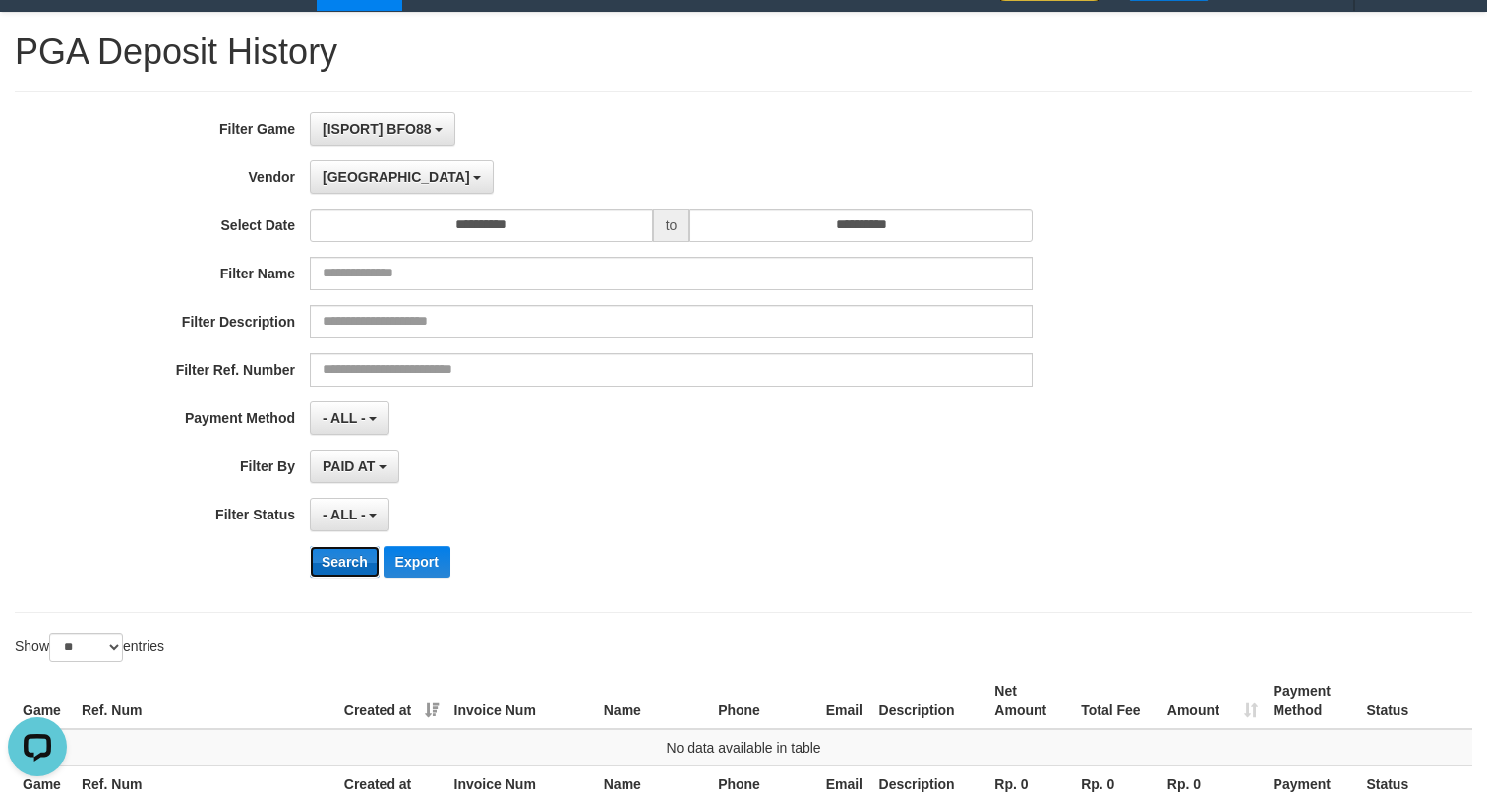
click at [371, 561] on button "Search" at bounding box center [345, 561] width 70 height 31
click at [355, 186] on button "[GEOGRAPHIC_DATA]" at bounding box center [402, 176] width 184 height 33
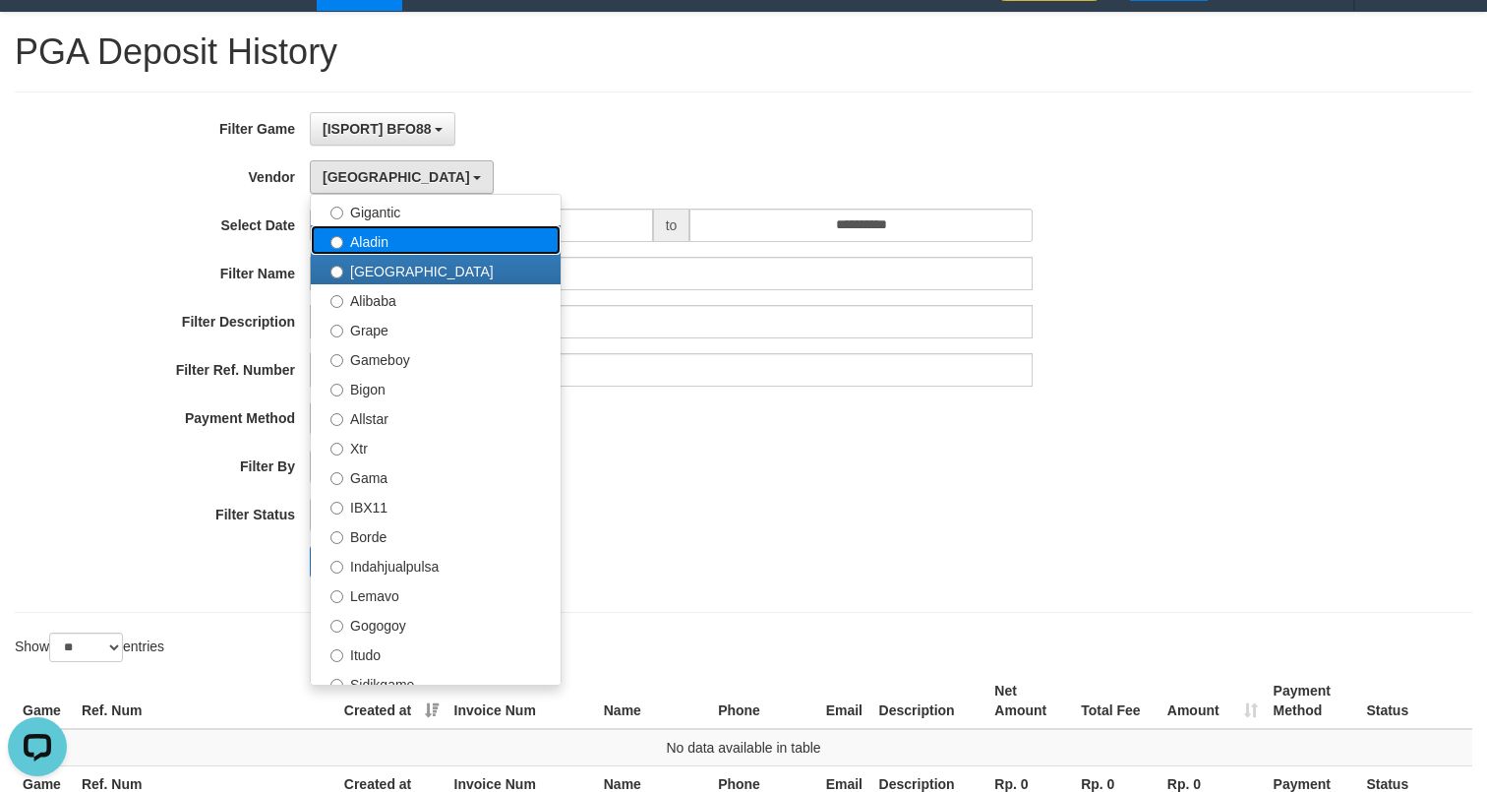
click at [389, 238] on label "Aladin" at bounding box center [436, 239] width 250 height 29
select select "**********"
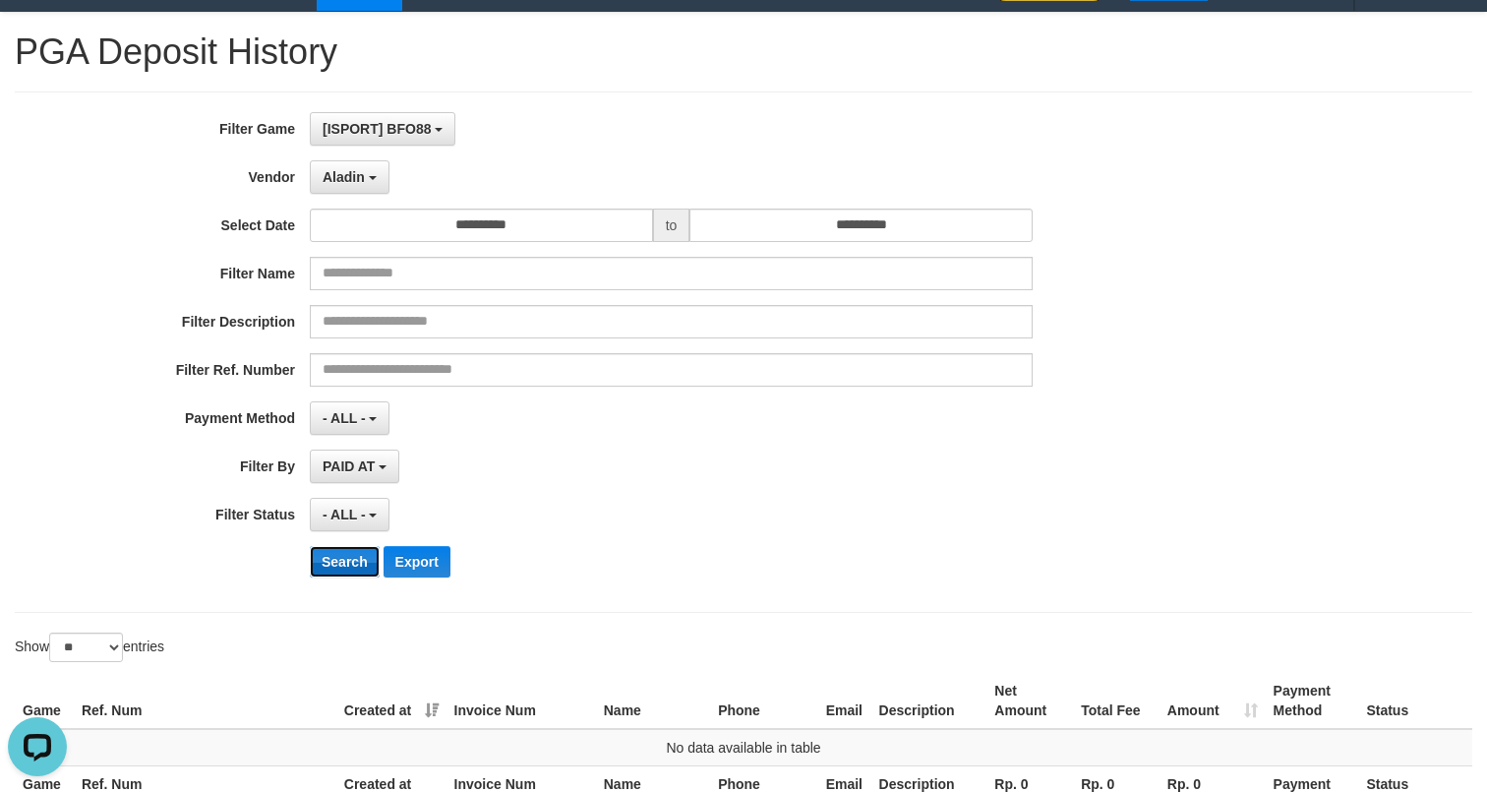
click at [349, 559] on button "Search" at bounding box center [345, 561] width 70 height 31
click at [345, 173] on span "Aladin" at bounding box center [344, 177] width 42 height 16
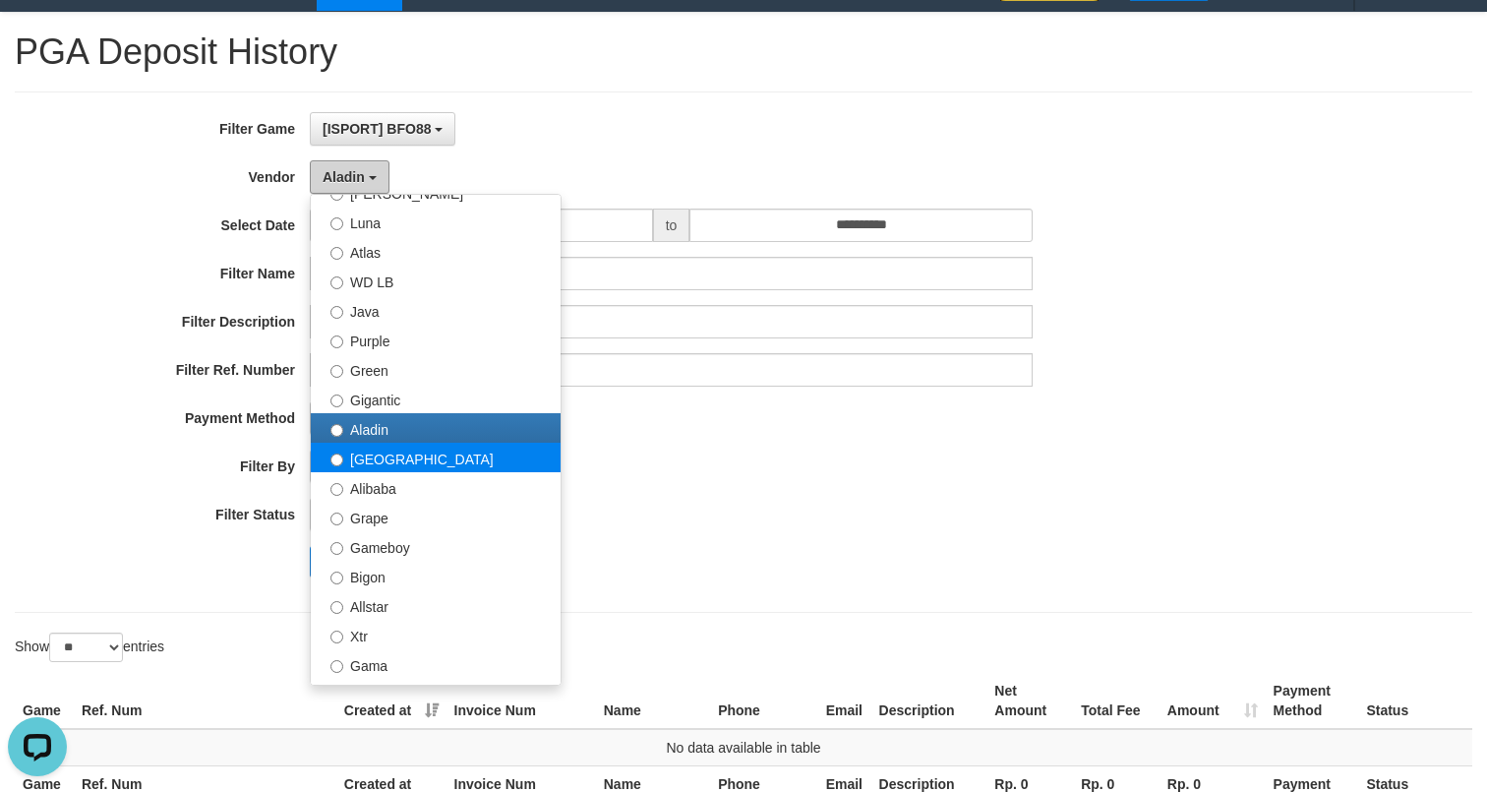
scroll to position [79, 0]
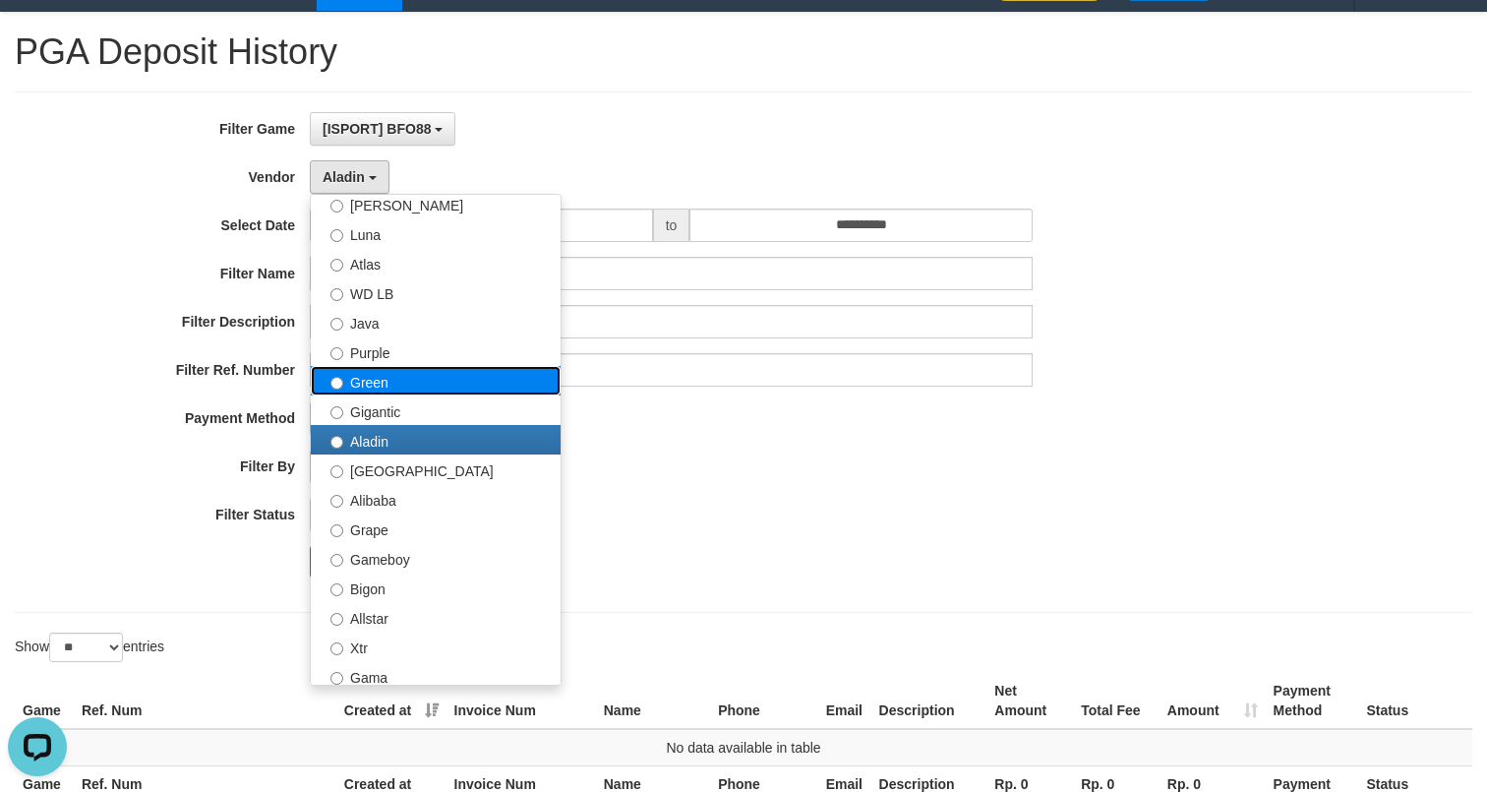
click at [402, 379] on label "Green" at bounding box center [436, 380] width 250 height 29
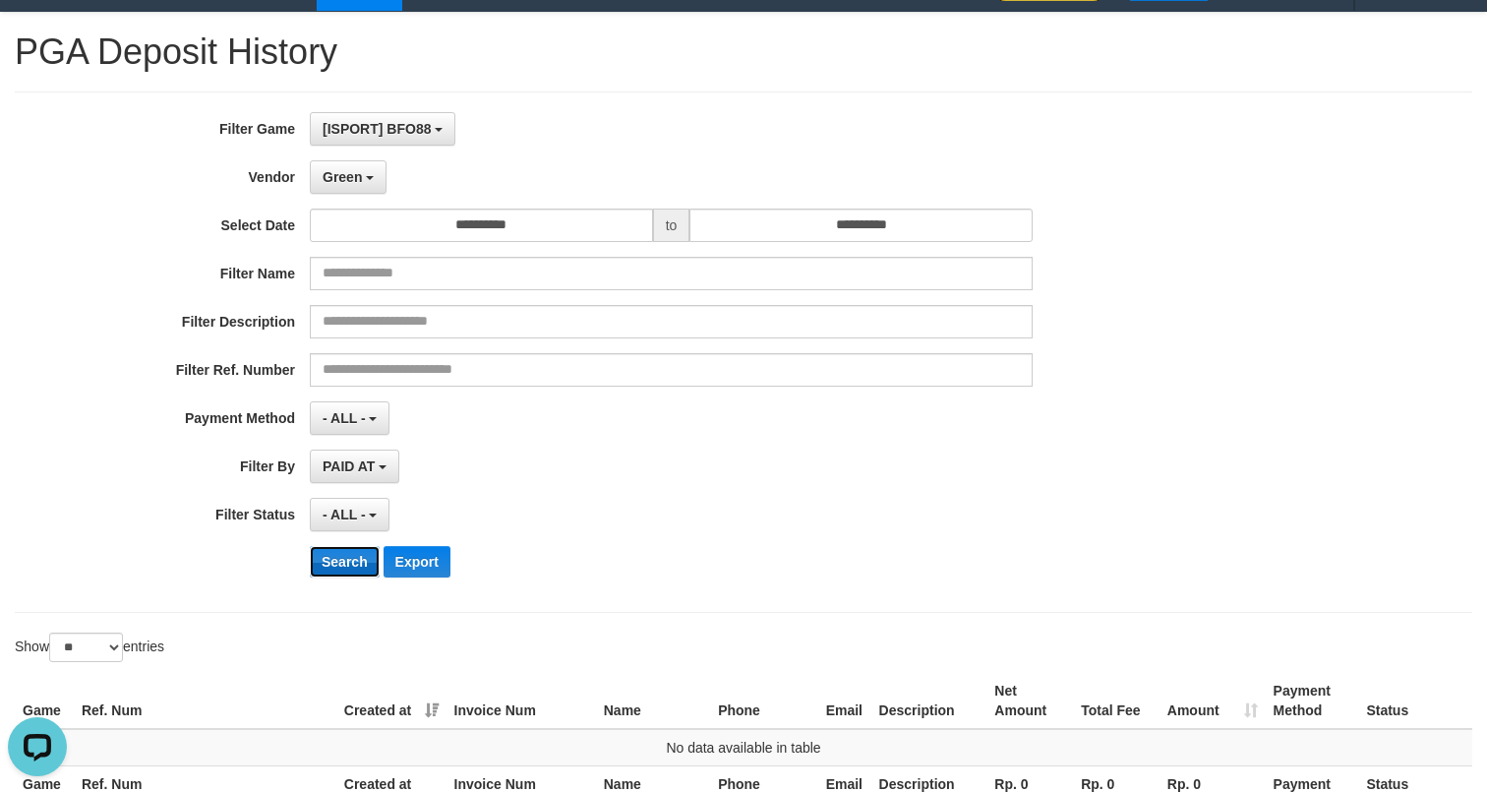
click at [352, 571] on button "Search" at bounding box center [345, 561] width 70 height 31
click at [372, 162] on button "Green" at bounding box center [348, 176] width 77 height 33
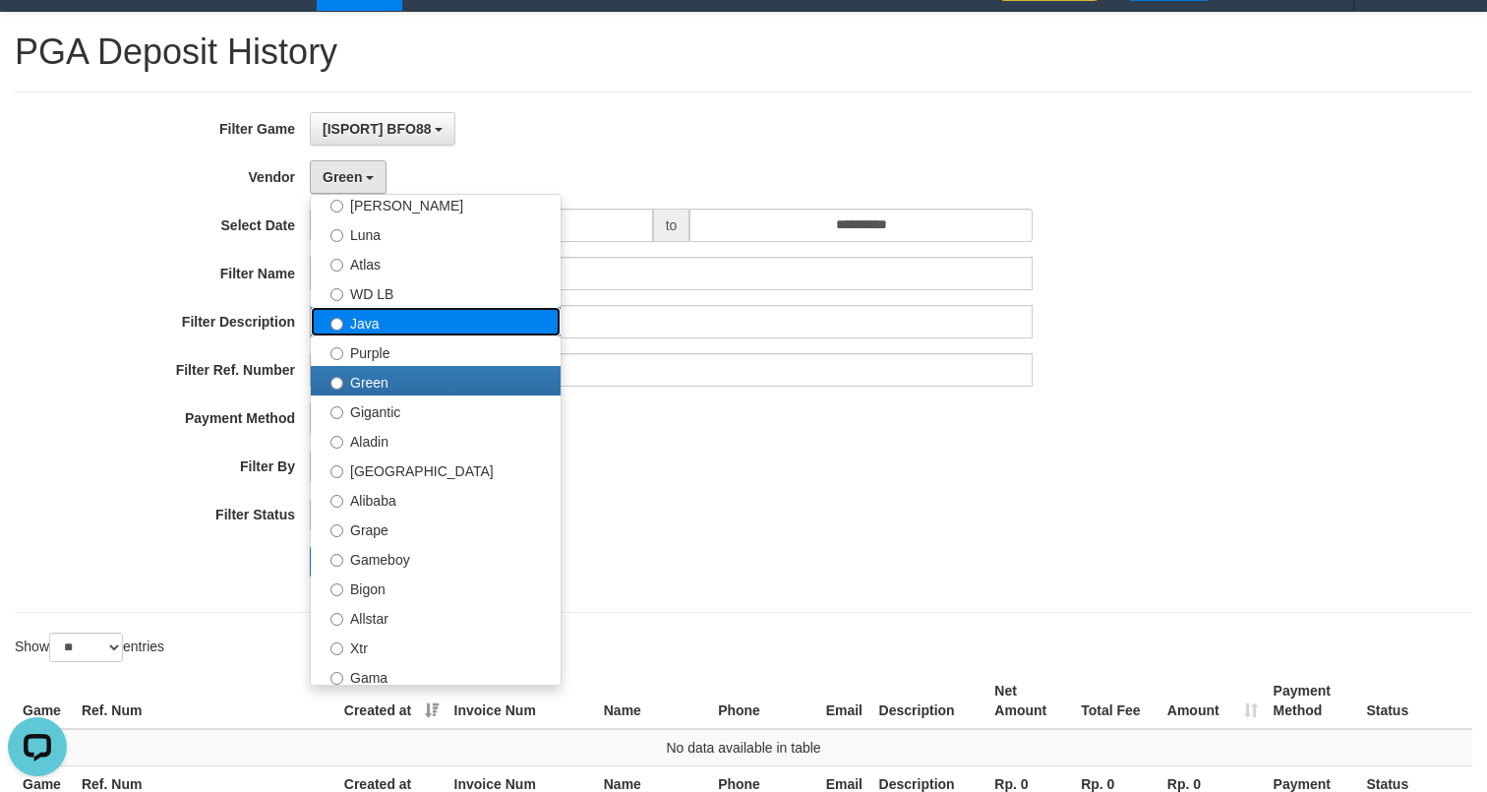
click at [409, 333] on label "Java" at bounding box center [436, 321] width 250 height 29
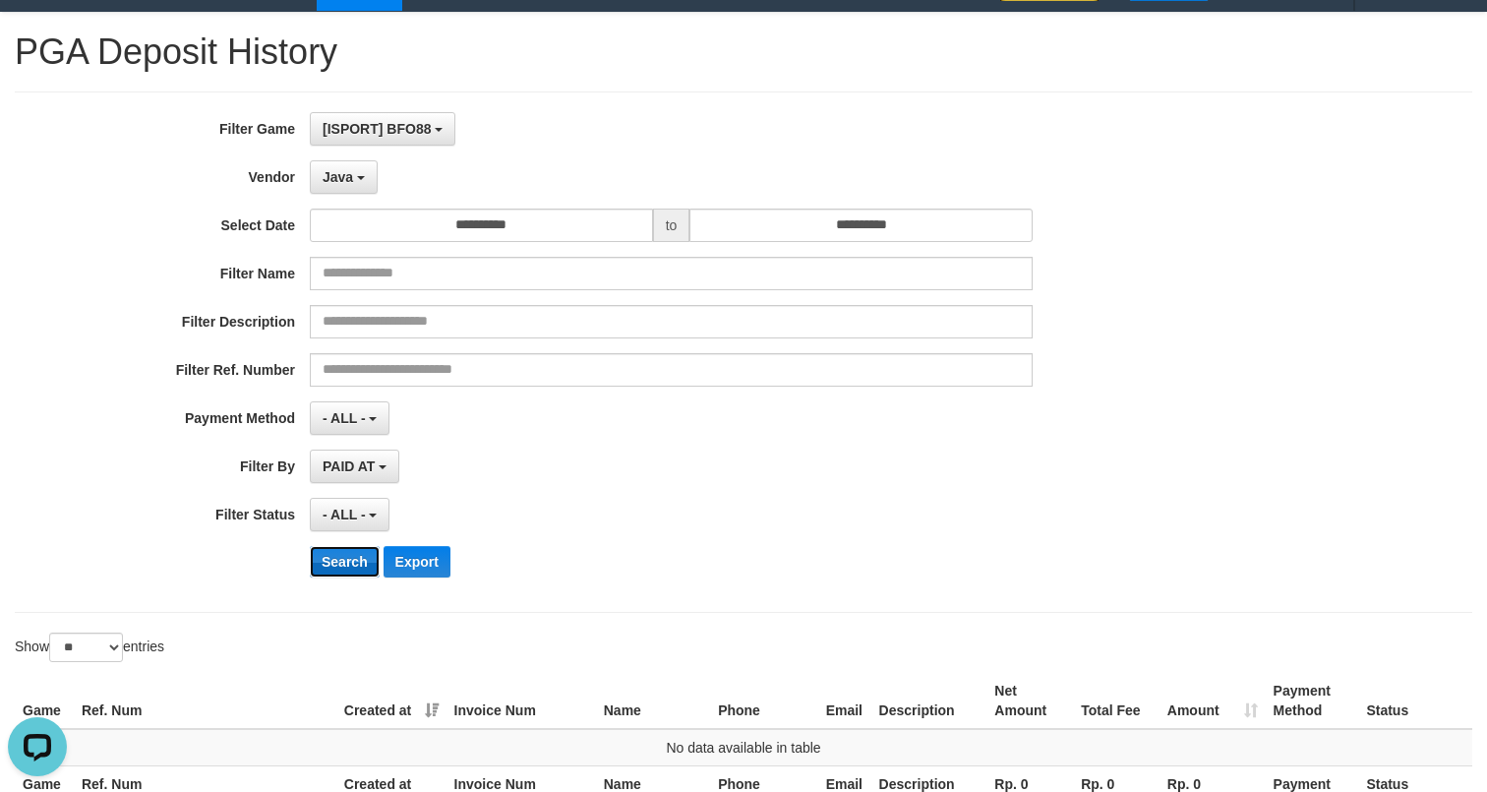
click at [359, 551] on button "Search" at bounding box center [345, 561] width 70 height 31
click at [354, 180] on button "Java" at bounding box center [344, 176] width 68 height 33
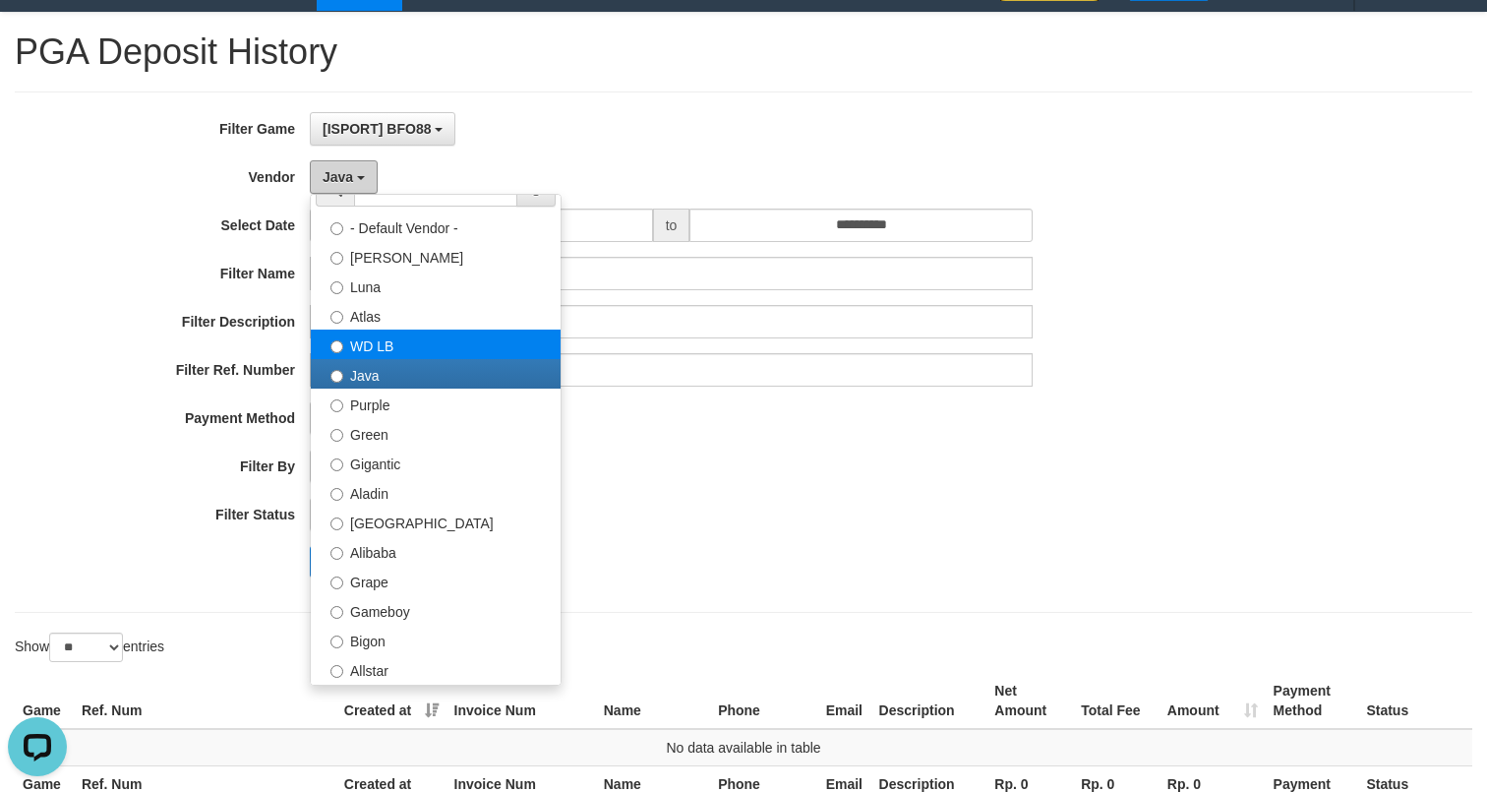
scroll to position [0, 0]
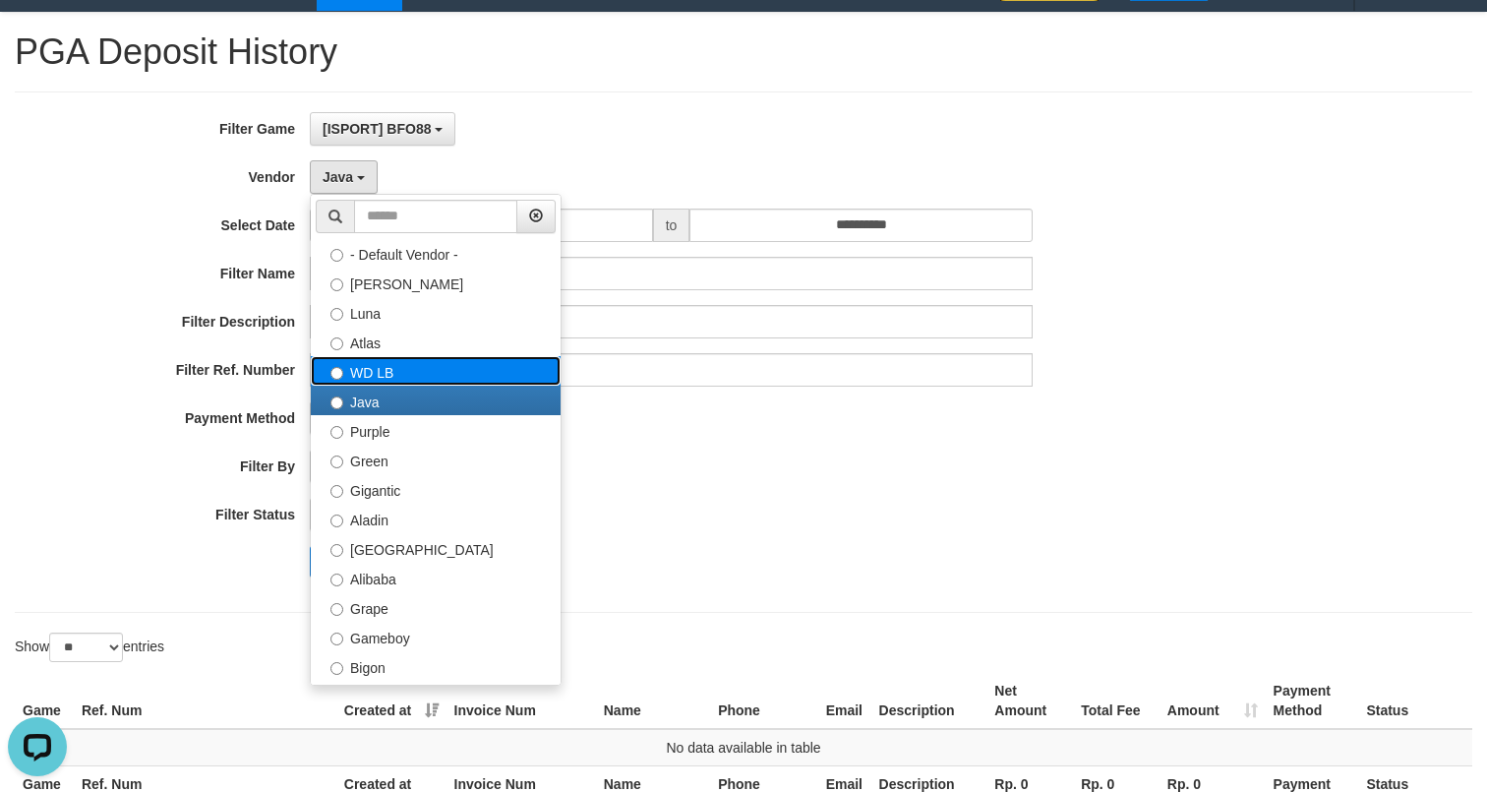
click at [410, 376] on label "WD LB" at bounding box center [436, 370] width 250 height 29
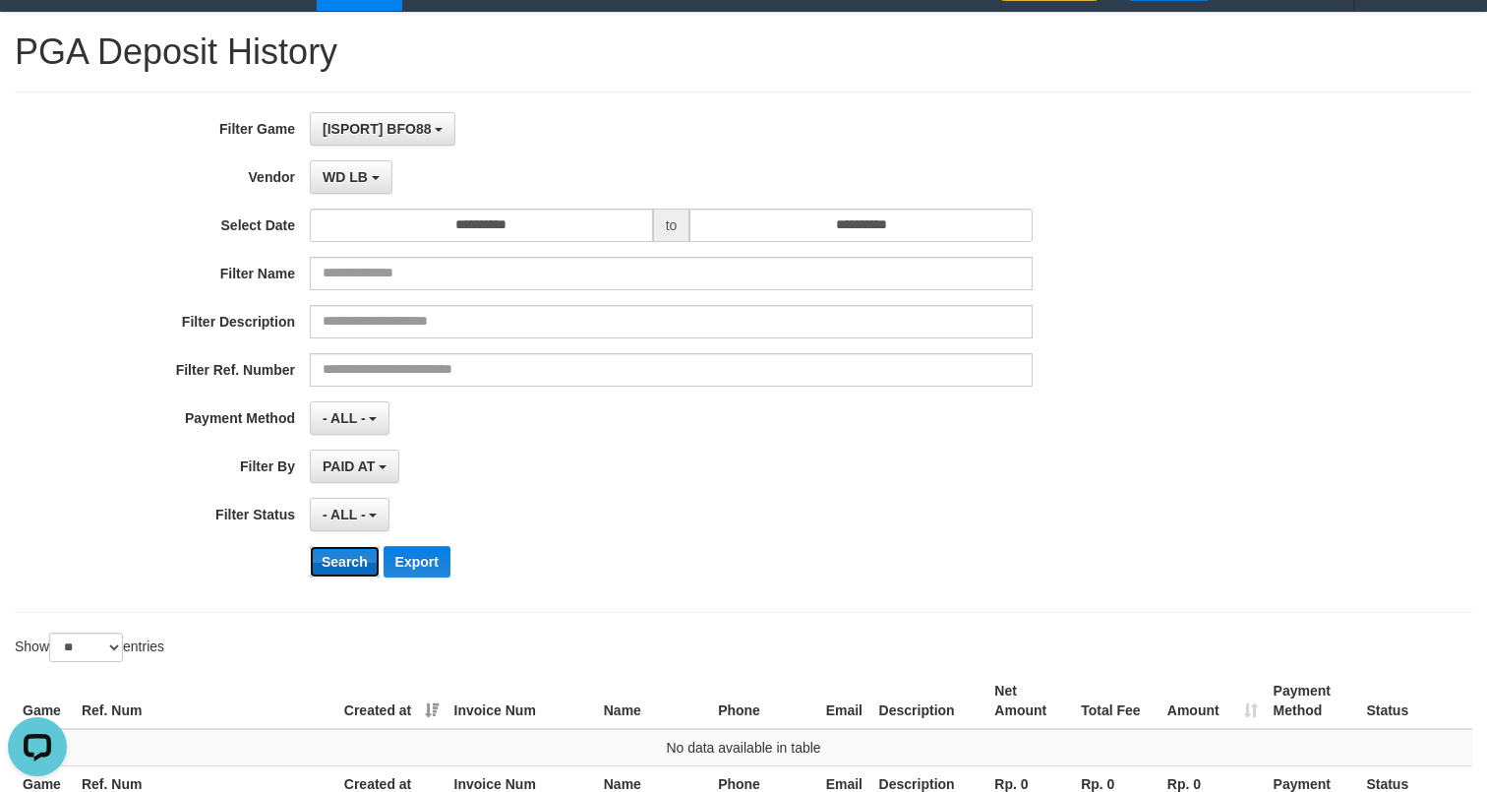
click at [365, 553] on button "Search" at bounding box center [345, 561] width 70 height 31
click at [343, 184] on span "WD LB" at bounding box center [345, 177] width 45 height 16
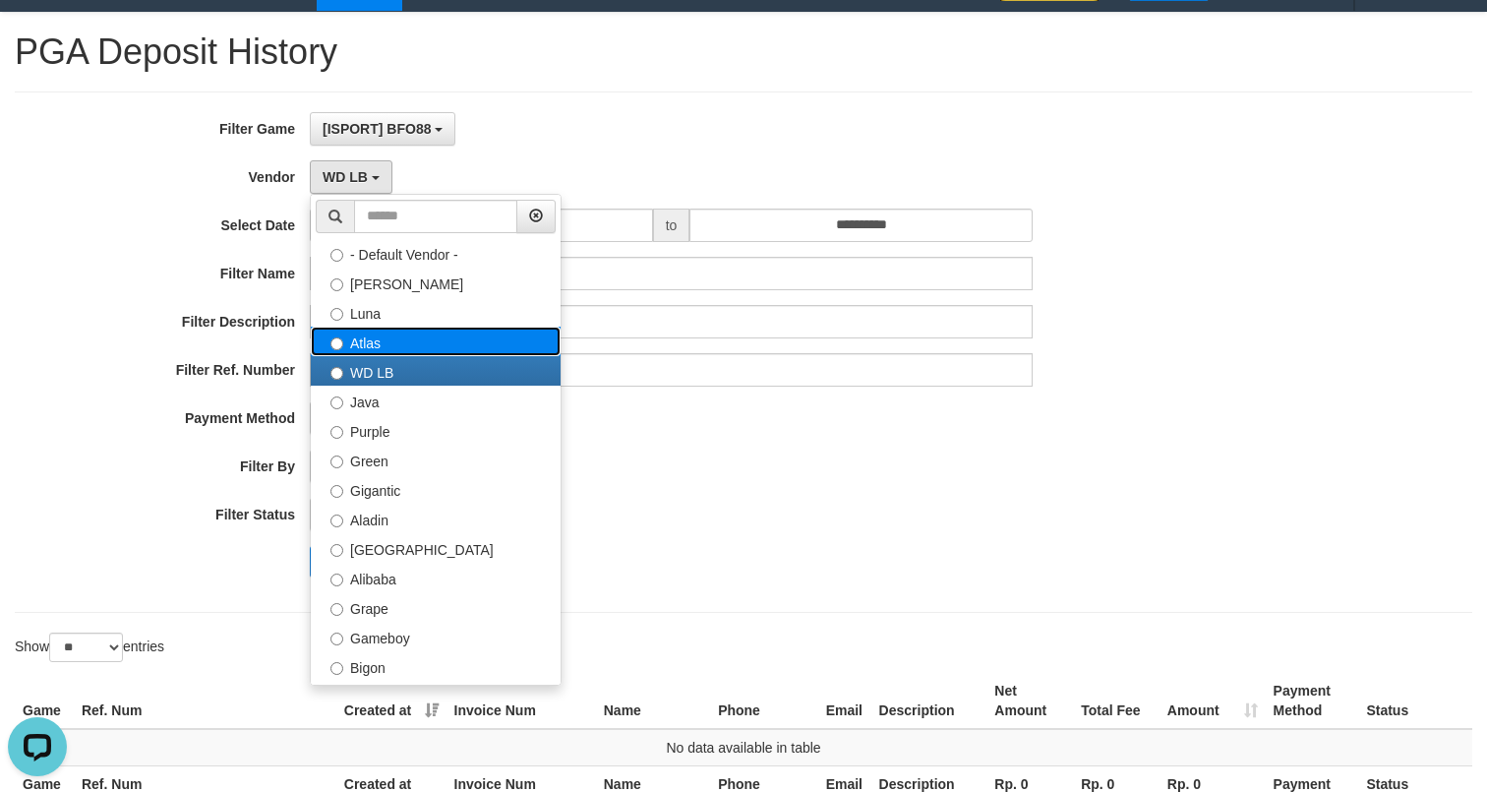
click at [378, 337] on label "Atlas" at bounding box center [436, 340] width 250 height 29
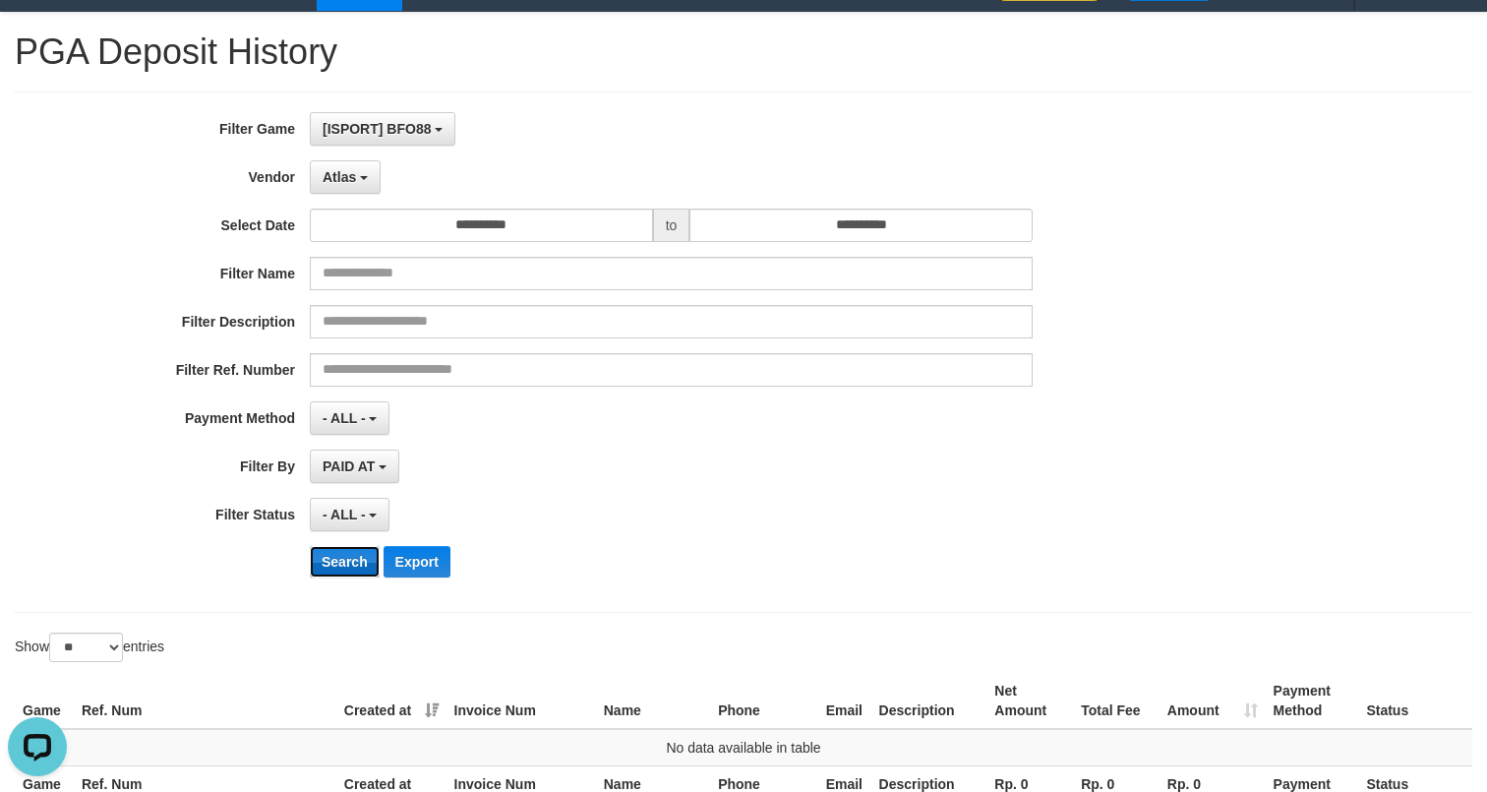
click at [362, 550] on button "Search" at bounding box center [345, 561] width 70 height 31
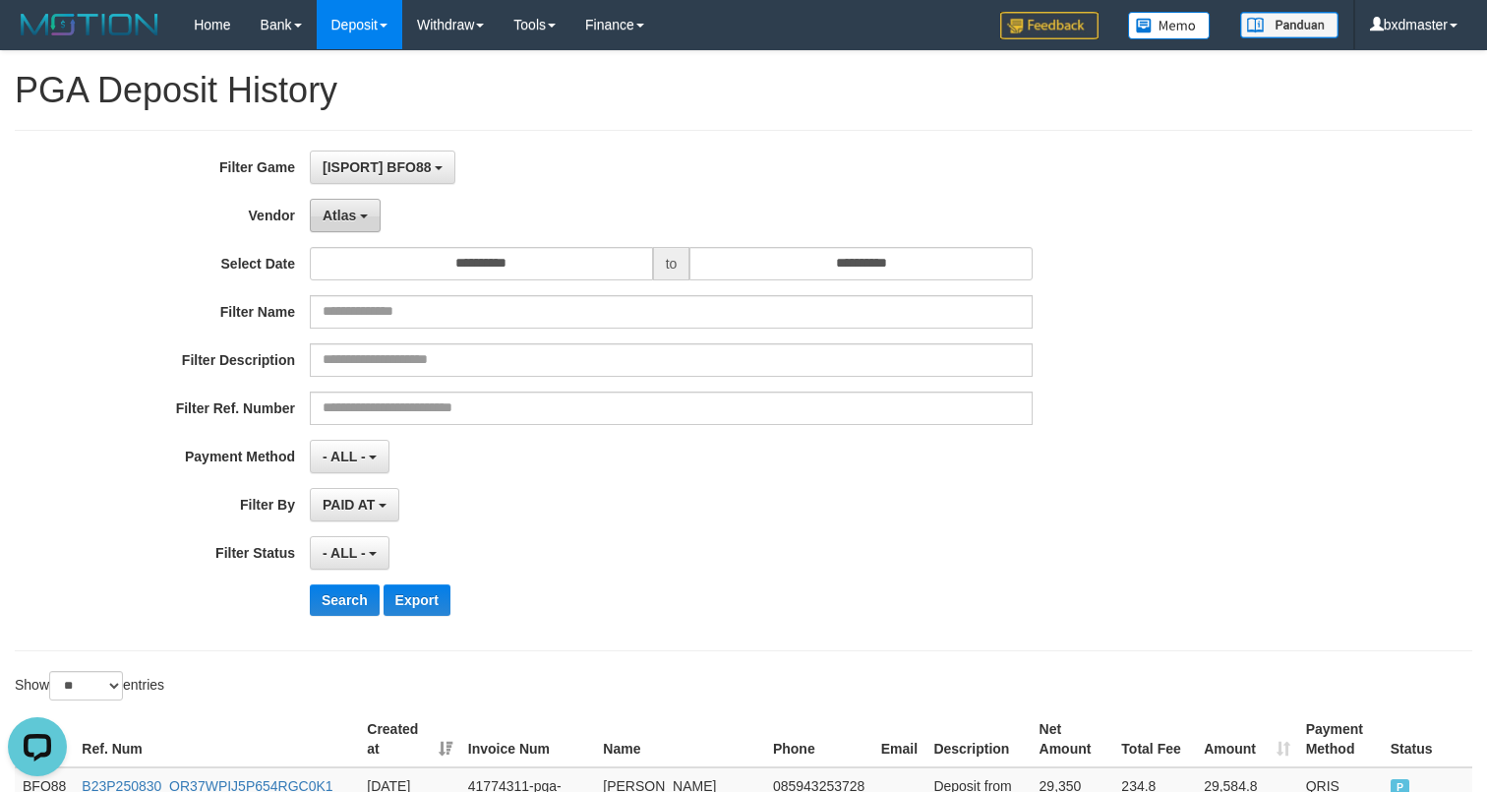
click at [358, 224] on button "Atlas" at bounding box center [345, 215] width 71 height 33
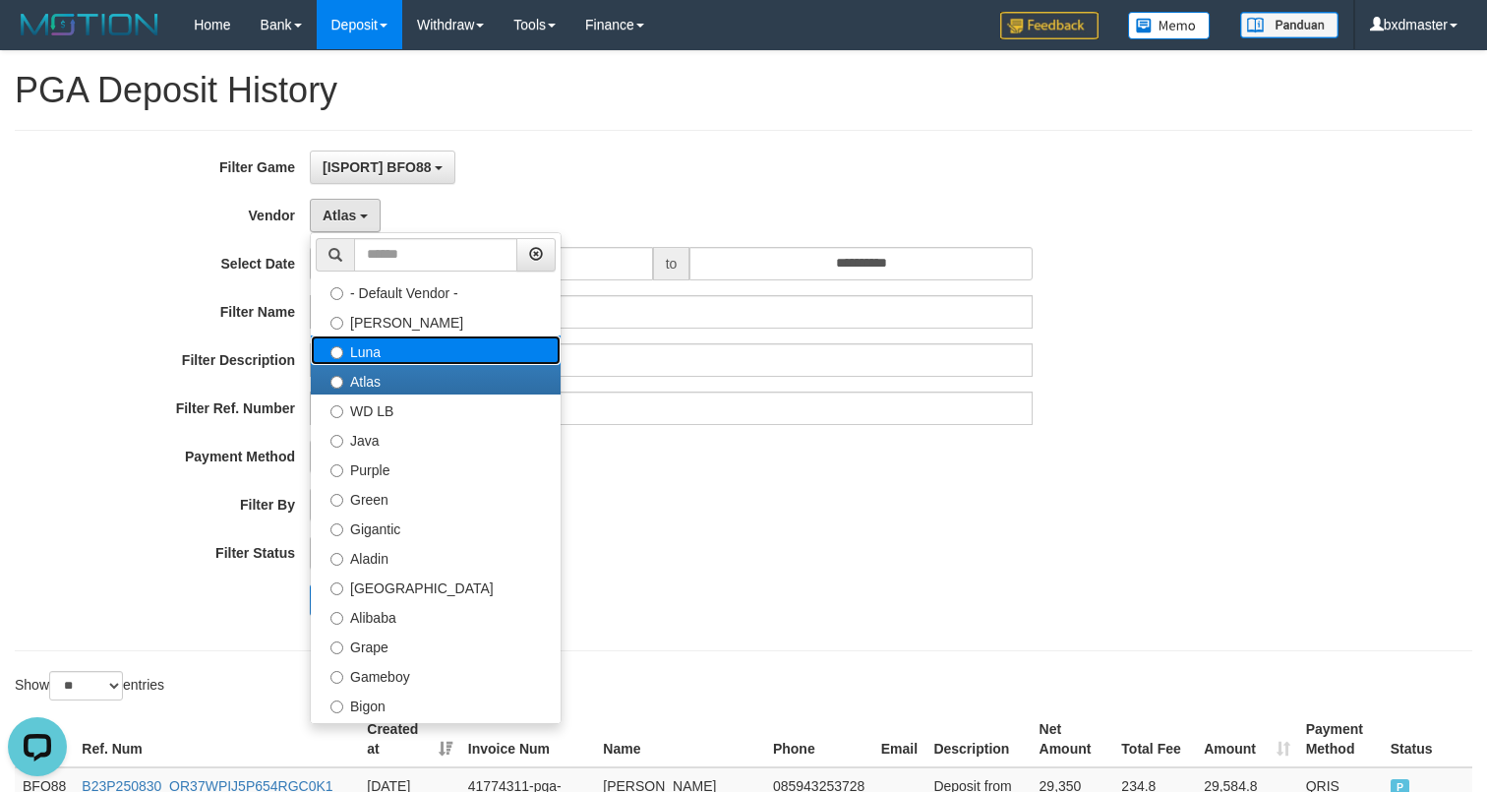
click at [384, 338] on label "Luna" at bounding box center [436, 349] width 250 height 29
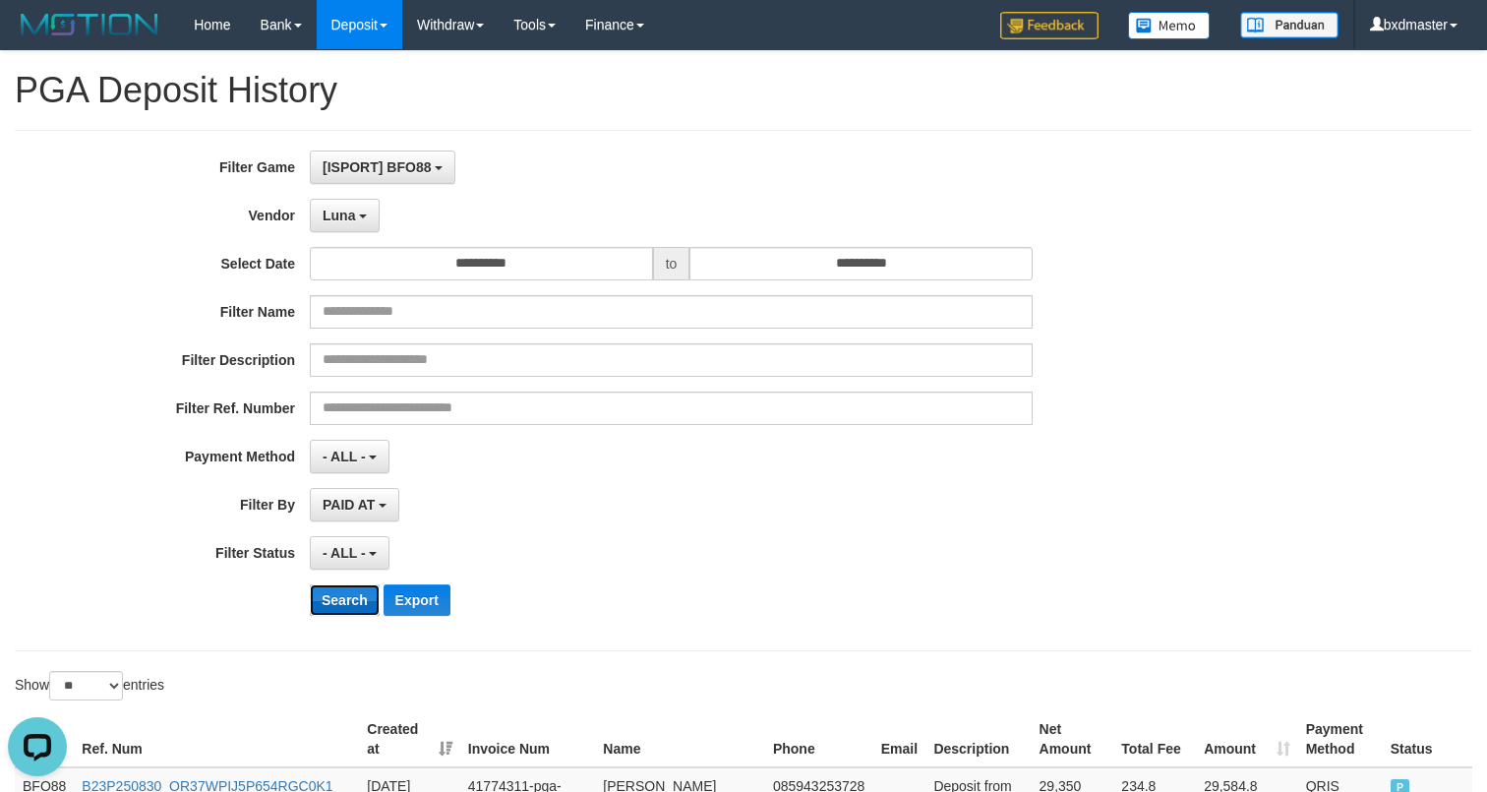
click at [353, 600] on button "Search" at bounding box center [345, 599] width 70 height 31
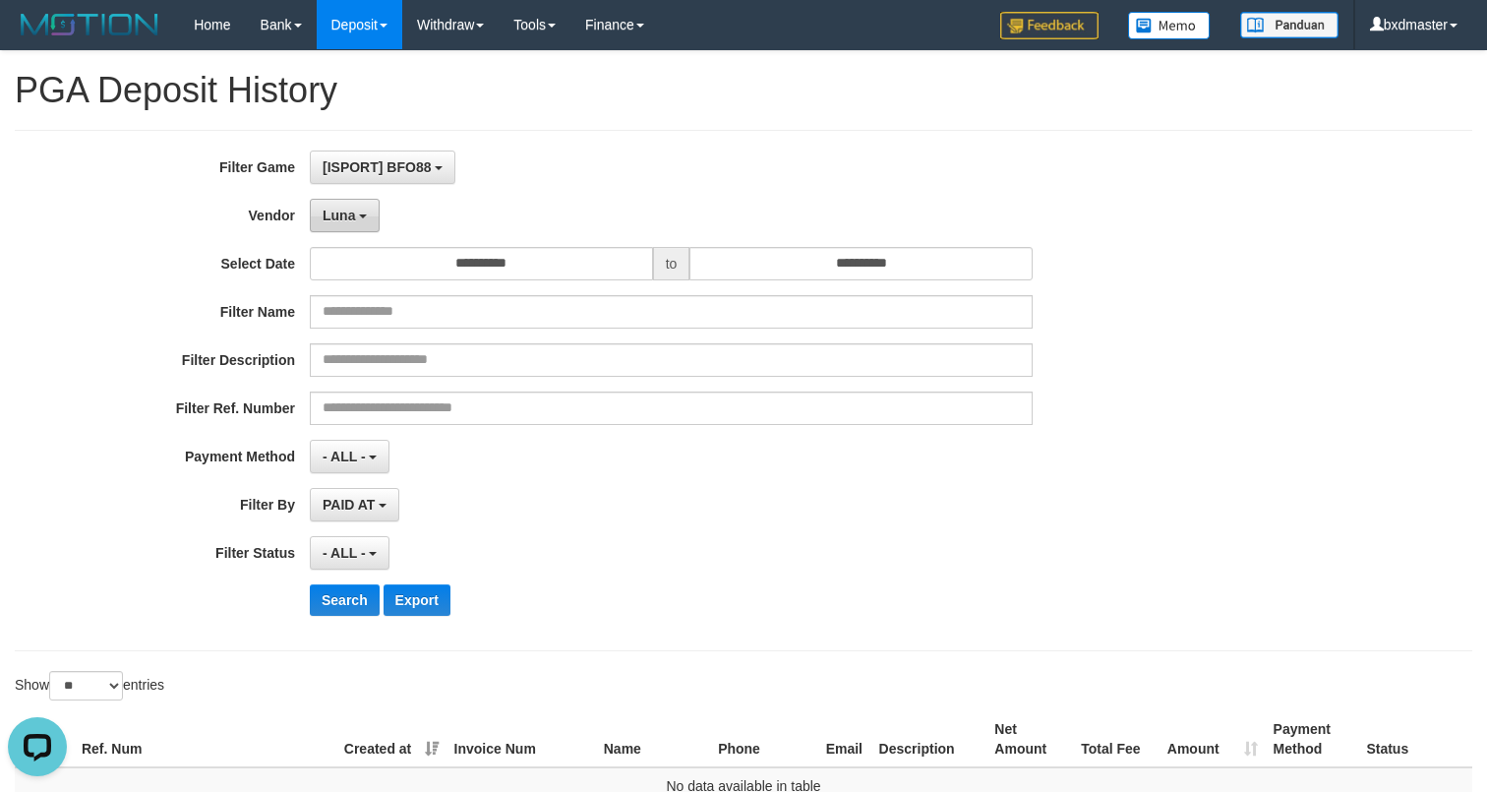
click at [352, 213] on span "Luna" at bounding box center [339, 215] width 32 height 16
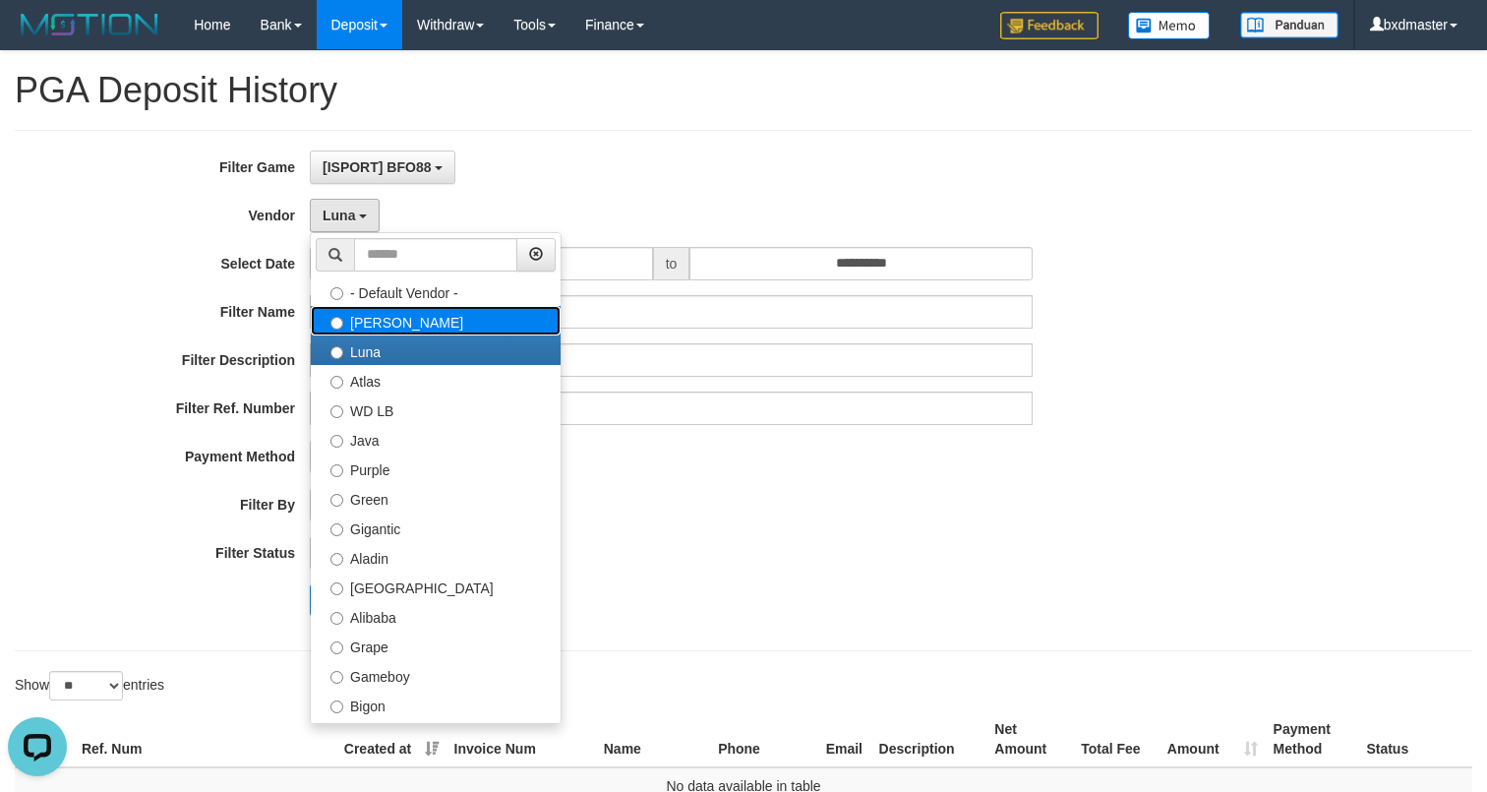
click at [385, 309] on label "[PERSON_NAME]" at bounding box center [436, 320] width 250 height 29
select select "**********"
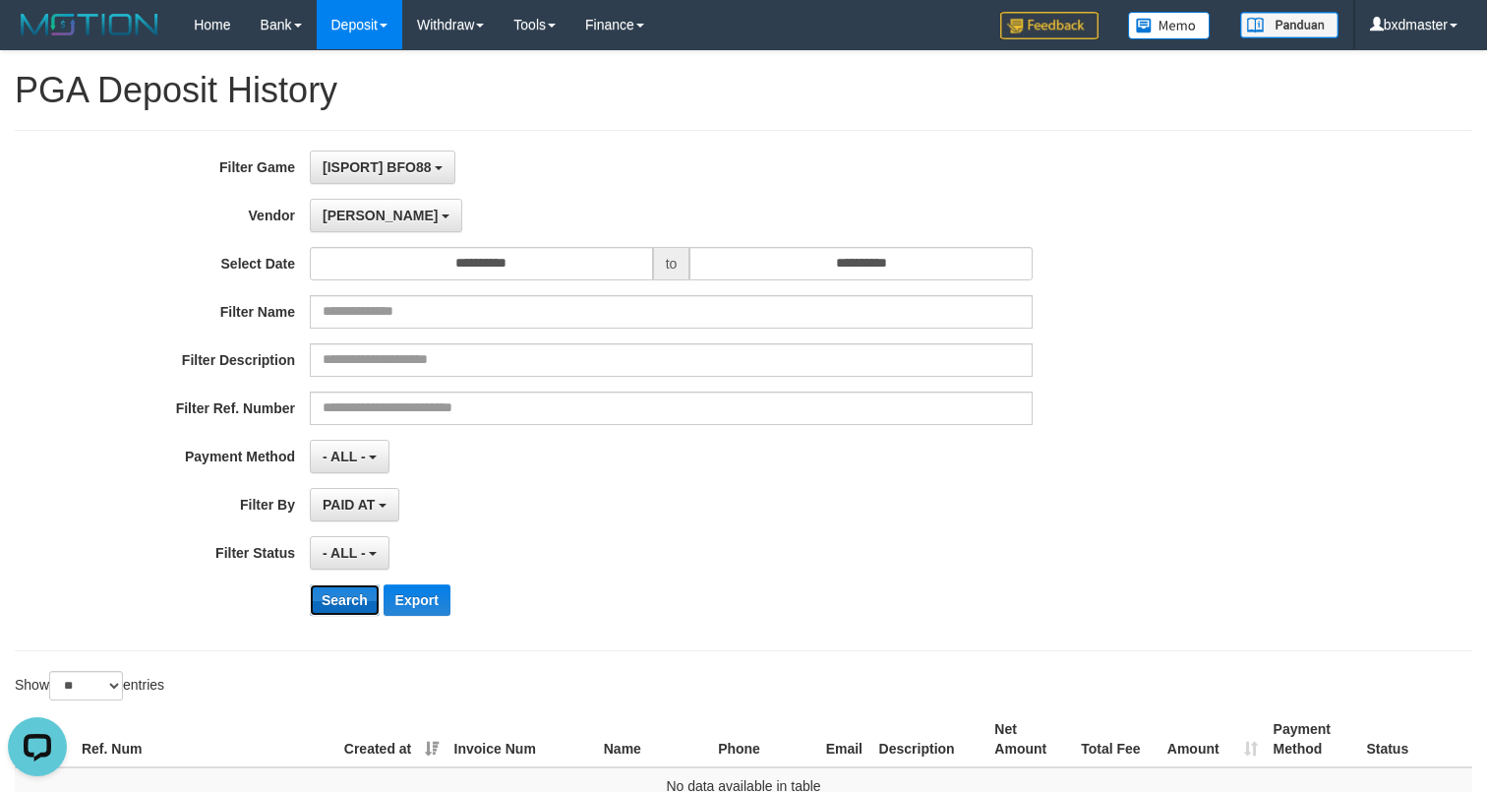
click at [353, 593] on button "Search" at bounding box center [345, 599] width 70 height 31
